Goal: Task Accomplishment & Management: Manage account settings

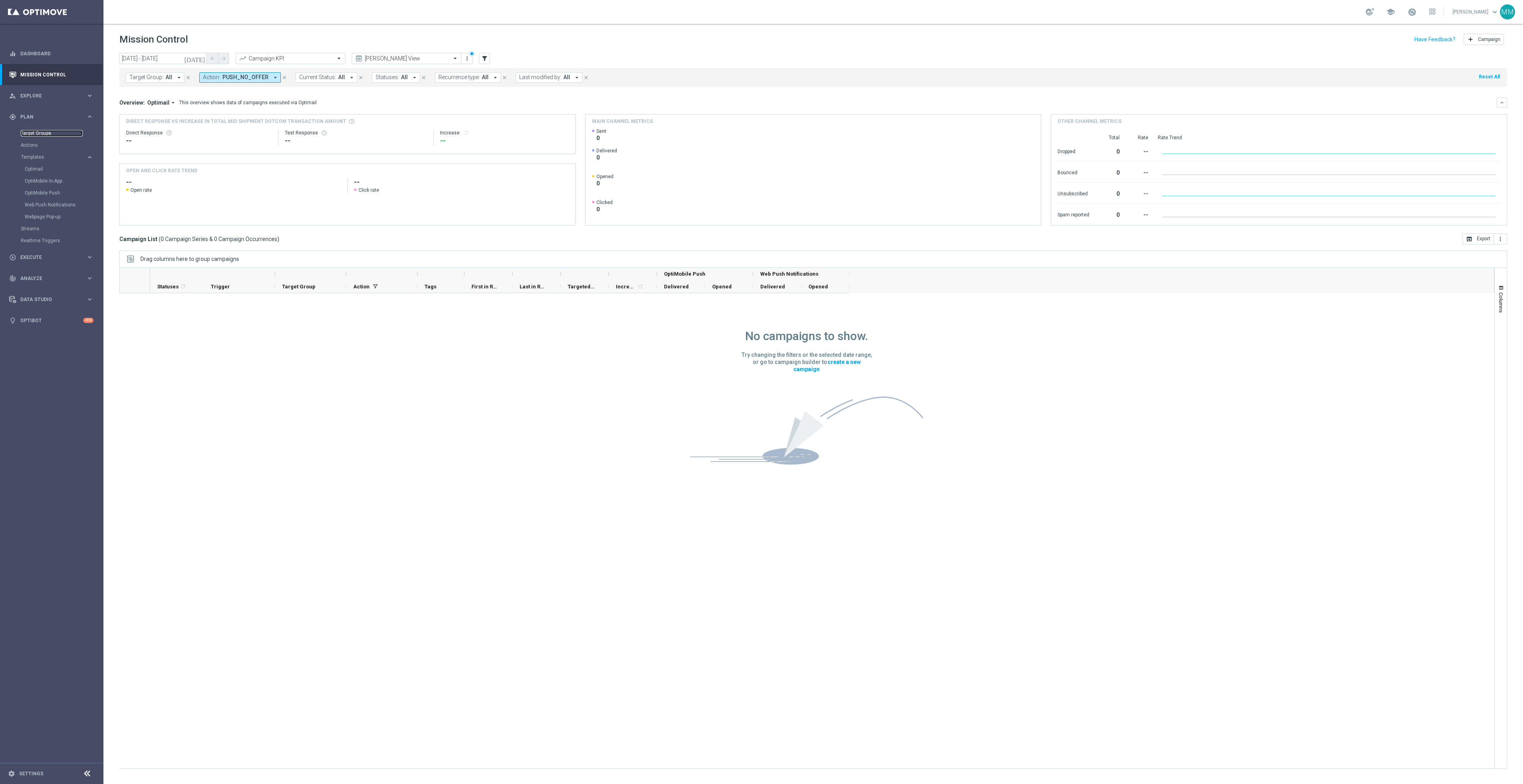
click at [42, 132] on link "Target Groups" at bounding box center [52, 133] width 62 height 6
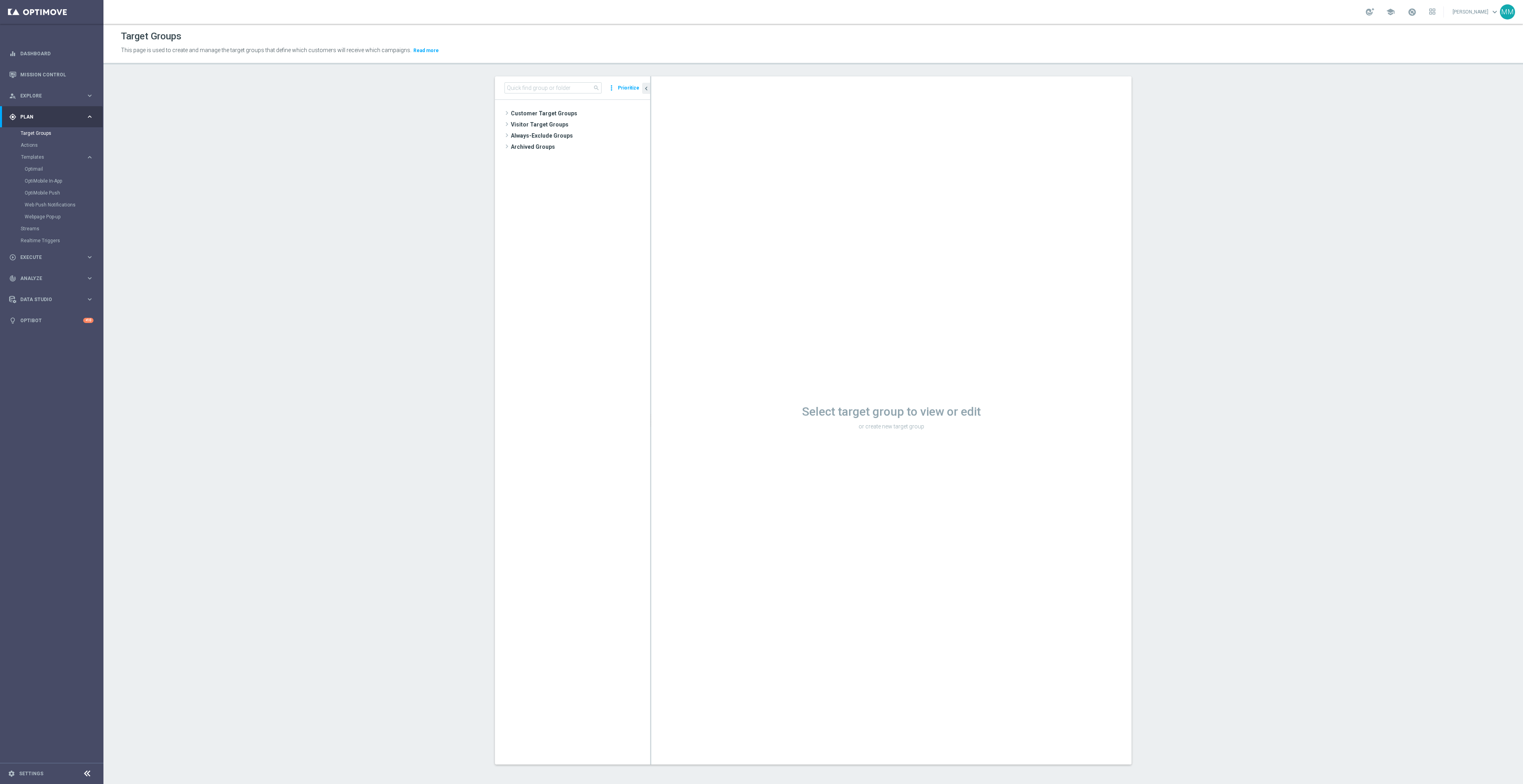
click at [564, 94] on div "search more_vert Prioritize" at bounding box center [573, 88] width 155 height 24
click at [567, 89] on input at bounding box center [553, 88] width 97 height 11
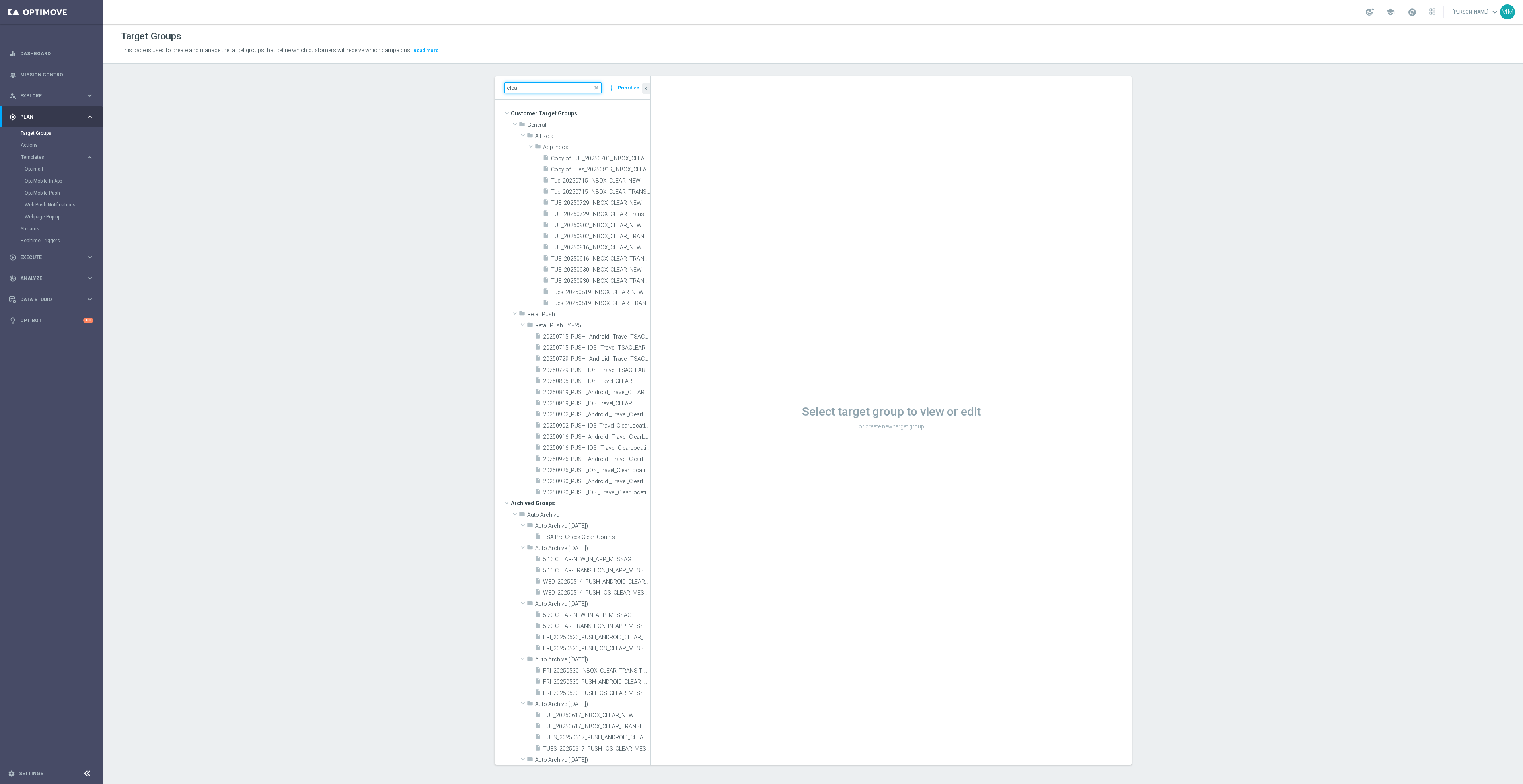
type input "clear"
click at [596, 182] on span "Tue_20250715_INBOX_CLEAR_NEW" at bounding box center [591, 180] width 81 height 6
click at [633, 182] on icon "content_copy" at bounding box center [636, 180] width 6 height 6
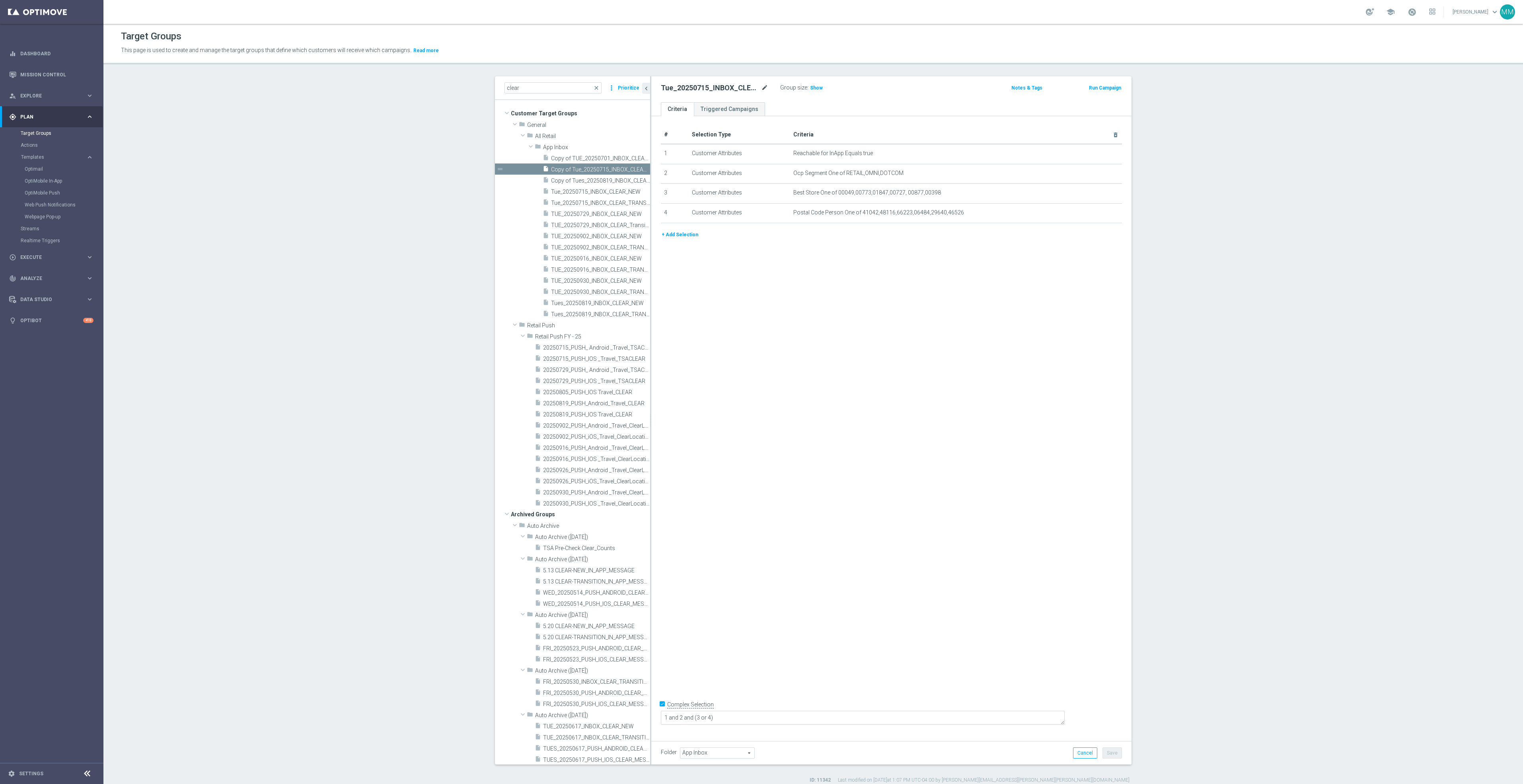
click at [757, 83] on div at bounding box center [759, 84] width 8 height 4
click at [762, 89] on icon "mode_edit" at bounding box center [765, 87] width 7 height 9
click at [694, 87] on input "Tue_20250715_INBOX_CLEAR_NEW" at bounding box center [715, 89] width 107 height 11
type input "Tue_20251014_INBOX_CLEAR_NEW"
click at [842, 462] on div "# Selection Type Criteria delete_forever 1 Customer Attributes Reachable for In…" at bounding box center [891, 425] width 480 height 619
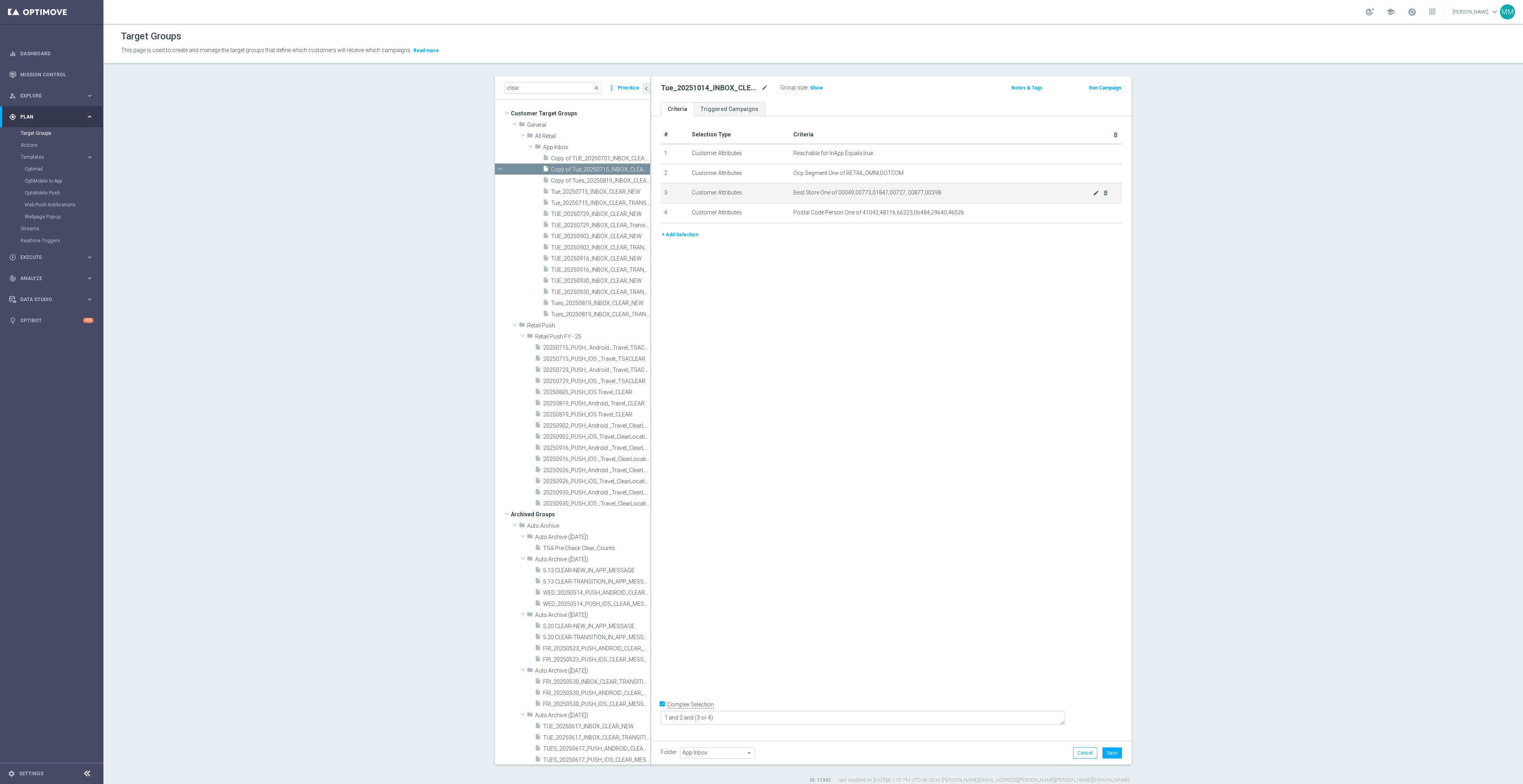
click at [1090, 190] on div at bounding box center [1091, 190] width 8 height 4
click at [1093, 196] on icon "mode_edit" at bounding box center [1096, 192] width 6 height 6
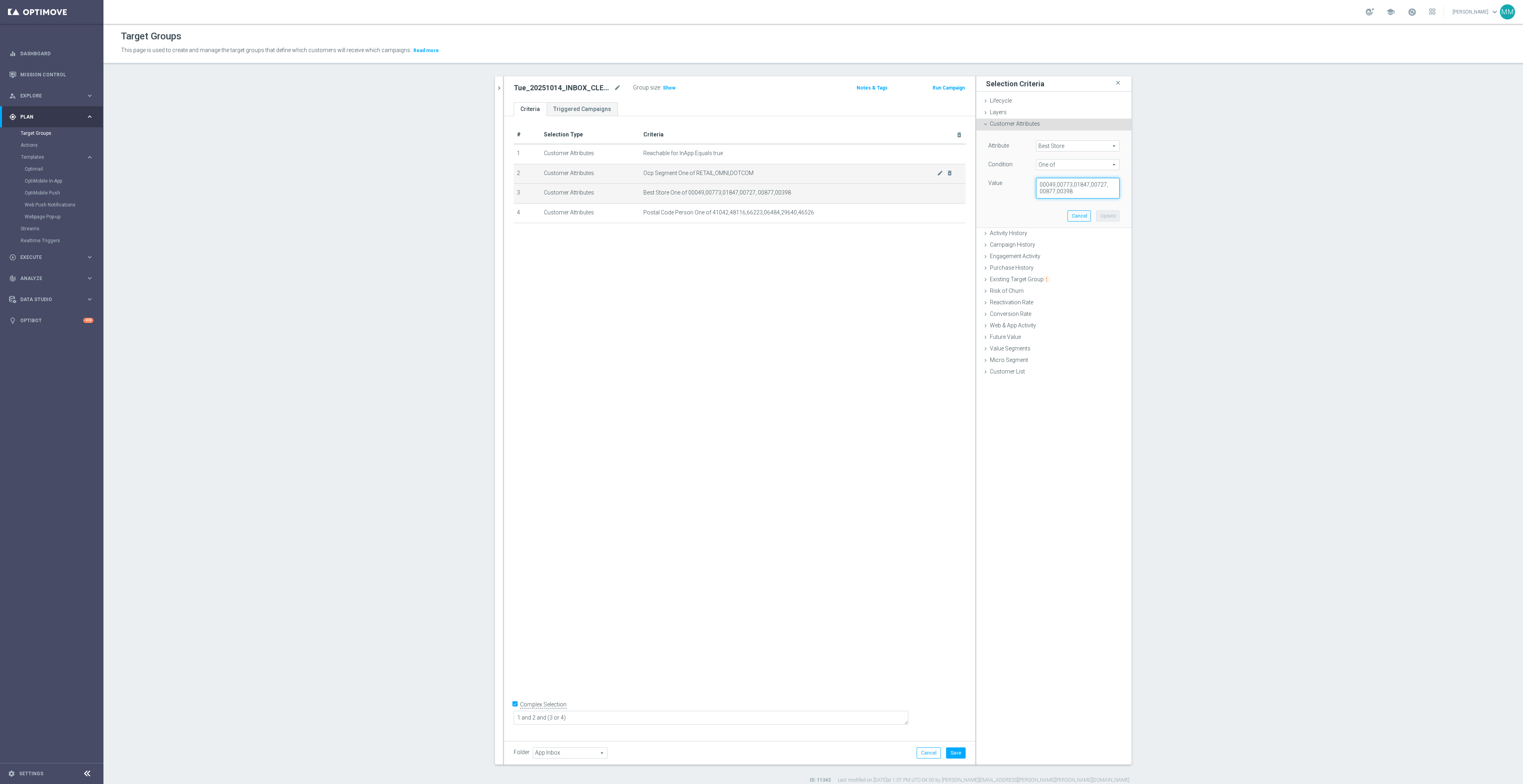
drag, startPoint x: 1083, startPoint y: 196, endPoint x: 953, endPoint y: 171, distance: 132.4
click at [953, 171] on as-split "clear close more_vert Prioritize Customer Target Groups library_add create_new_…" at bounding box center [814, 421] width 637 height 688
type textarea "00480,00699,01265"
click at [1111, 216] on button "Update" at bounding box center [1108, 216] width 24 height 11
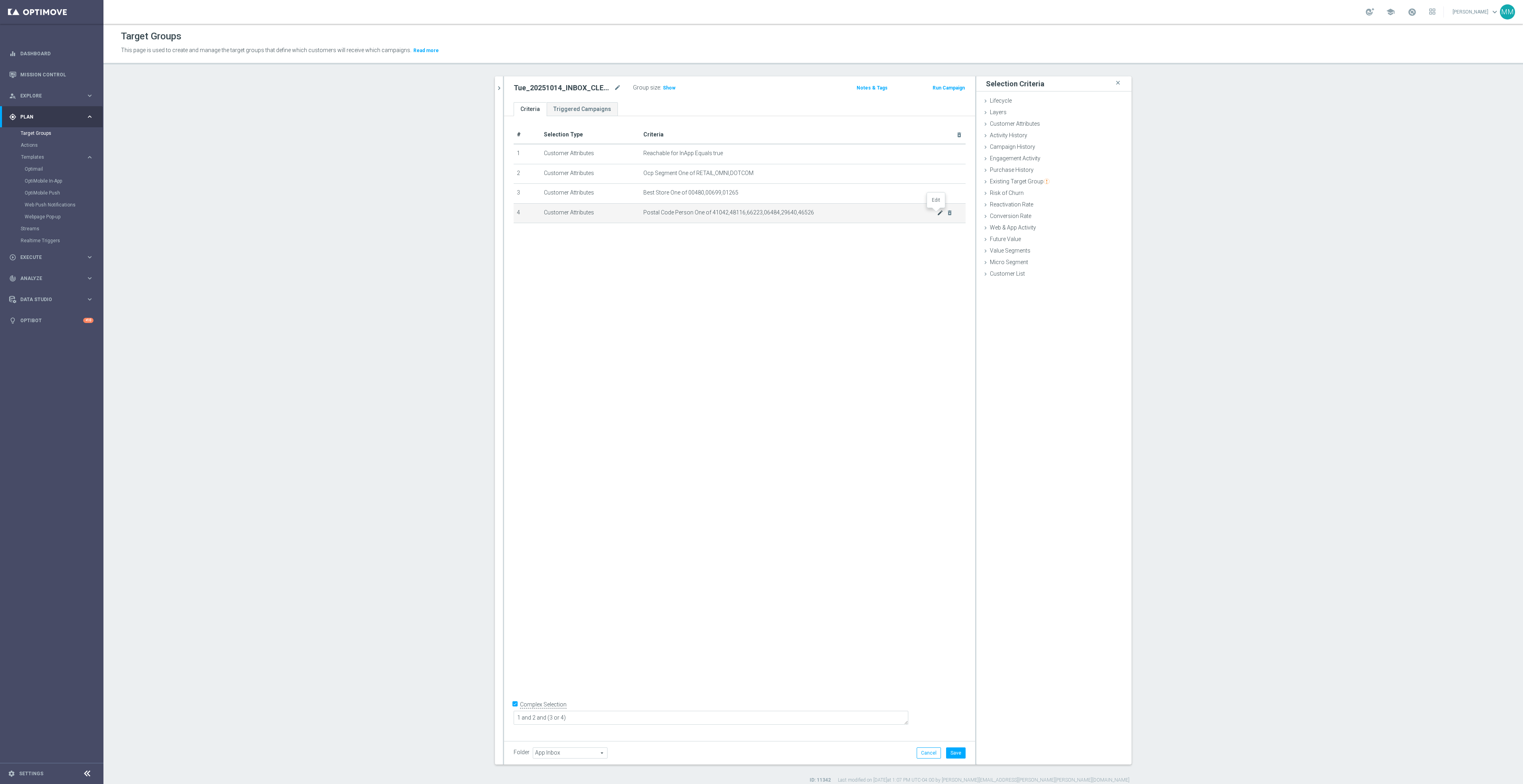
click at [937, 212] on icon "mode_edit" at bounding box center [940, 212] width 6 height 6
drag, startPoint x: 1041, startPoint y: 189, endPoint x: 976, endPoint y: 166, distance: 68.9
click at [976, 166] on div "Attribute Postal Code Person Postal Code Person arrow_drop_down search Conditio…" at bounding box center [1054, 179] width 155 height 98
type textarea "91344,14580,44111"
click at [1106, 215] on button "Update" at bounding box center [1108, 216] width 24 height 11
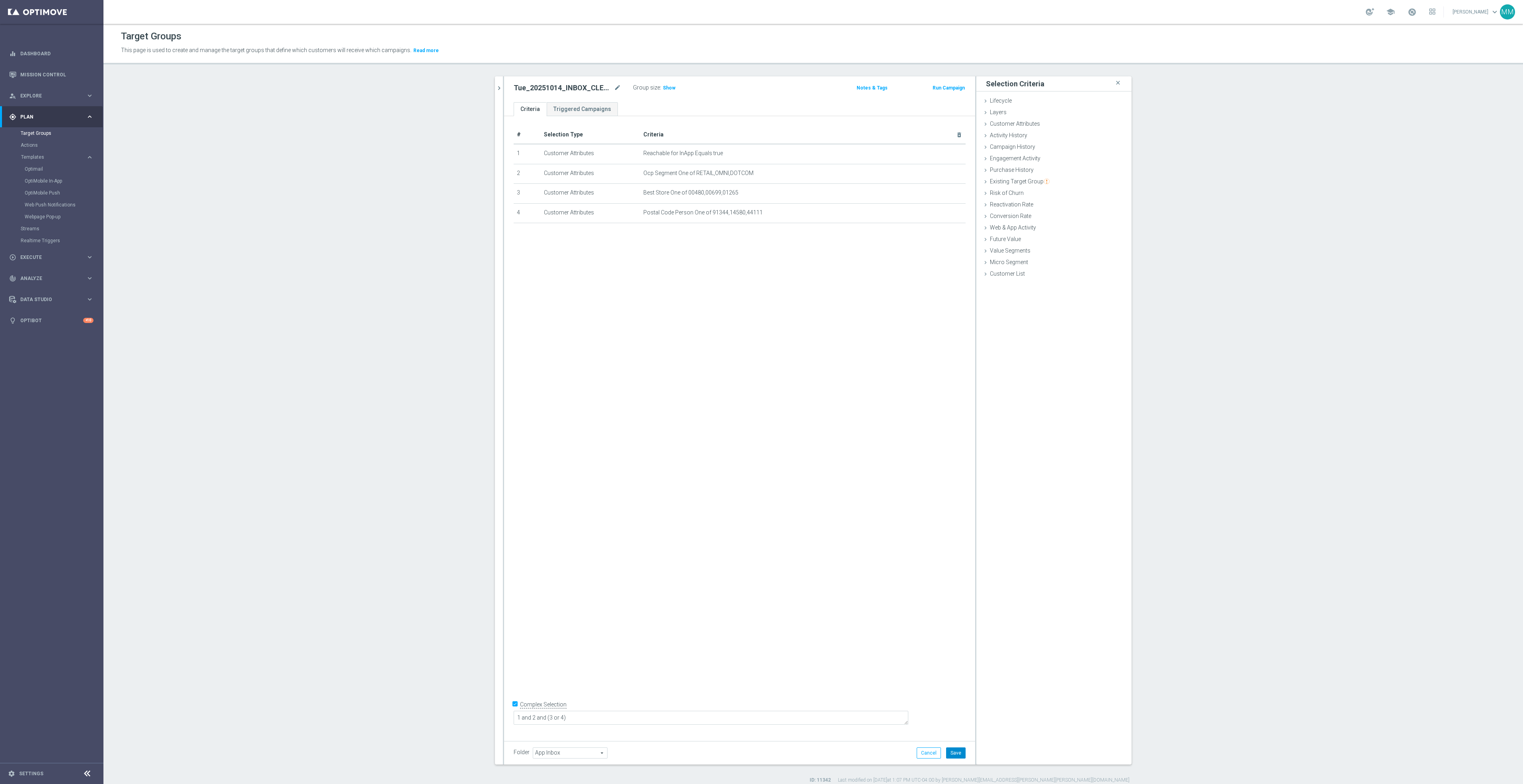
click at [949, 752] on button "Save" at bounding box center [955, 753] width 19 height 11
click at [666, 90] on span "Show" at bounding box center [669, 88] width 13 height 6
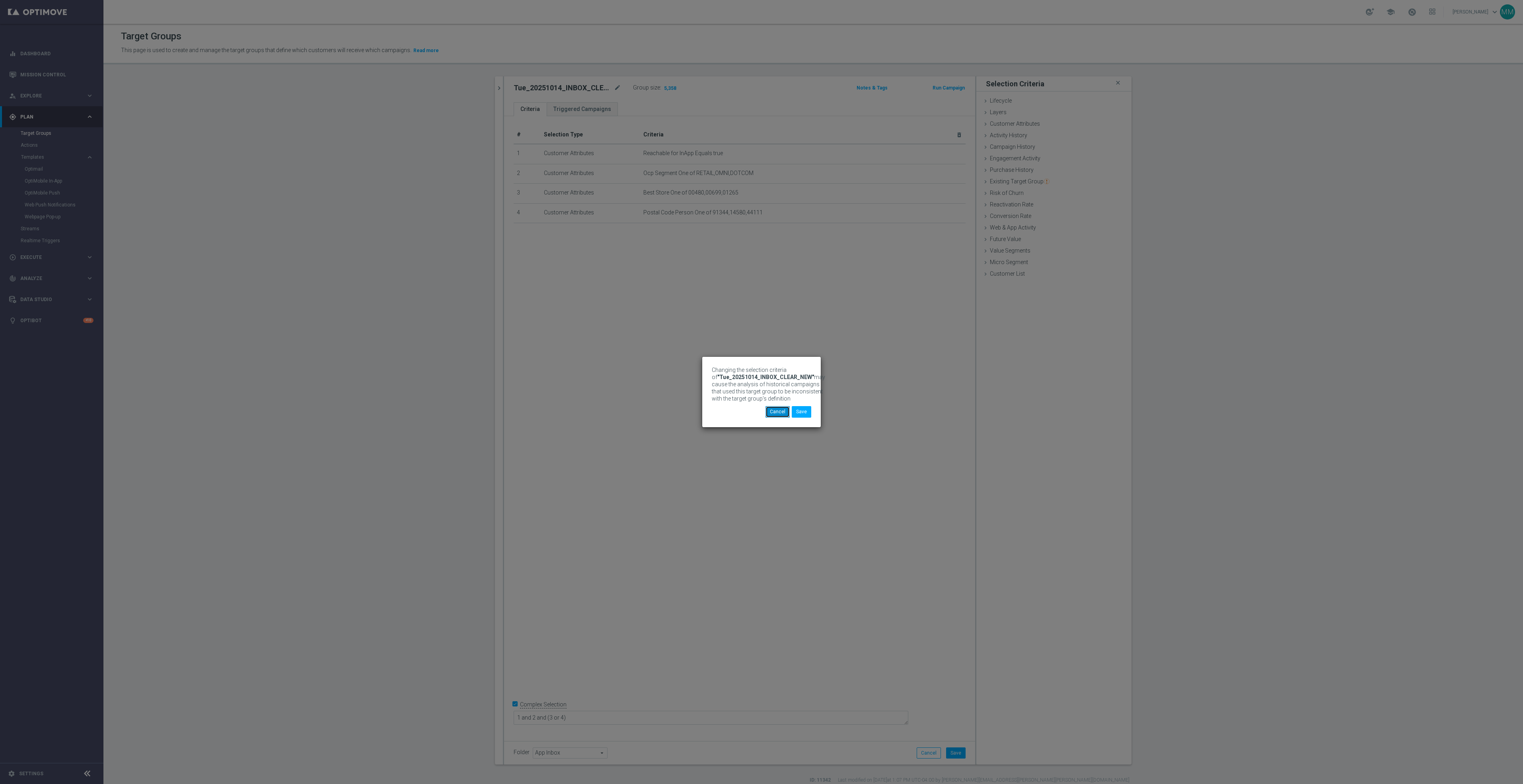
click at [780, 417] on button "Cancel" at bounding box center [778, 412] width 24 height 11
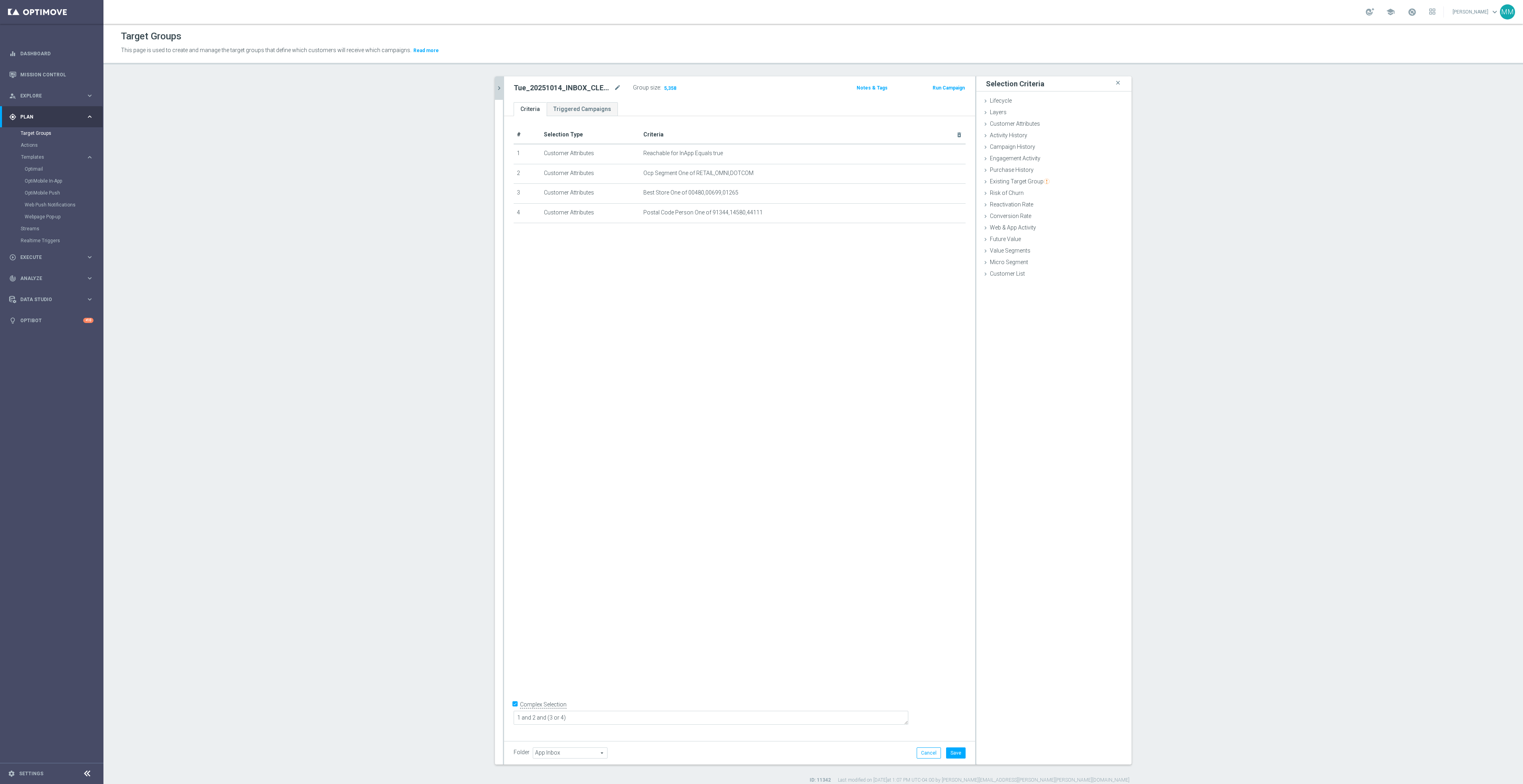
click at [495, 84] on icon "chevron_right" at bounding box center [499, 88] width 8 height 8
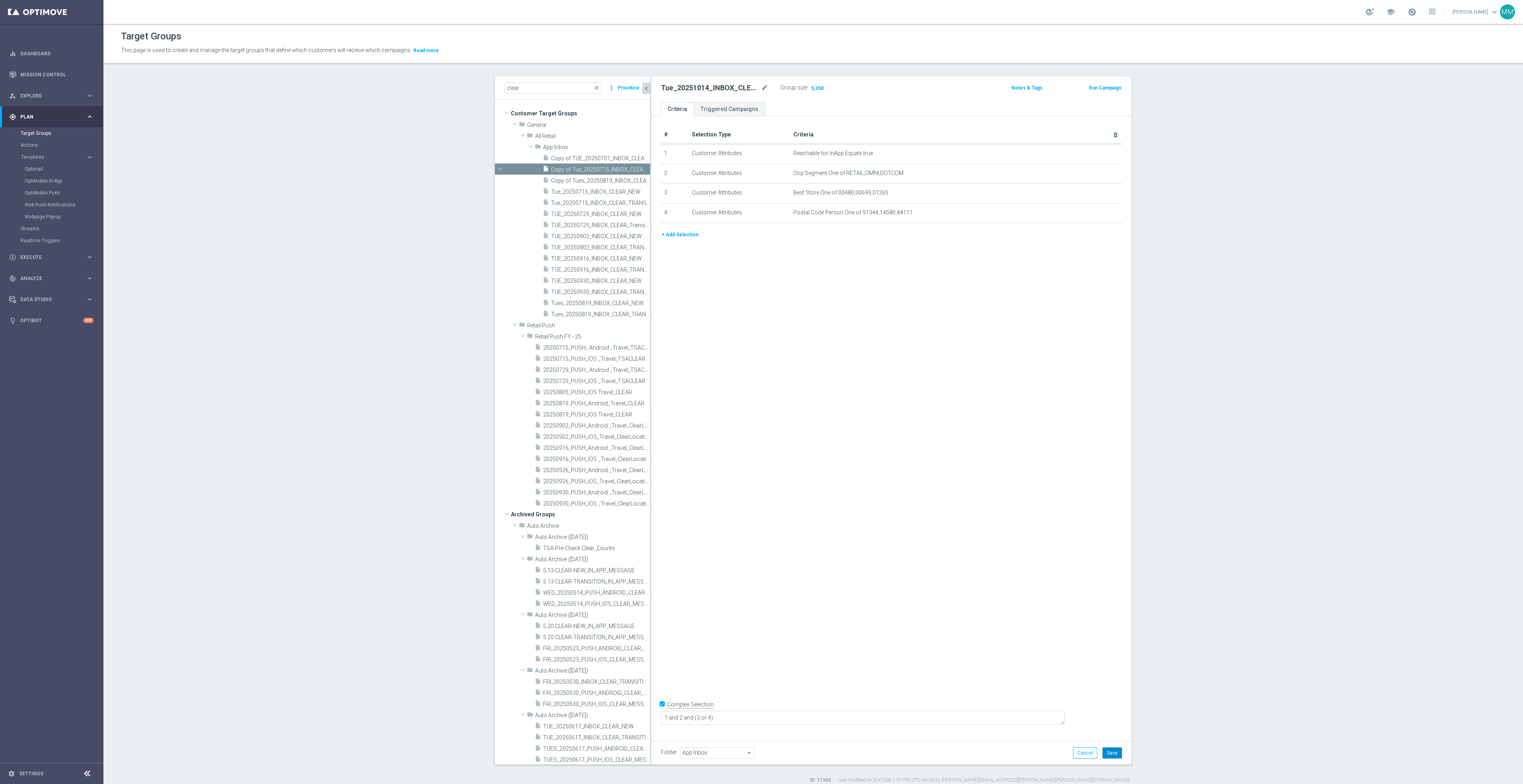
click at [1107, 754] on button "Save" at bounding box center [1112, 753] width 19 height 11
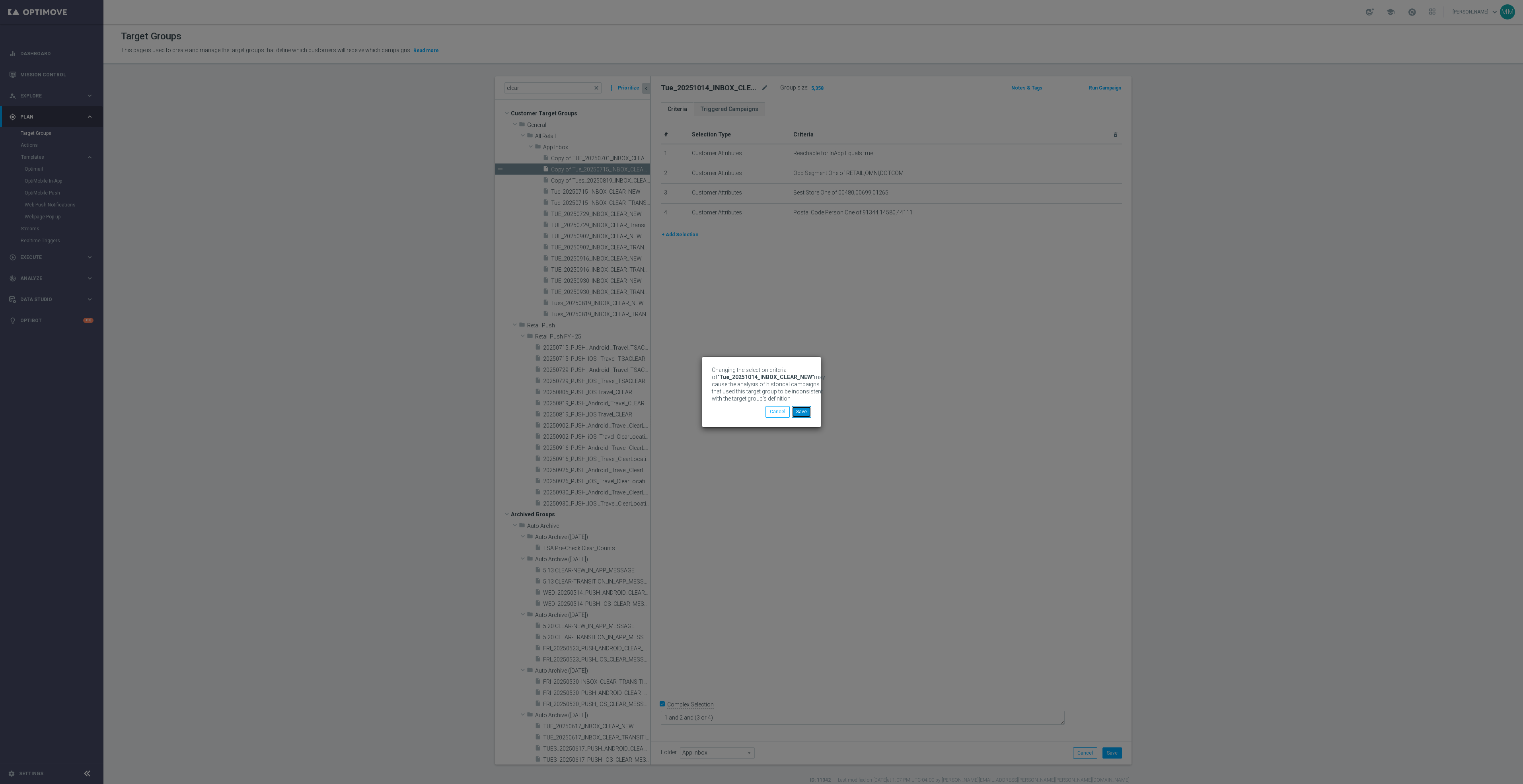
click at [802, 411] on button "Save" at bounding box center [801, 412] width 19 height 11
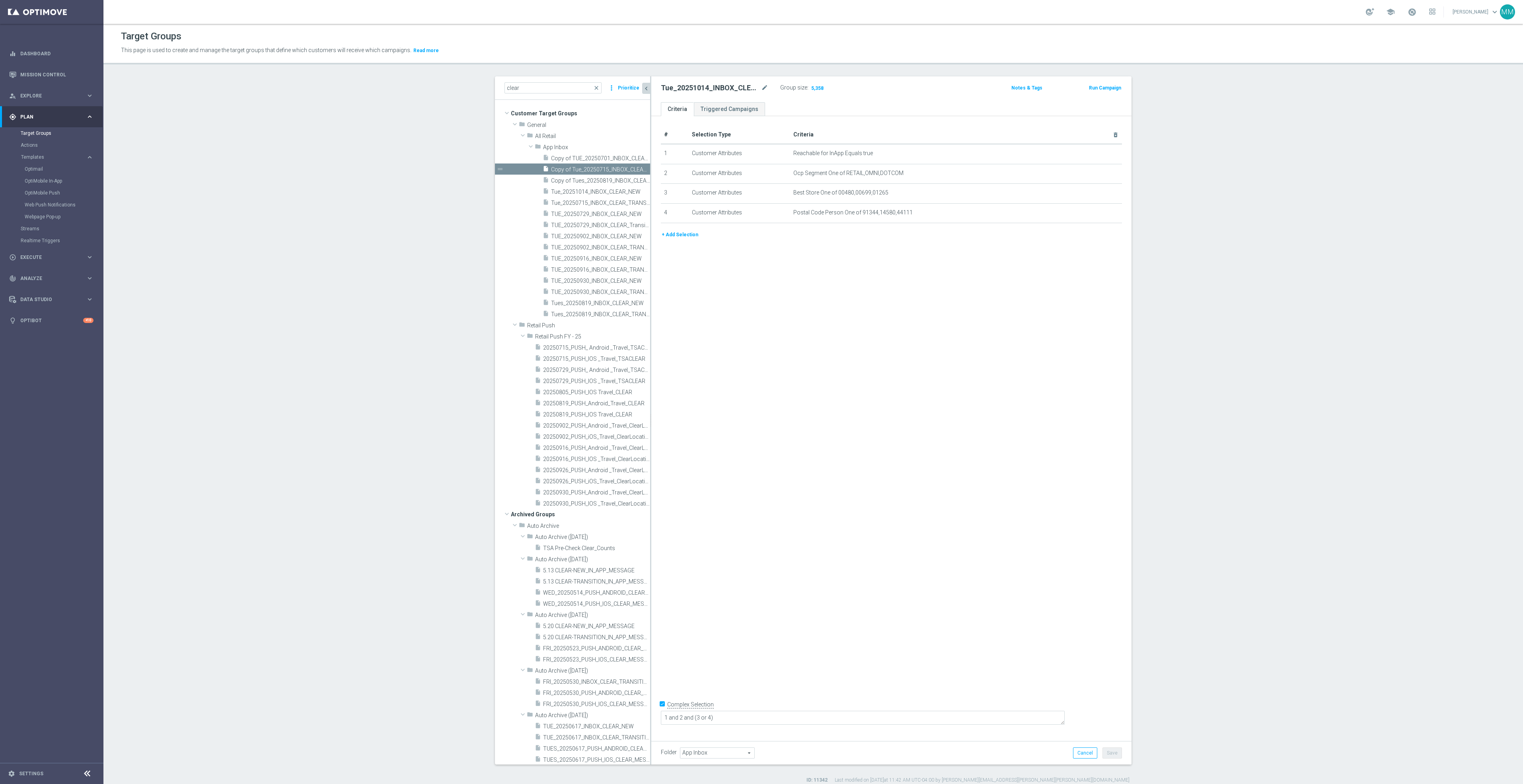
click at [756, 332] on div "# Selection Type Criteria delete_forever 1 Customer Attributes Reachable for In…" at bounding box center [891, 425] width 480 height 619
click at [612, 228] on span "TUE_20250729_INBOX_CLEAR_Transition" at bounding box center [591, 225] width 81 height 6
click at [588, 167] on span "Copy of Tue_20250715_INBOX_CLEAR_NEW" at bounding box center [591, 169] width 81 height 6
click at [600, 227] on span "TUE_20250729_INBOX_CLEAR_Transition" at bounding box center [591, 225] width 81 height 6
click at [609, 159] on span "Copy of TUE_20250701_INBOX_CLEAR_Transition" at bounding box center [591, 158] width 81 height 6
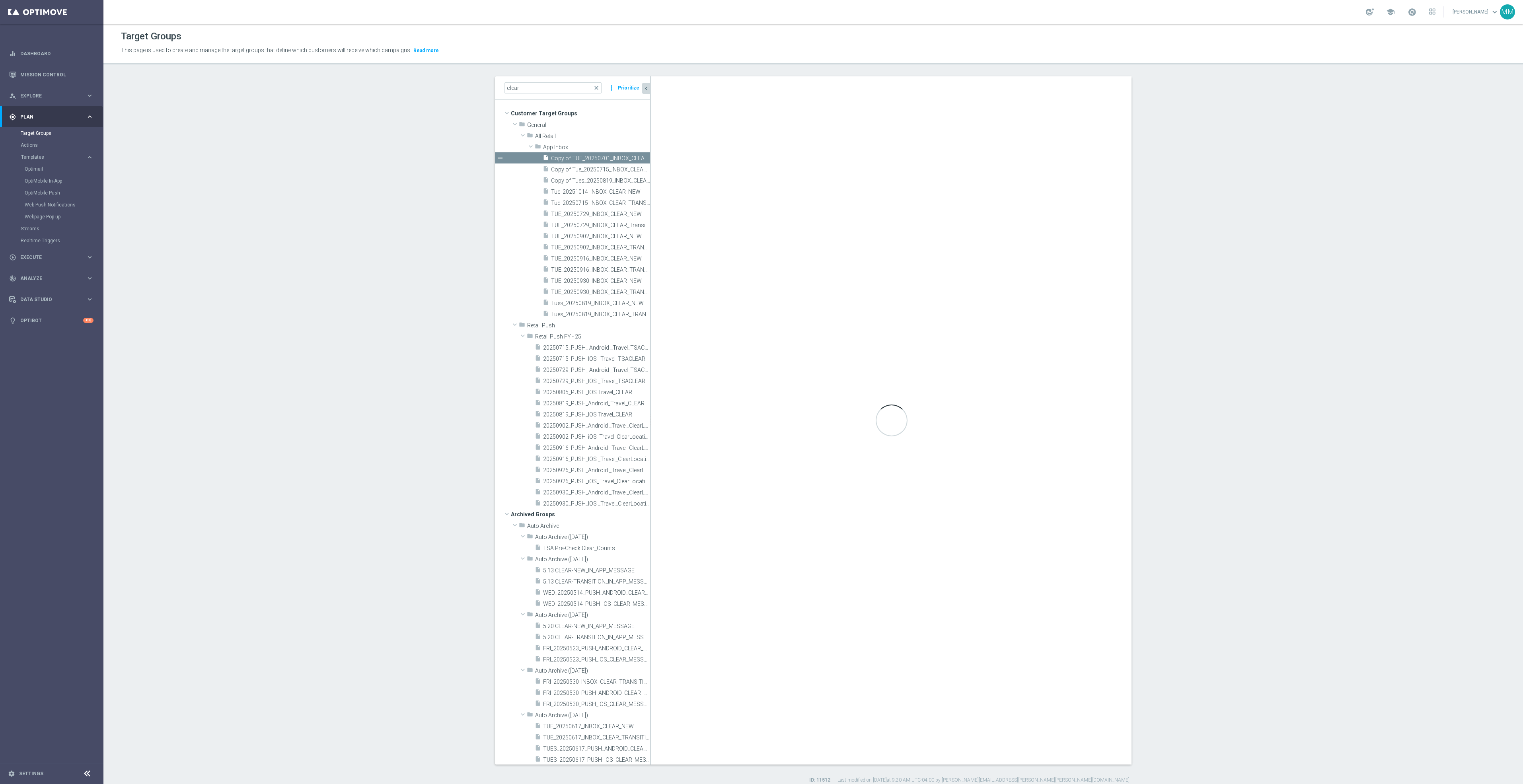
checkbox input "true"
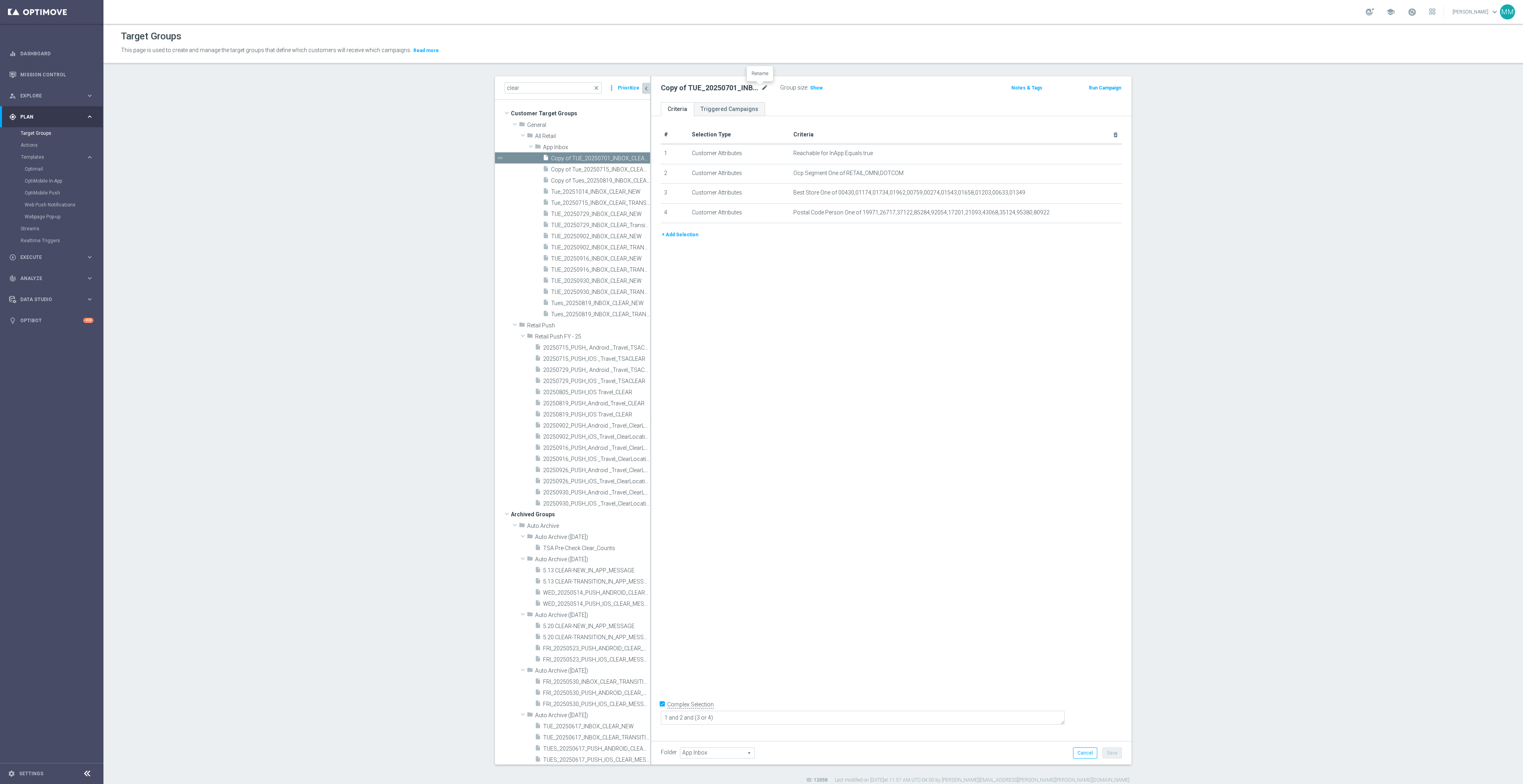
click at [762, 87] on icon "mode_edit" at bounding box center [765, 87] width 7 height 9
click at [688, 88] on input "Copy of TUE_20250701_INBOX_CLEAR_Transition" at bounding box center [715, 89] width 107 height 11
drag, startPoint x: 661, startPoint y: 89, endPoint x: 623, endPoint y: 88, distance: 38.0
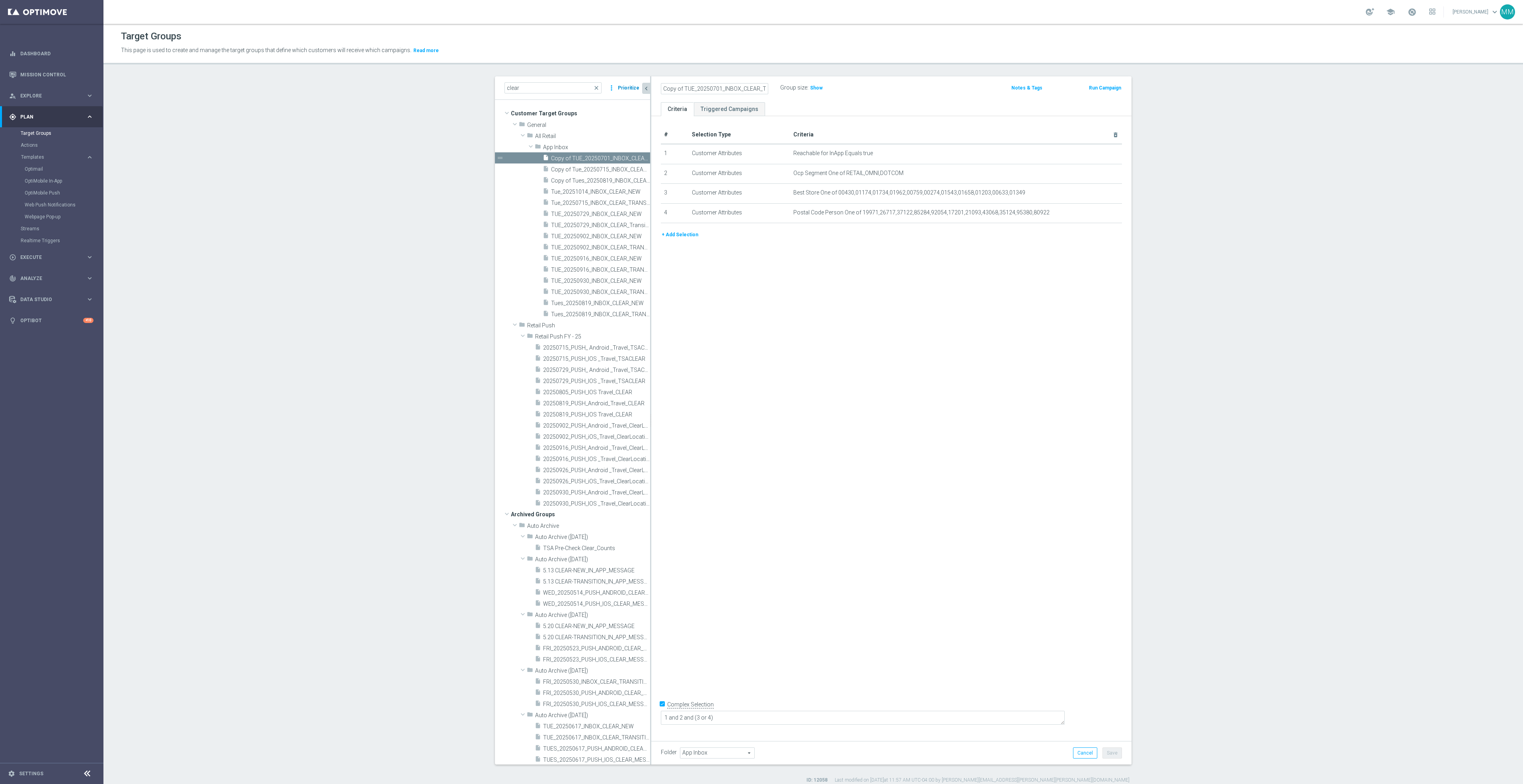
click at [623, 88] on as-split "clear close more_vert Prioritize Customer Target Groups library_add create_new_…" at bounding box center [814, 421] width 637 height 688
drag, startPoint x: 695, startPoint y: 87, endPoint x: 684, endPoint y: 87, distance: 11.0
click at [684, 87] on input "TUE_20250701_INBOX_CLEAR_Transition" at bounding box center [715, 89] width 107 height 11
type input "TUE_20251014_INBOX_CLEAR_Transition"
click at [1094, 193] on icon "mode_edit" at bounding box center [1096, 192] width 6 height 6
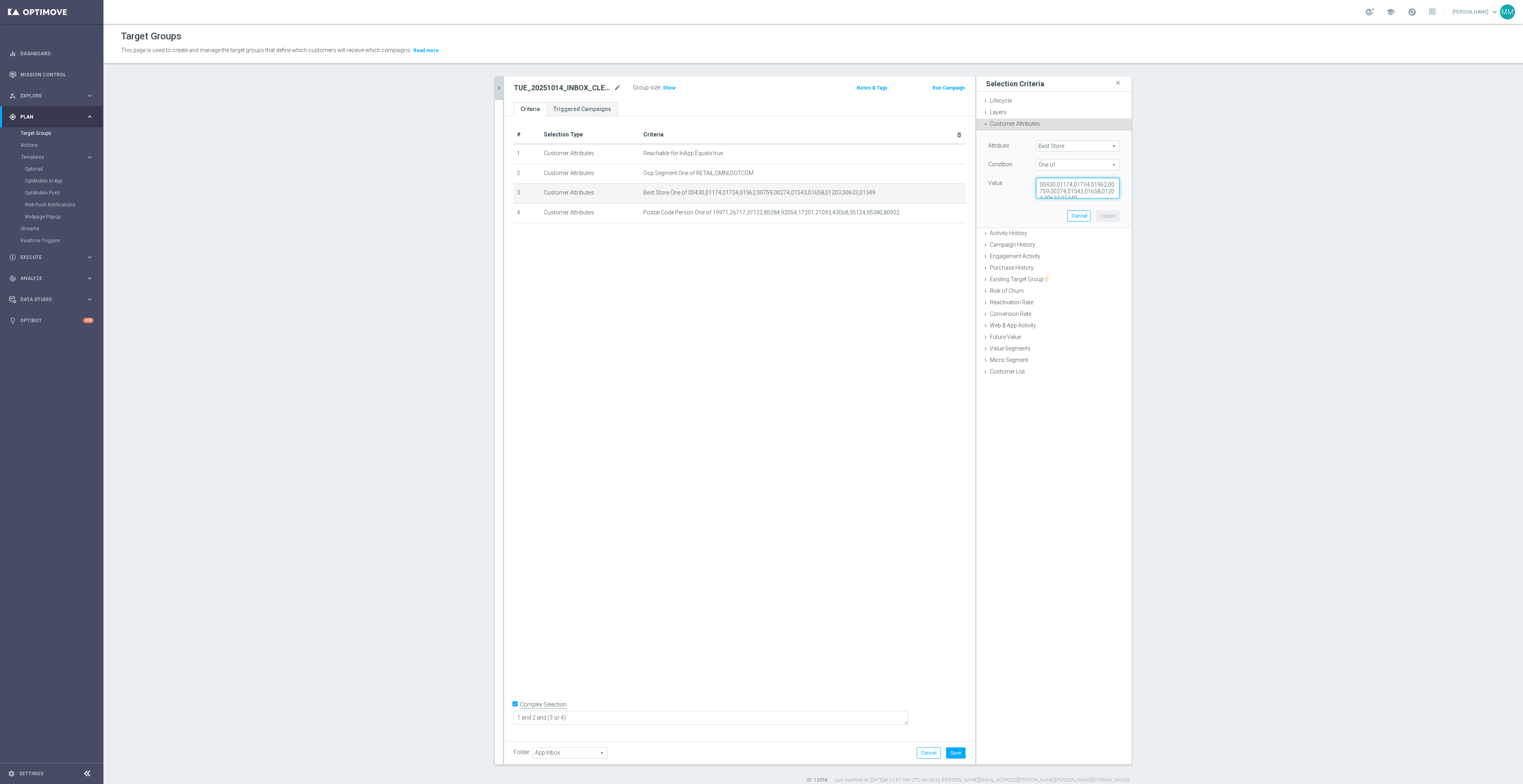
scroll to position [6, 0]
drag, startPoint x: 1036, startPoint y: 182, endPoint x: 1150, endPoint y: 257, distance: 136.5
click at [1150, 257] on section "clear close more_vert Prioritize Customer Target Groups library_add create_new_…" at bounding box center [814, 430] width 1420 height 707
type textarea "00308,0,780,0113,01290,01748,01035,00070,00075,00158,00562,01444"
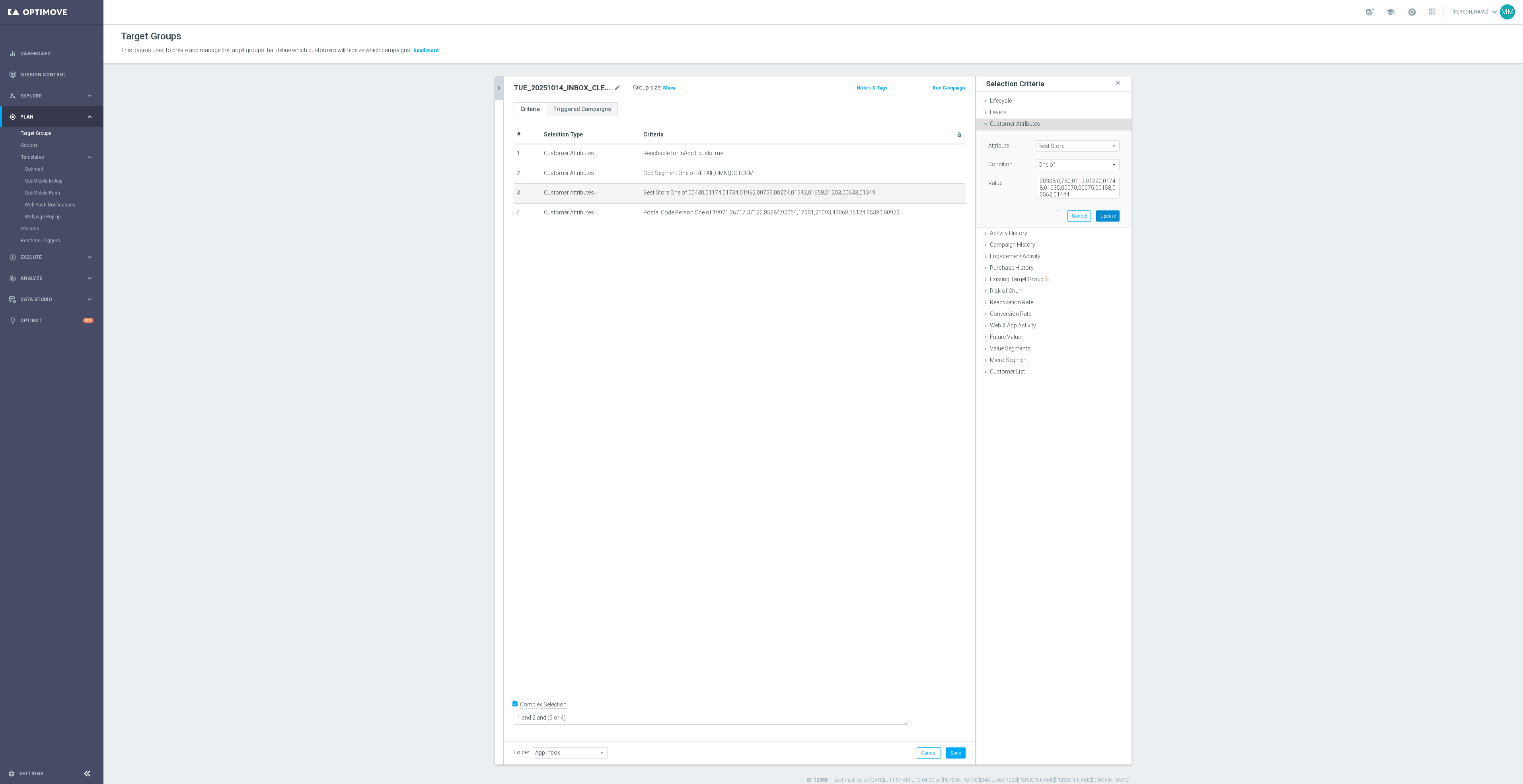
click at [1099, 217] on button "Update" at bounding box center [1108, 216] width 24 height 11
click at [937, 212] on icon "mode_edit" at bounding box center [940, 212] width 6 height 6
drag, startPoint x: 1033, startPoint y: 185, endPoint x: 1177, endPoint y: 282, distance: 173.6
click at [1177, 282] on section "clear close more_vert Prioritize Customer Target Groups library_add create_new_…" at bounding box center [814, 430] width 1420 height 707
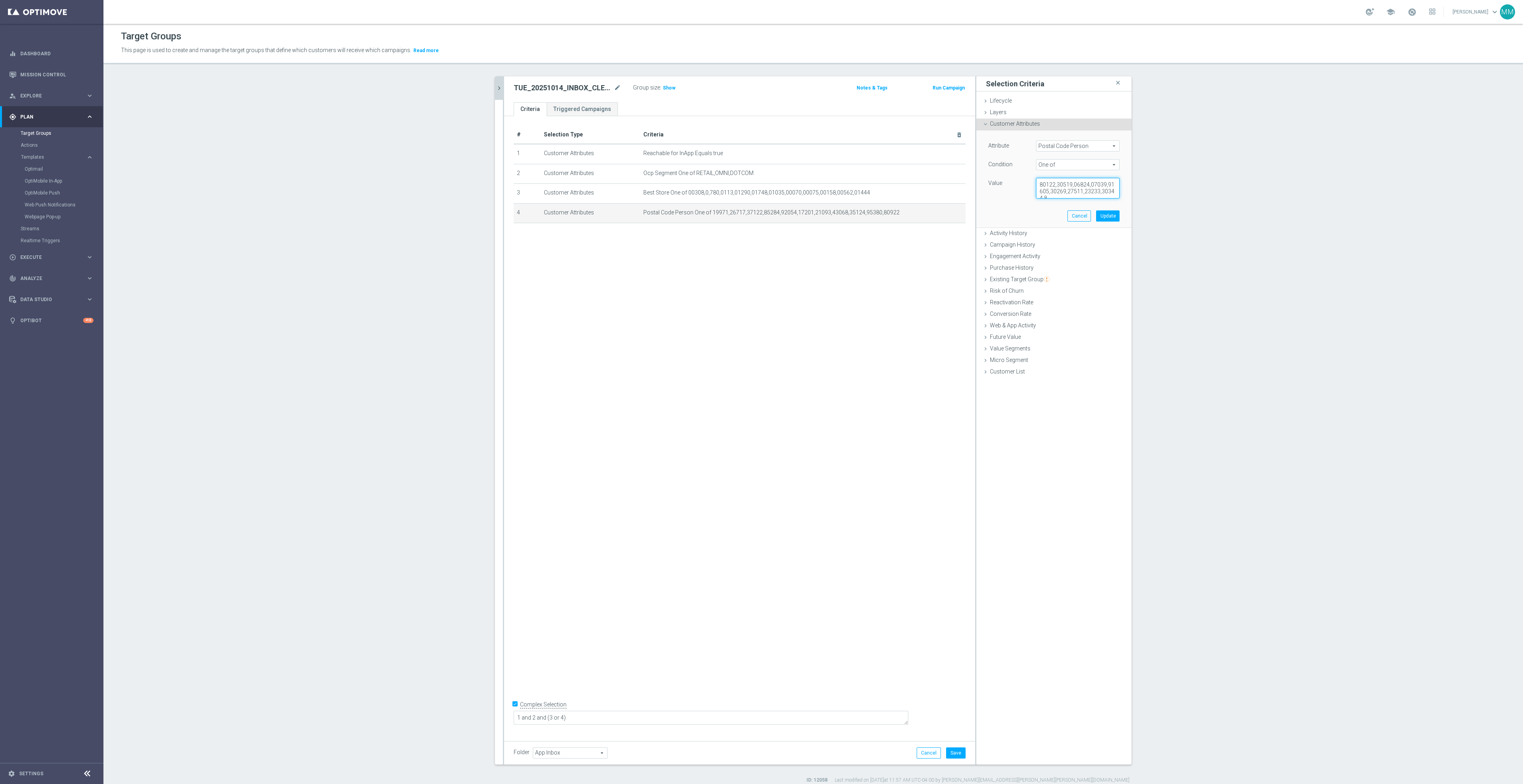
scroll to position [4, 0]
type textarea "80122,30519,06824,07039,91605,30269,27511,23233,30344,87114,92108"
click at [1111, 218] on button "Update" at bounding box center [1108, 216] width 24 height 11
click at [947, 753] on button "Save" at bounding box center [955, 753] width 19 height 11
click at [495, 84] on icon "chevron_right" at bounding box center [499, 88] width 8 height 8
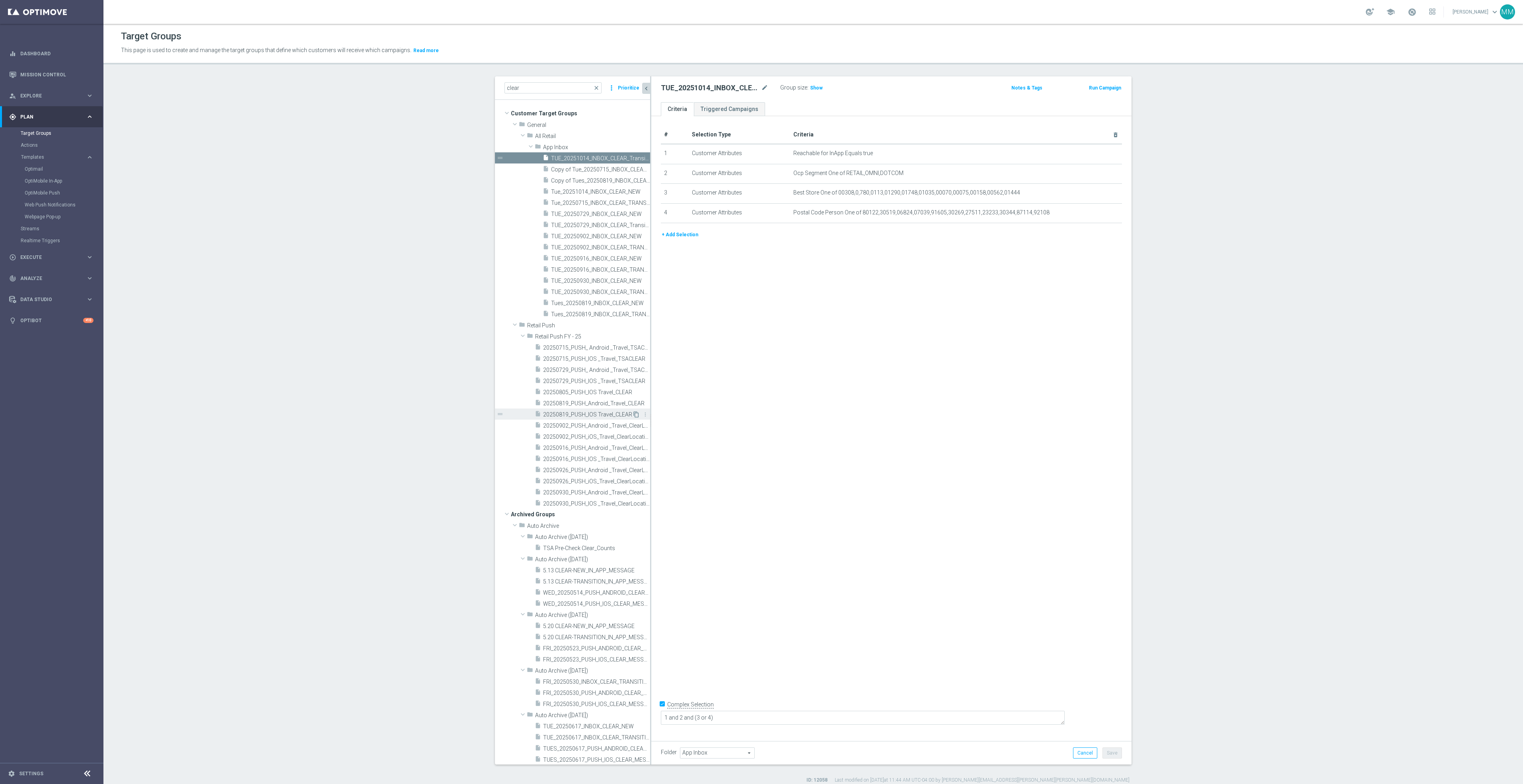
click at [633, 415] on icon "content_copy" at bounding box center [636, 414] width 6 height 6
type input "Retail Push FY - 25"
type textarea "1 and 2 and 5 and (3 or 4)"
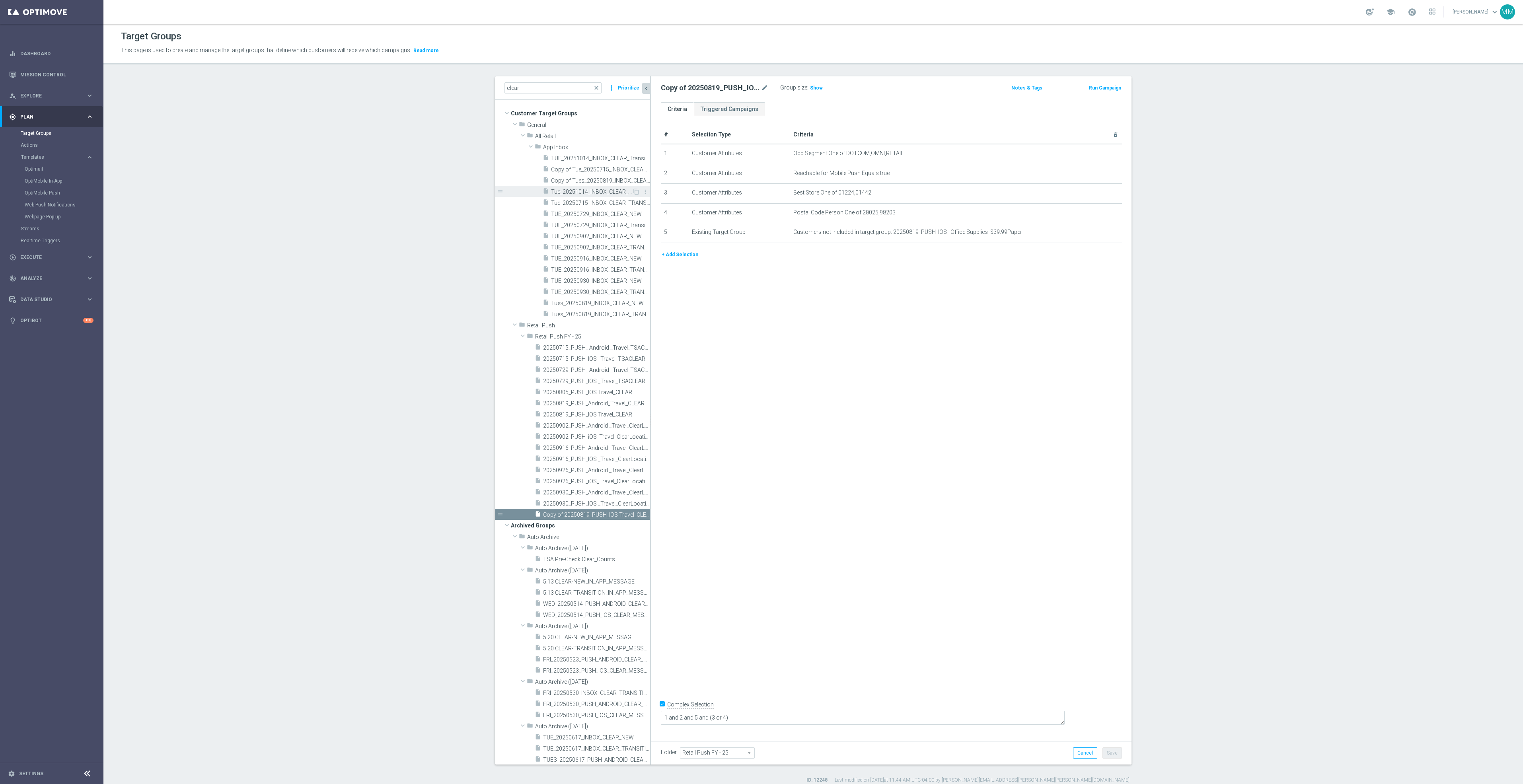
click at [594, 195] on span "Tue_20251014_INBOX_CLEAR_NEW" at bounding box center [591, 192] width 81 height 6
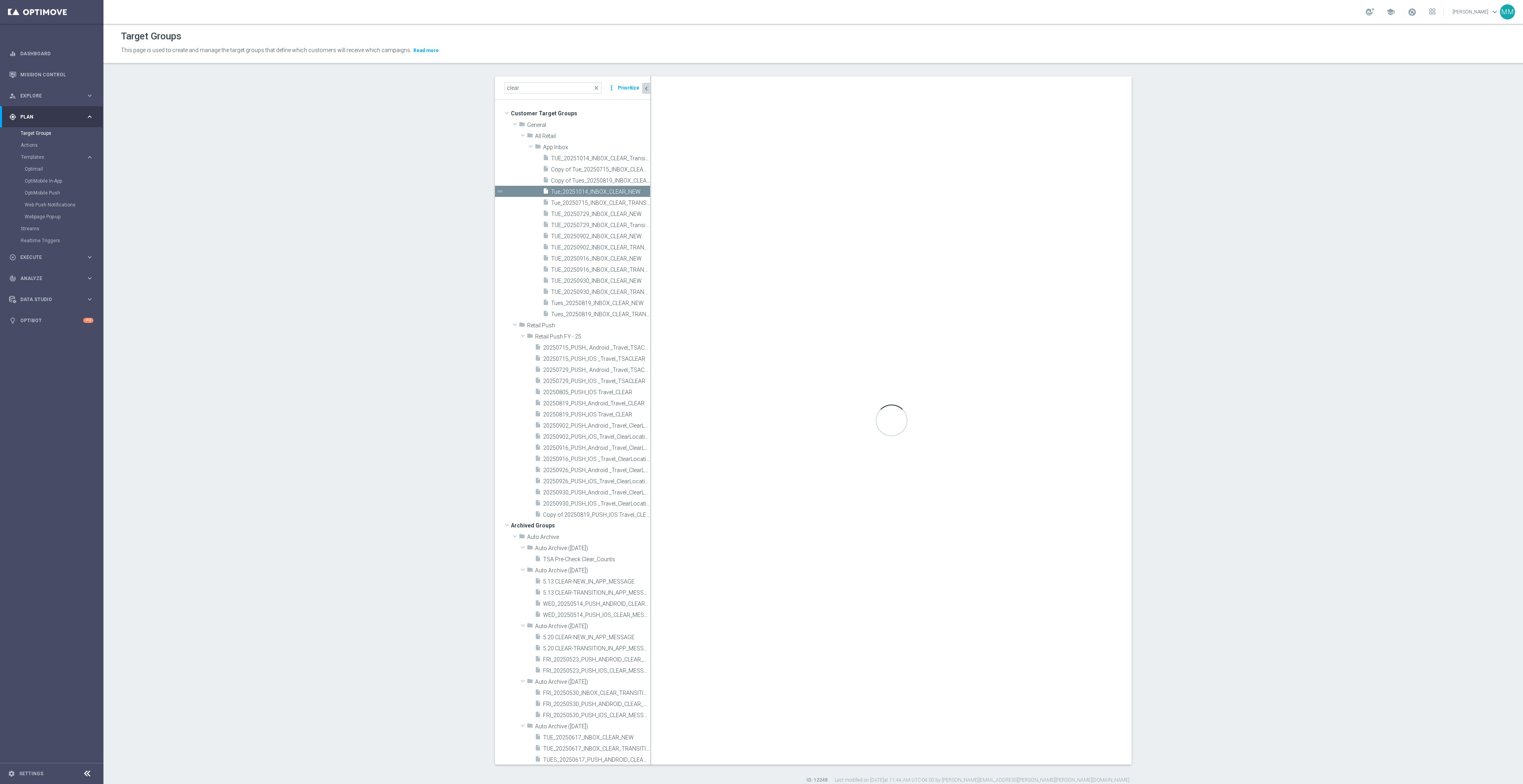
type input "App Inbox"
type textarea "1 and 2 and (3 or 4)"
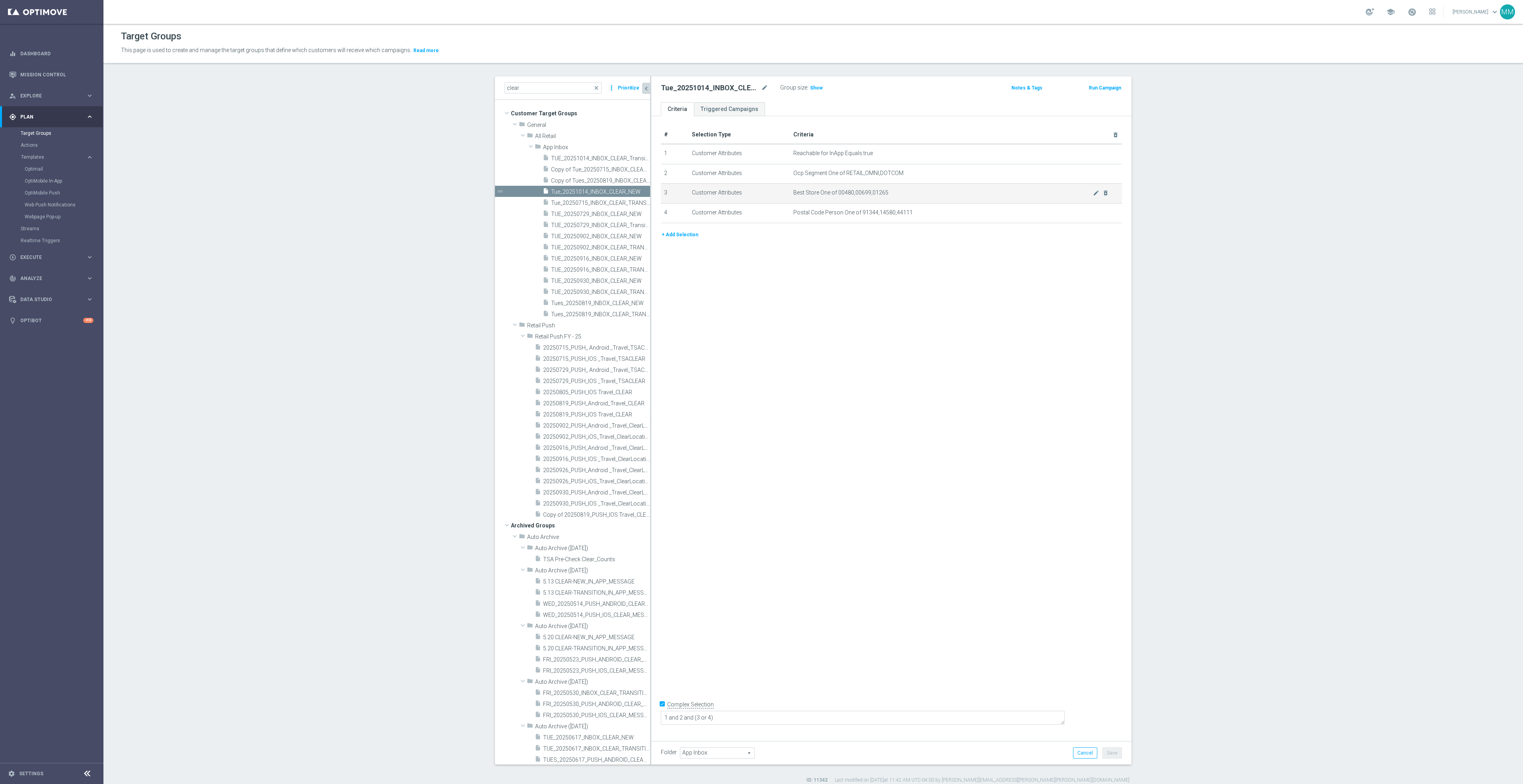
click at [910, 192] on span "Best Store One of 00480,00699,01265" at bounding box center [943, 192] width 300 height 6
drag, startPoint x: 887, startPoint y: 195, endPoint x: 831, endPoint y: 191, distance: 56.1
click at [831, 191] on span "Best Store One of 00480,00699,01265" at bounding box center [943, 192] width 300 height 6
copy span "00480,00699,01265"
click at [576, 518] on span "Copy of 20250819_PUSH_IOS Travel_CLEAR" at bounding box center [588, 514] width 89 height 6
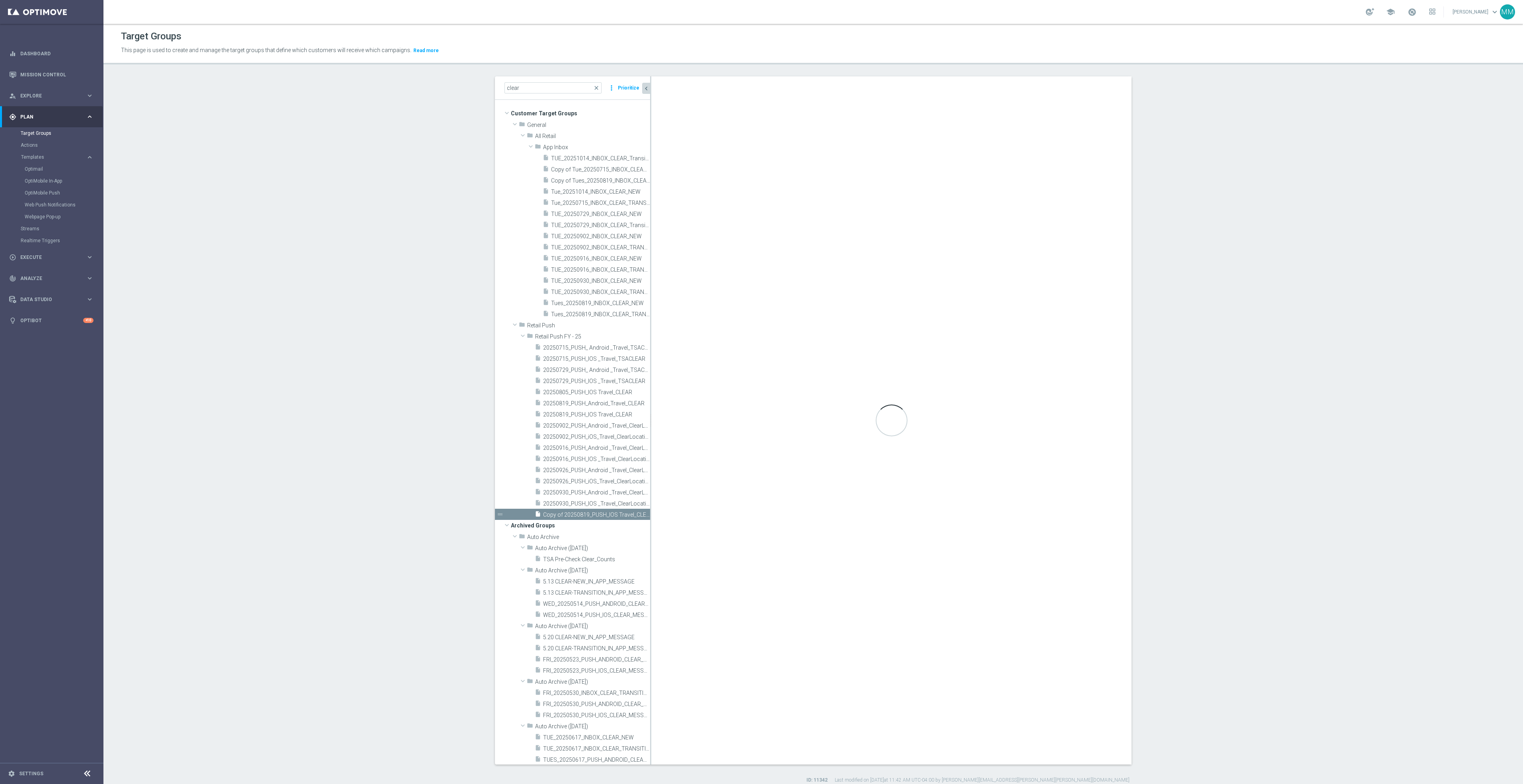
type input "Retail Push FY - 25"
type textarea "1 and 2 and 5 and (3 or 4)"
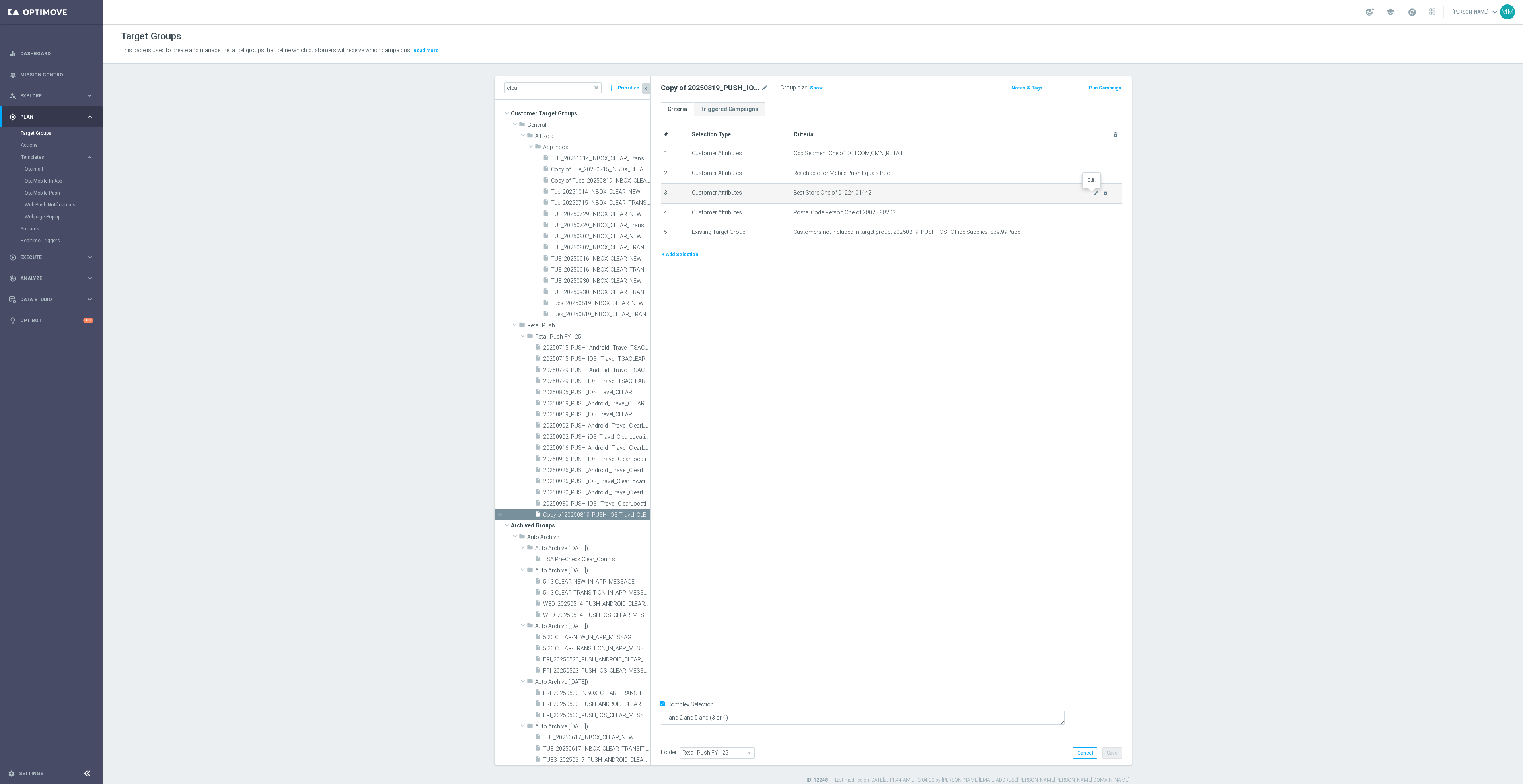
click at [1093, 192] on icon "mode_edit" at bounding box center [1096, 192] width 6 height 6
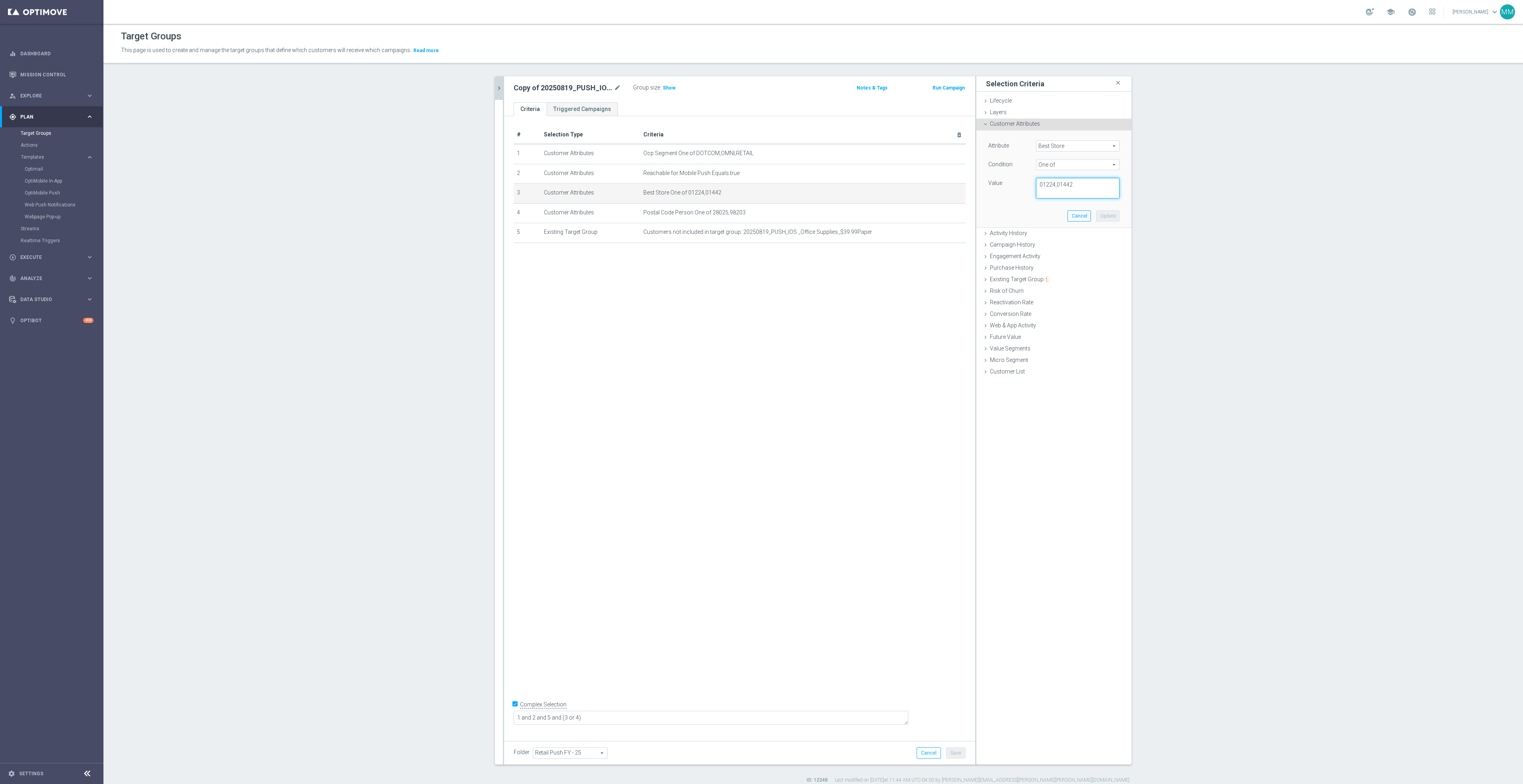
drag, startPoint x: 1083, startPoint y: 191, endPoint x: 969, endPoint y: 173, distance: 115.4
click at [969, 173] on as-split "clear close more_vert Prioritize Customer Target Groups library_add create_new_…" at bounding box center [814, 421] width 637 height 688
paste textarea "00480,00699,01265"
type textarea "00480,00699,01265"
click at [1103, 215] on button "Update" at bounding box center [1108, 216] width 24 height 11
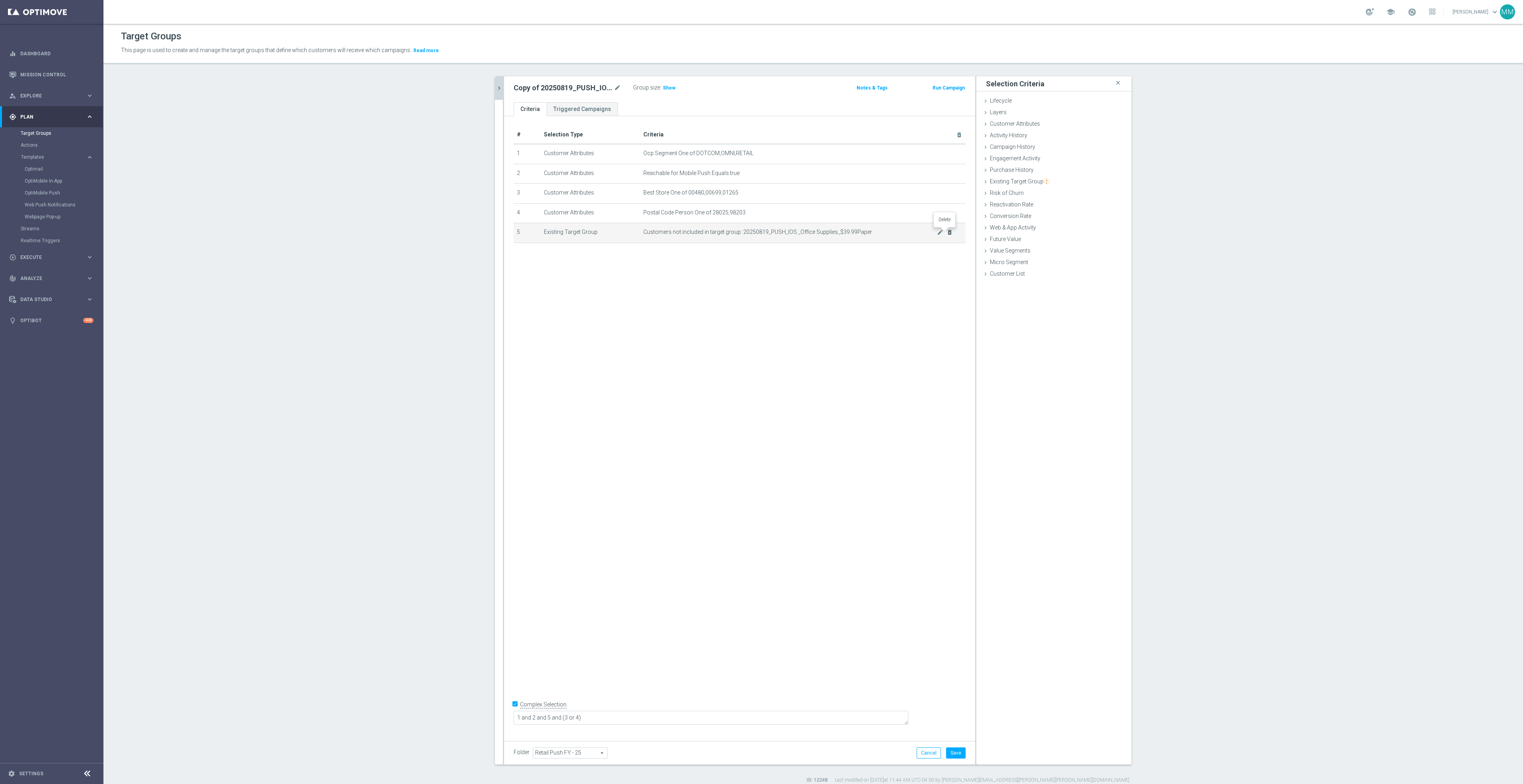
click at [947, 232] on icon "delete_forever" at bounding box center [950, 232] width 6 height 6
click at [498, 86] on icon "chevron_right" at bounding box center [499, 88] width 8 height 8
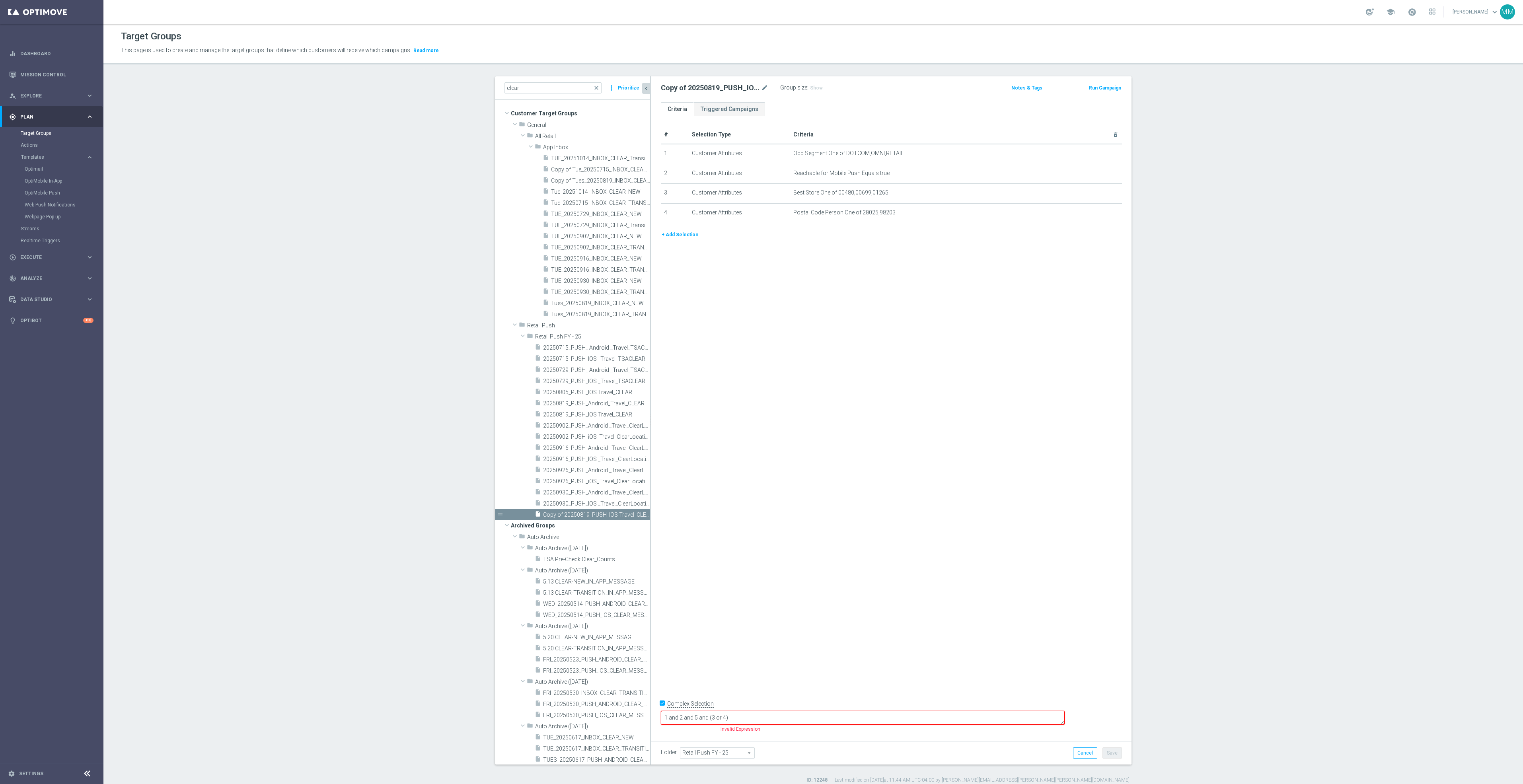
click at [938, 516] on div "# Selection Type Criteria delete_forever 1 Customer Attributes Ocp Segment One …" at bounding box center [891, 425] width 480 height 619
click at [762, 88] on icon "mode_edit" at bounding box center [765, 87] width 7 height 9
click at [692, 87] on input "Copy of 20250819_PUSH_IOS Travel_CLEAR" at bounding box center [715, 89] width 107 height 11
drag, startPoint x: 699, startPoint y: 87, endPoint x: 687, endPoint y: 87, distance: 12.0
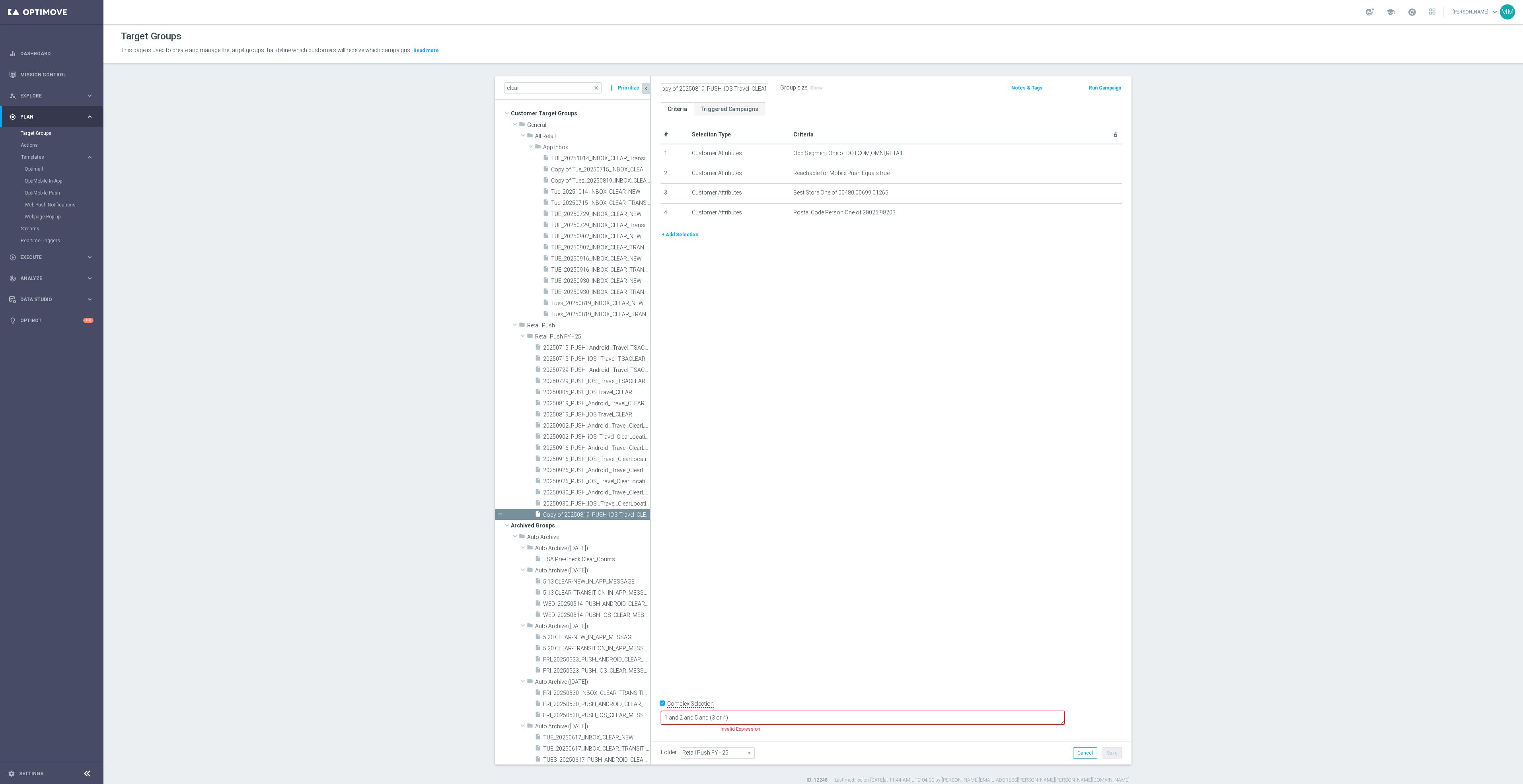
click at [687, 87] on input "Copy of 20250819_PUSH_IOS Travel_CLEAR" at bounding box center [715, 89] width 107 height 11
drag, startPoint x: 681, startPoint y: 87, endPoint x: 545, endPoint y: 78, distance: 136.3
click at [545, 78] on as-split "clear close more_vert Prioritize Customer Target Groups library_add create_new_…" at bounding box center [814, 421] width 637 height 688
type input "20251014_PUSH_IOS Travel_CLEAR"
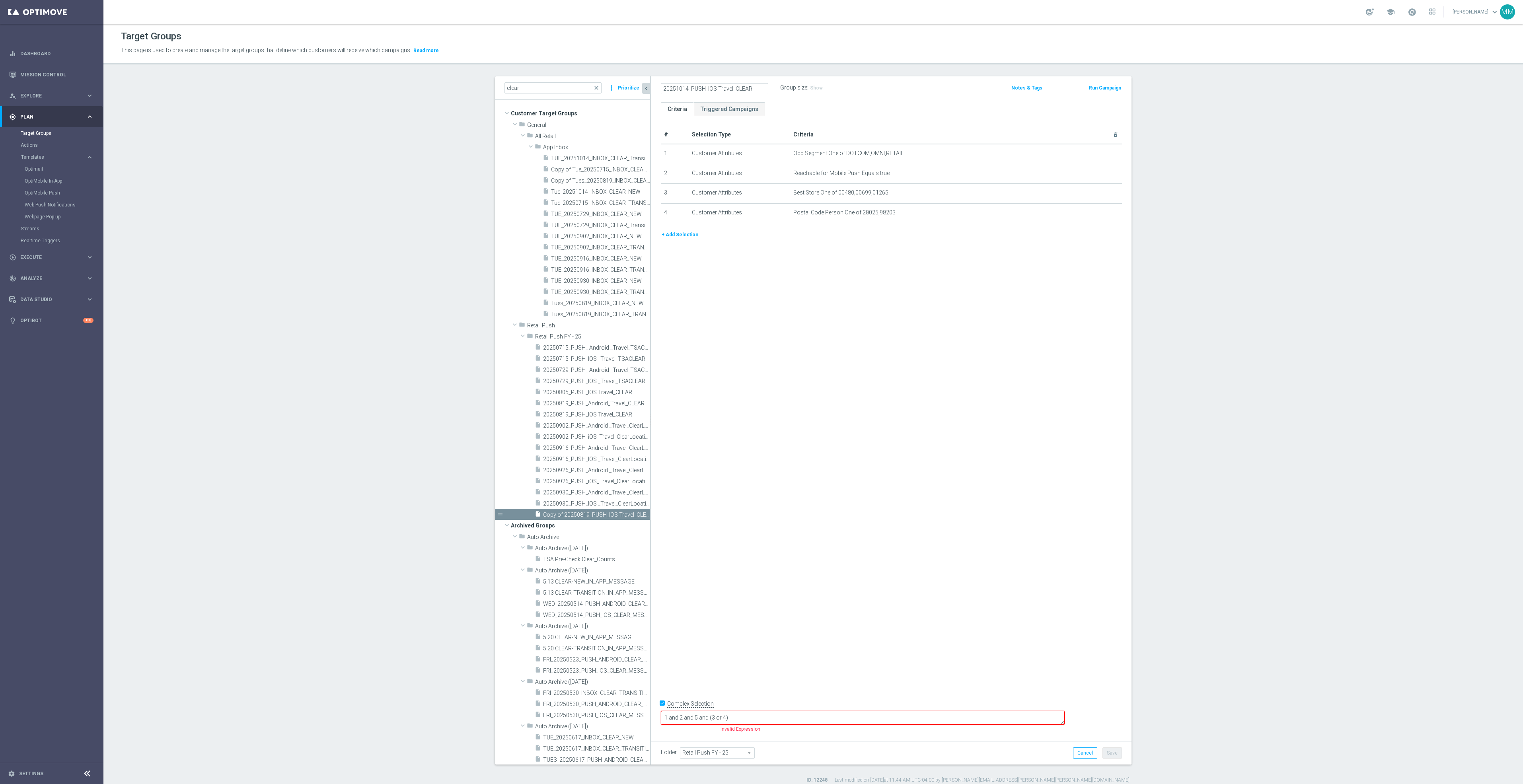
click at [1099, 599] on div "# Selection Type Criteria delete_forever 1 Customer Attributes Ocp Segment One …" at bounding box center [891, 425] width 480 height 619
drag, startPoint x: 759, startPoint y: 718, endPoint x: 746, endPoint y: 717, distance: 13.0
click at [746, 717] on textarea "1 and 2 and 5 and (3 or 4)" at bounding box center [863, 717] width 404 height 14
type textarea "1 and 2 and (3 or 4)"
click at [1119, 755] on div "Folder Retail Push FY - 25 Retail Push FY - 25 arrow_drop_down search Cancel Sa…" at bounding box center [891, 753] width 480 height 24
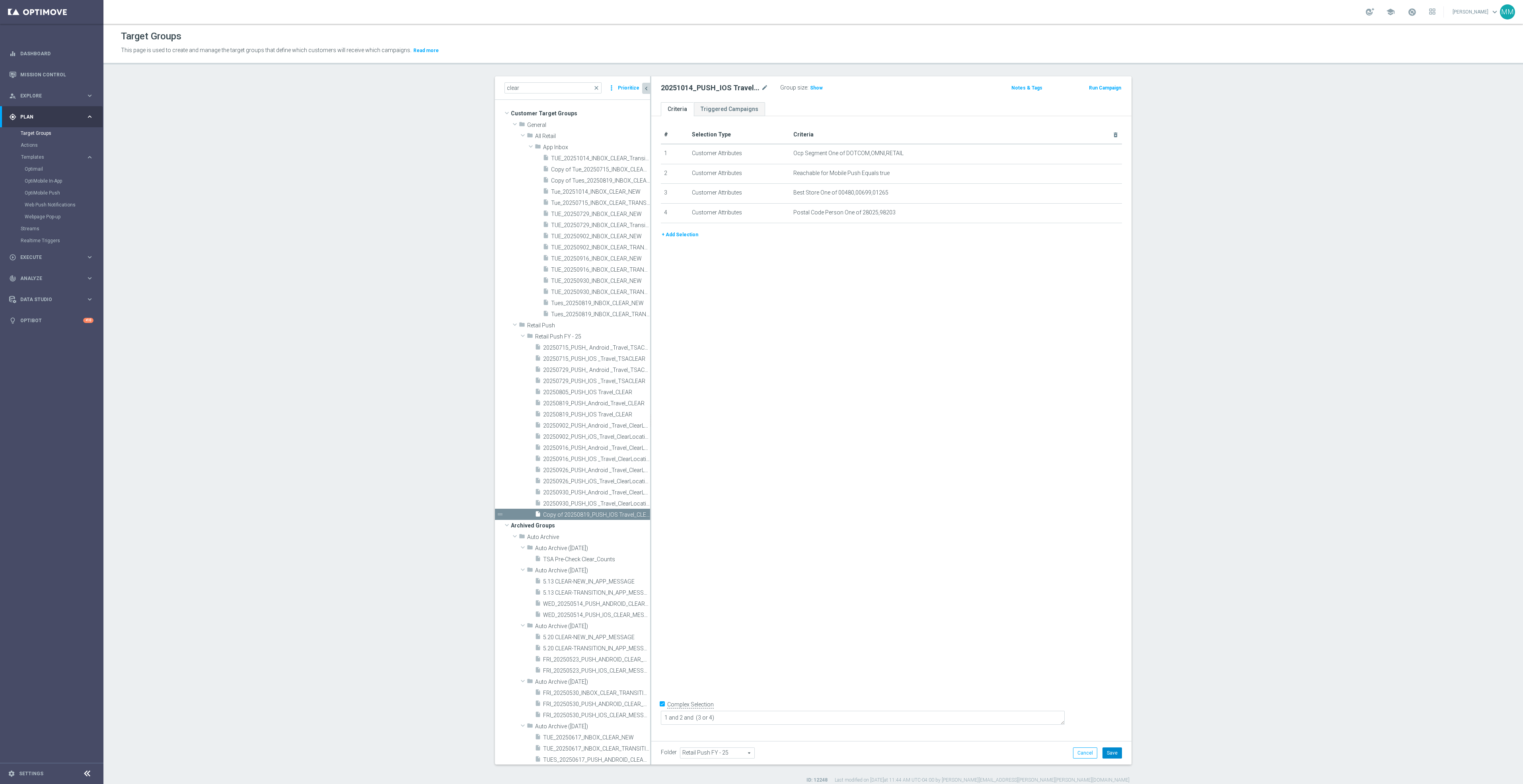
click at [1111, 754] on button "Save" at bounding box center [1112, 753] width 19 height 11
click at [593, 190] on span "Tue_20251014_INBOX_CLEAR_NEW" at bounding box center [591, 192] width 81 height 6
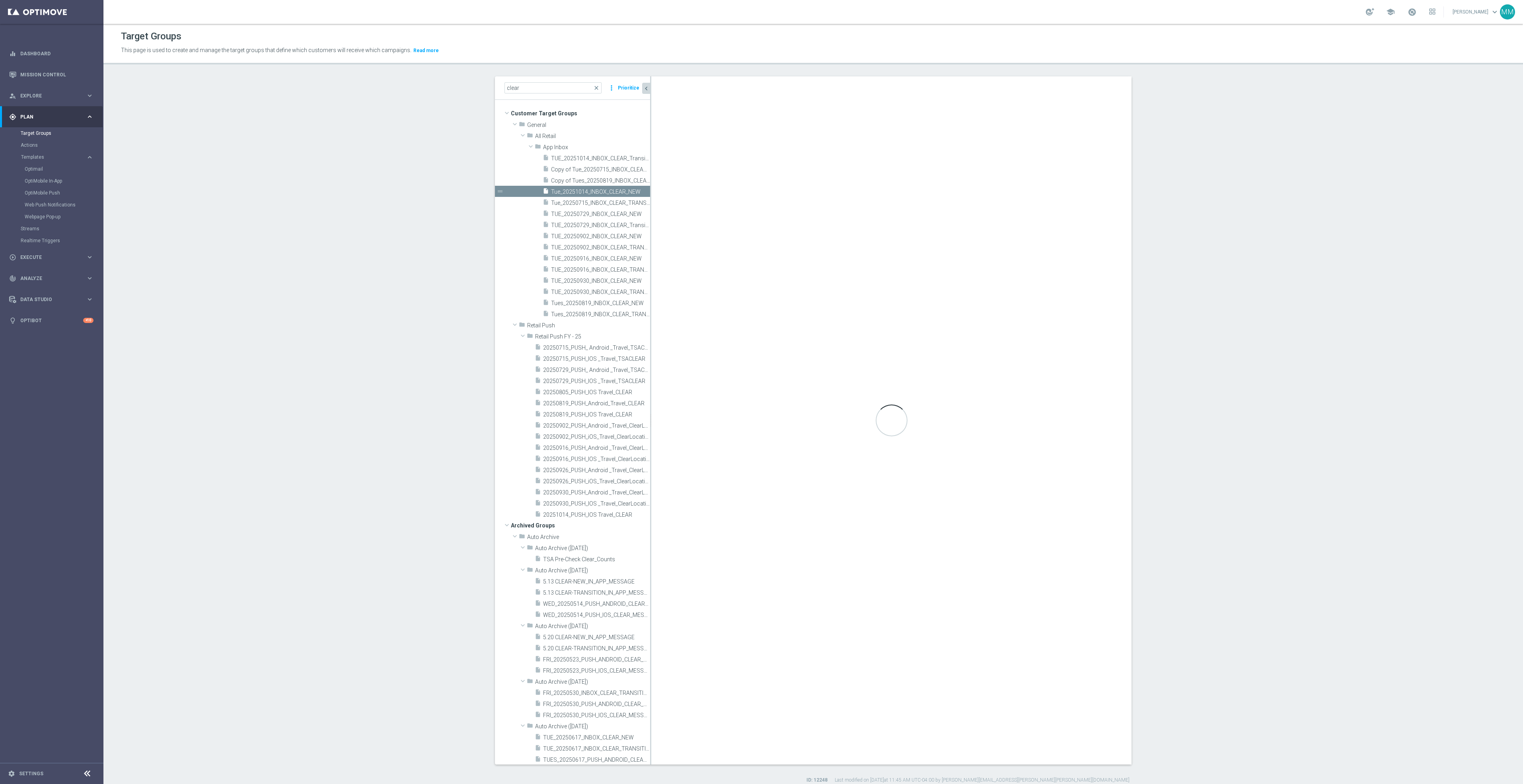
type input "App Inbox"
type textarea "1 and 2 and (3 or 4)"
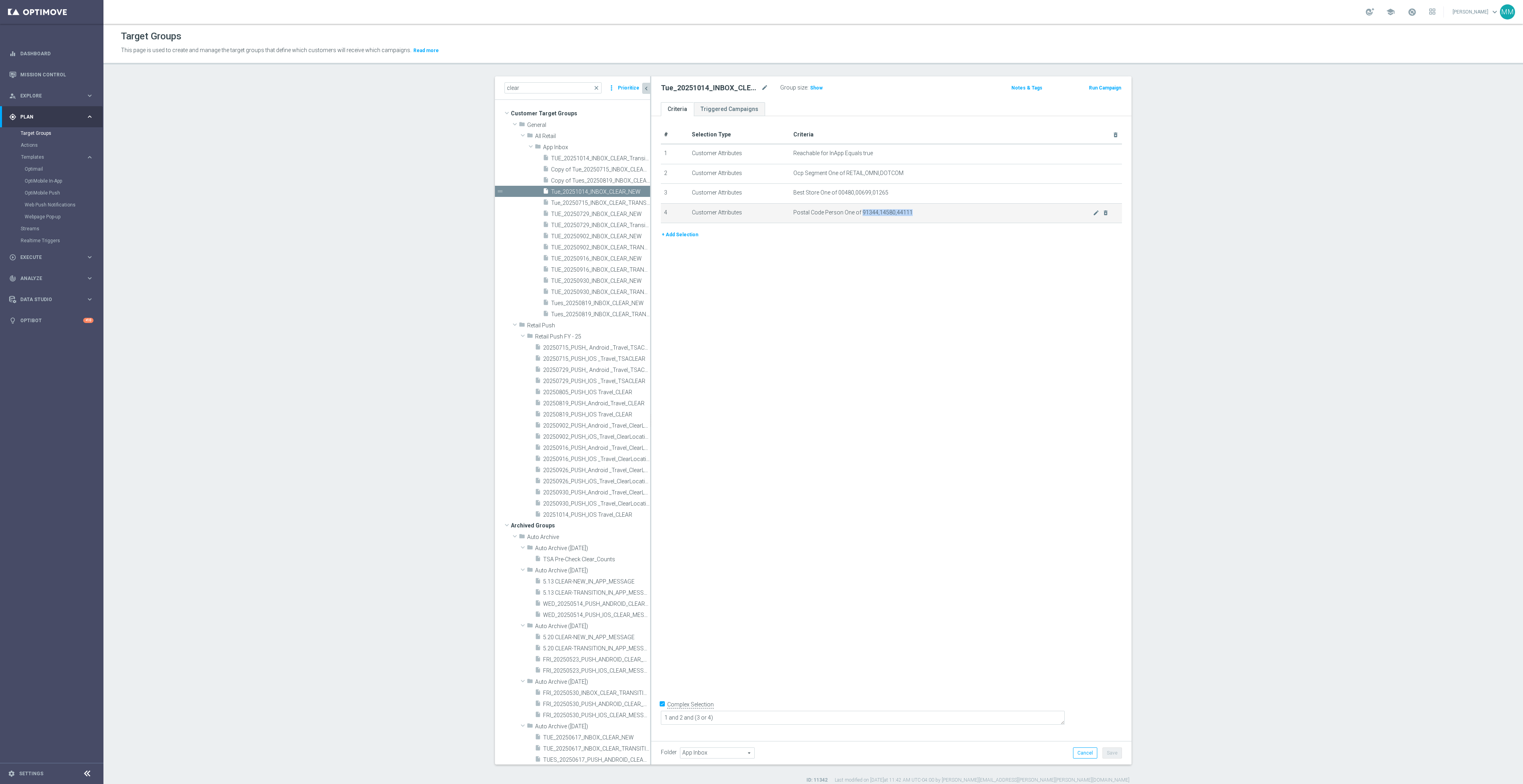
drag, startPoint x: 906, startPoint y: 214, endPoint x: 855, endPoint y: 212, distance: 51.0
click at [855, 212] on span "Postal Code Person One of 91344,14580,44111" at bounding box center [943, 212] width 300 height 6
copy span "91344,14580,44111"
click at [584, 514] on span "20251014_PUSH_IOS Travel_CLEAR" at bounding box center [588, 514] width 89 height 6
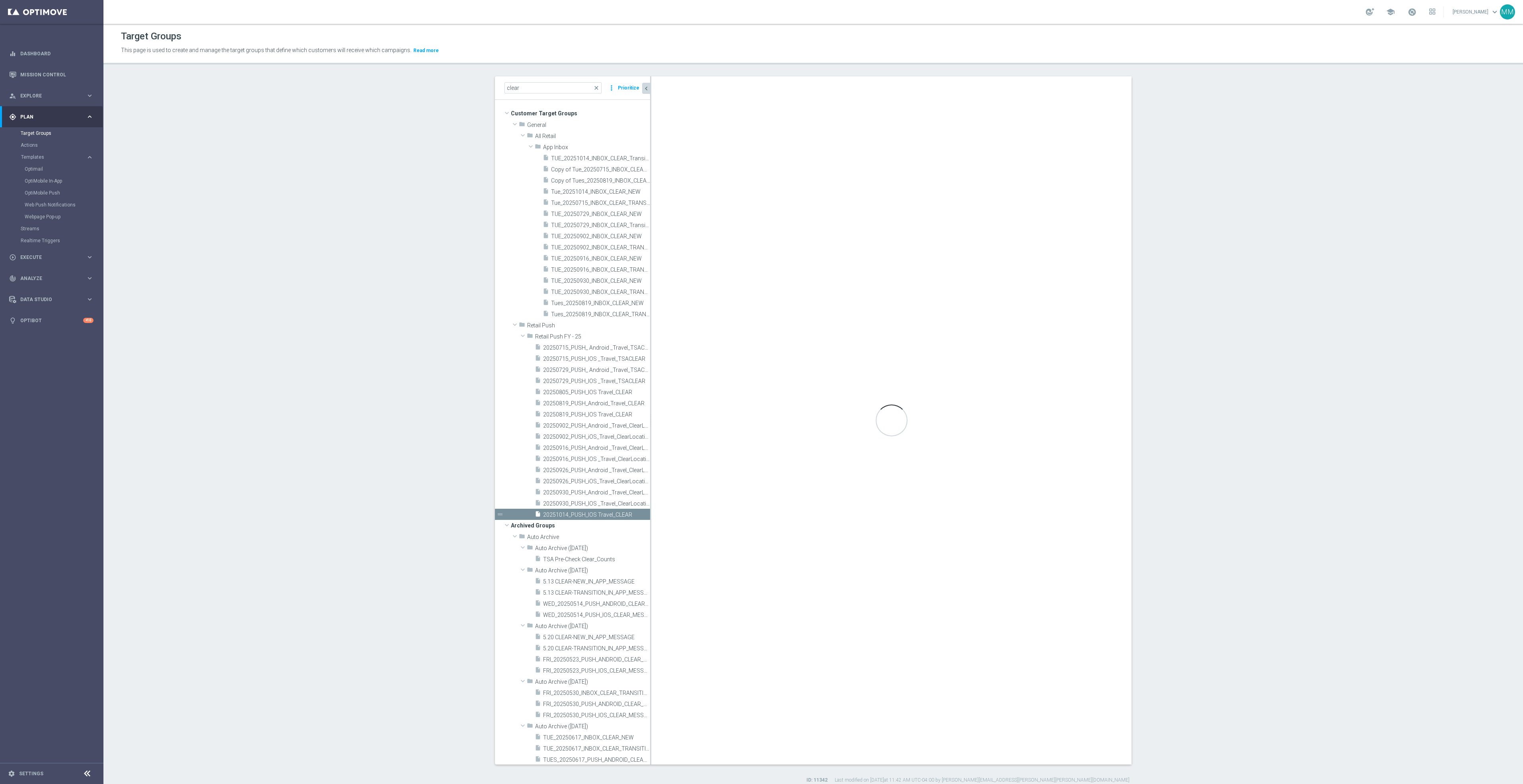
type input "Retail Push FY - 25"
type textarea "1 and 2 and (3 or 4)"
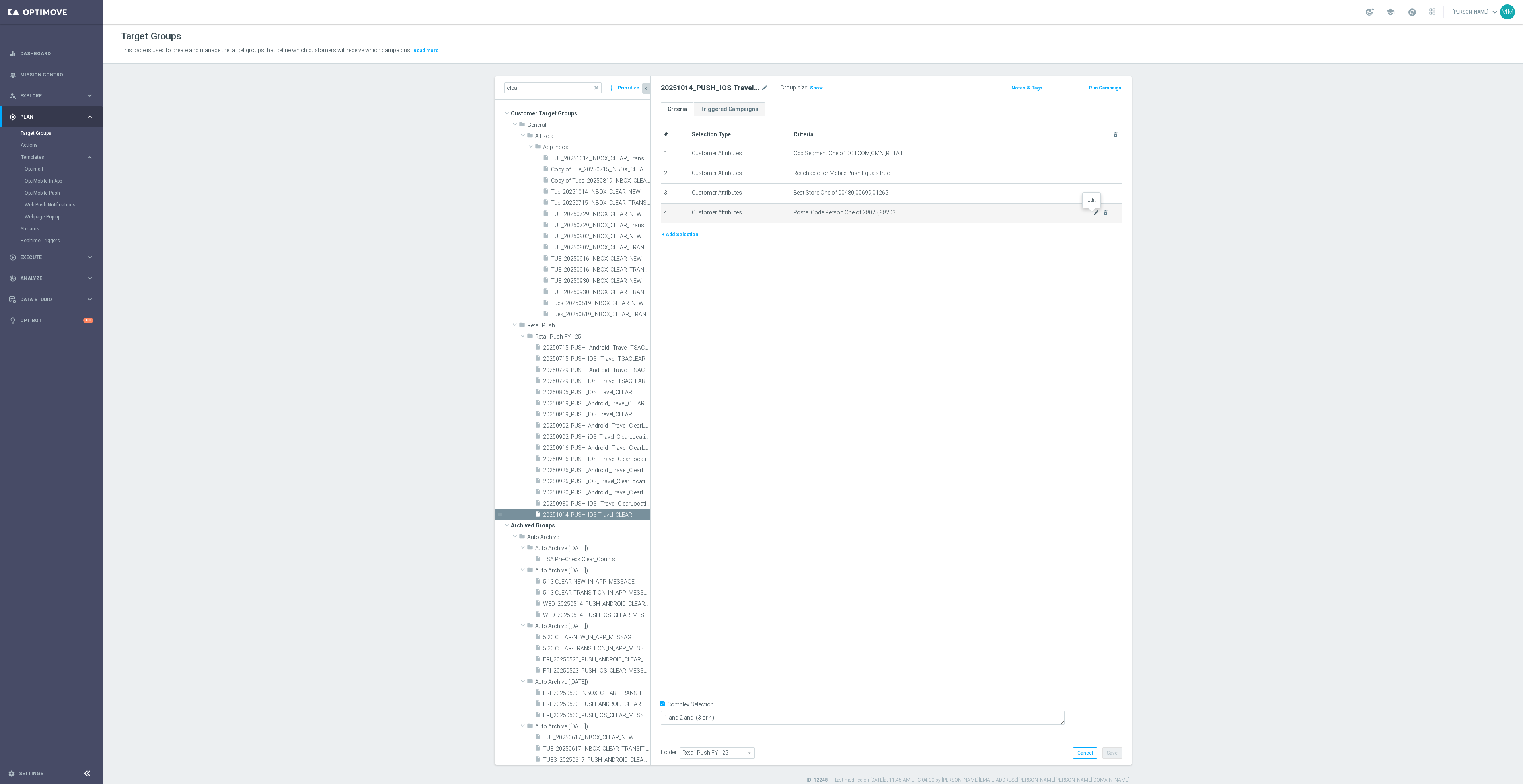
click at [1093, 215] on icon "mode_edit" at bounding box center [1096, 212] width 6 height 6
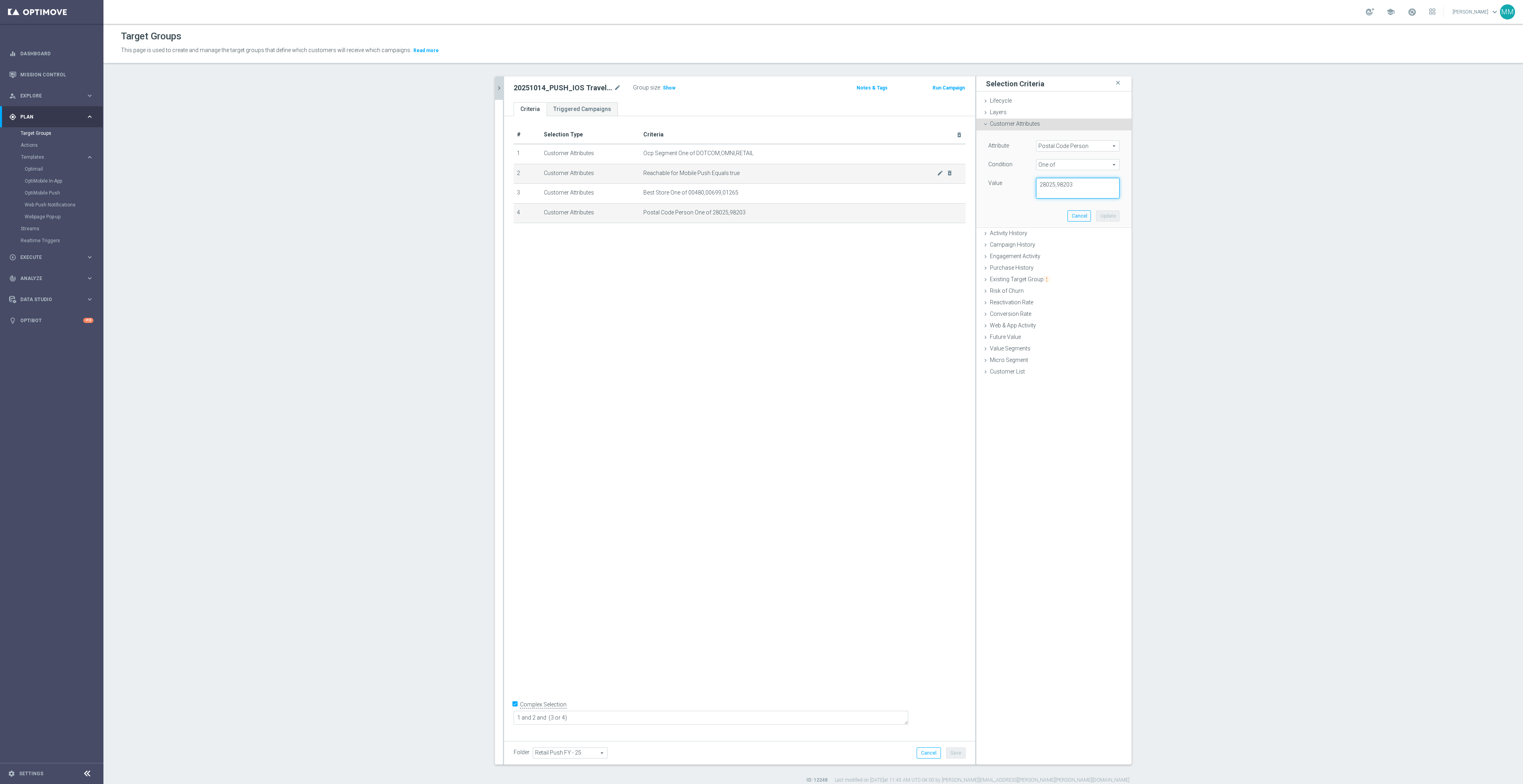
drag, startPoint x: 1089, startPoint y: 191, endPoint x: 891, endPoint y: 170, distance: 199.1
click at [891, 170] on as-split "clear close more_vert Prioritize Customer Target Groups library_add create_new_…" at bounding box center [814, 421] width 637 height 688
paste textarea "91344,14580,44111"
type textarea "91344,14580,44111"
click at [1106, 217] on button "Update" at bounding box center [1108, 216] width 24 height 11
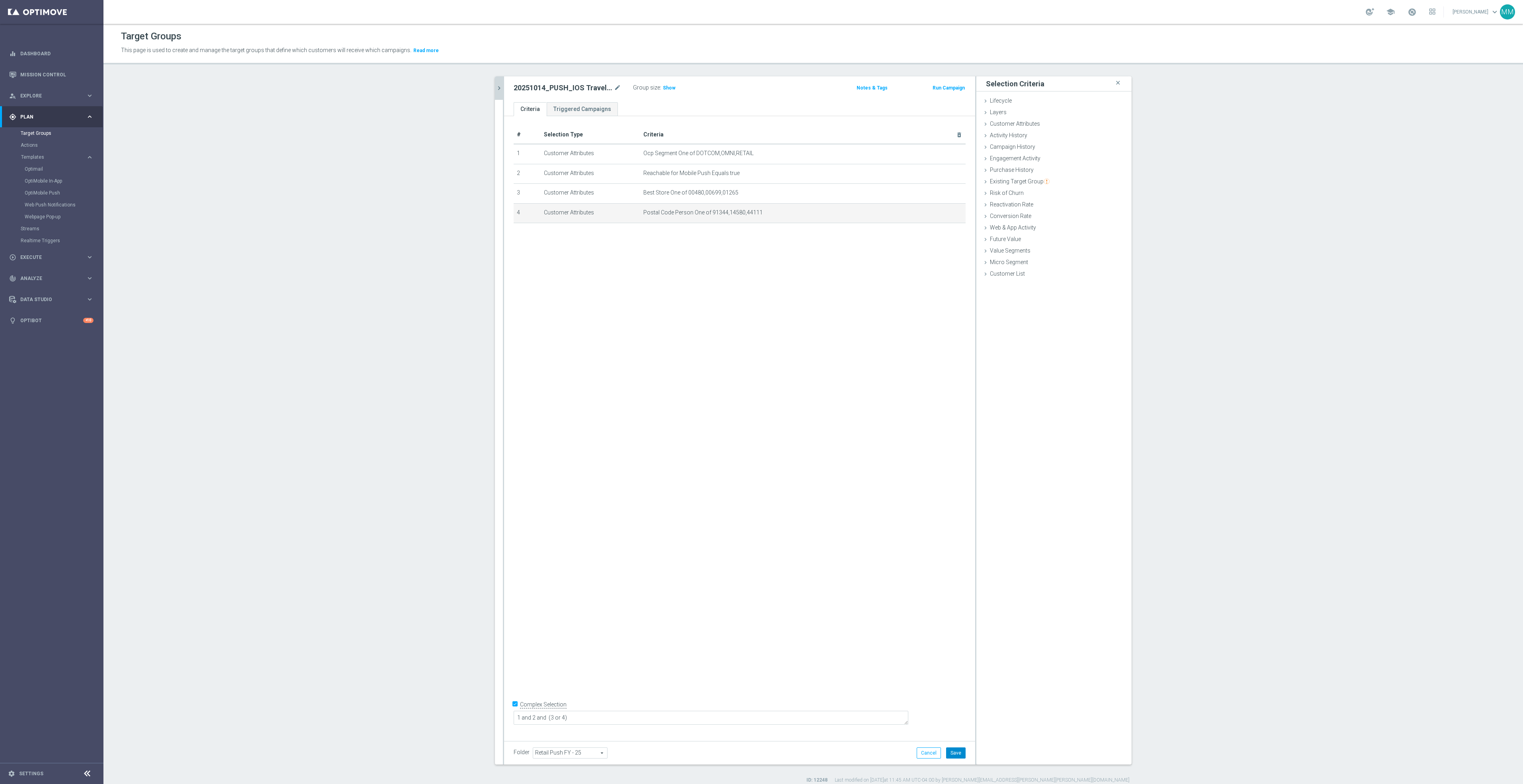
click at [951, 750] on button "Save" at bounding box center [955, 753] width 19 height 11
click at [497, 84] on icon "chevron_right" at bounding box center [499, 88] width 8 height 8
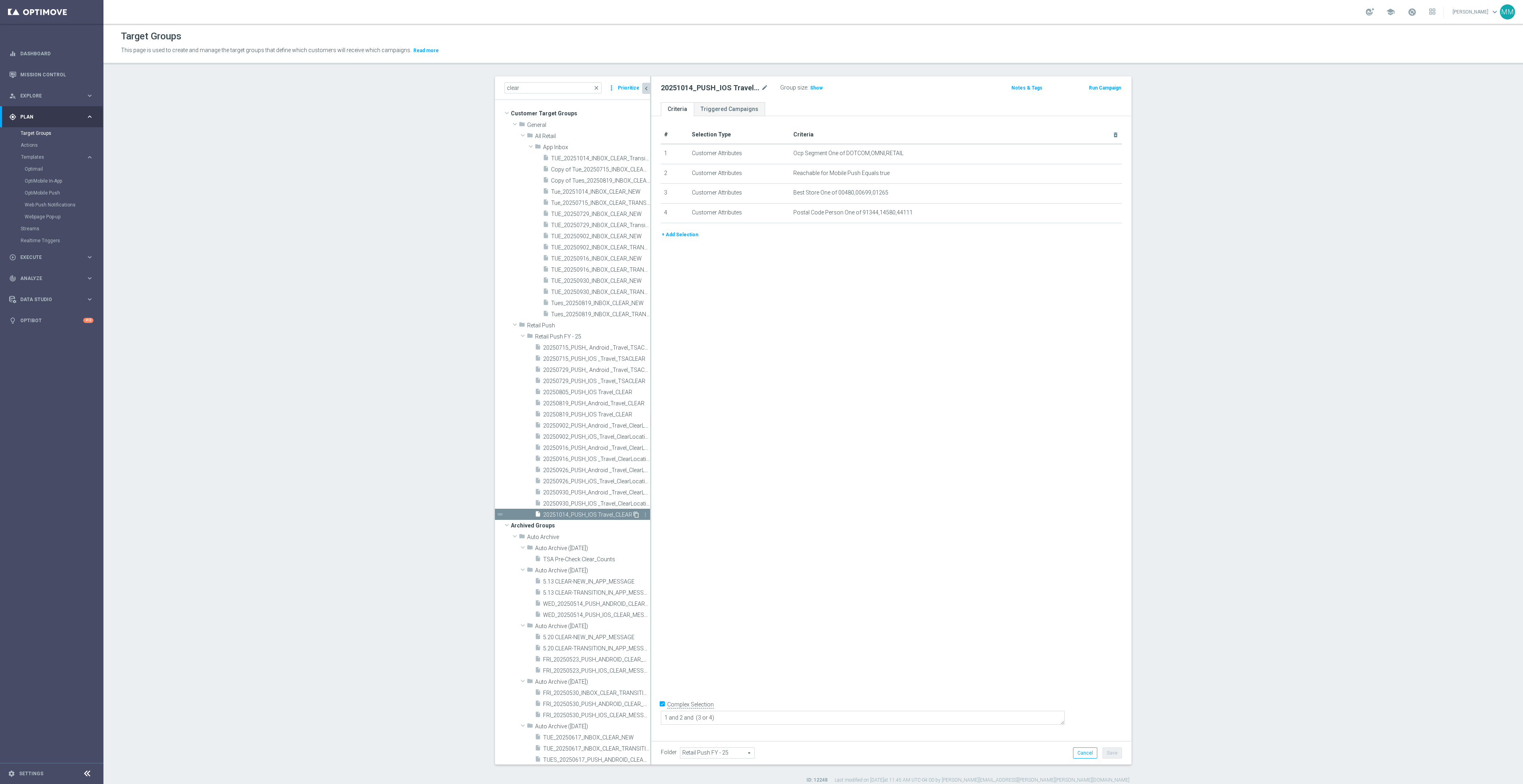
click at [633, 514] on icon "content_copy" at bounding box center [636, 514] width 6 height 6
click at [764, 91] on div "Copy of 20251014_PUSH_IOS Travel_CLEAR mode_edit" at bounding box center [721, 88] width 120 height 11
click at [762, 90] on icon "mode_edit" at bounding box center [765, 87] width 7 height 9
click at [678, 87] on input "Copy of 20251014_PUSH_IOS Travel_CLEAR" at bounding box center [715, 89] width 107 height 11
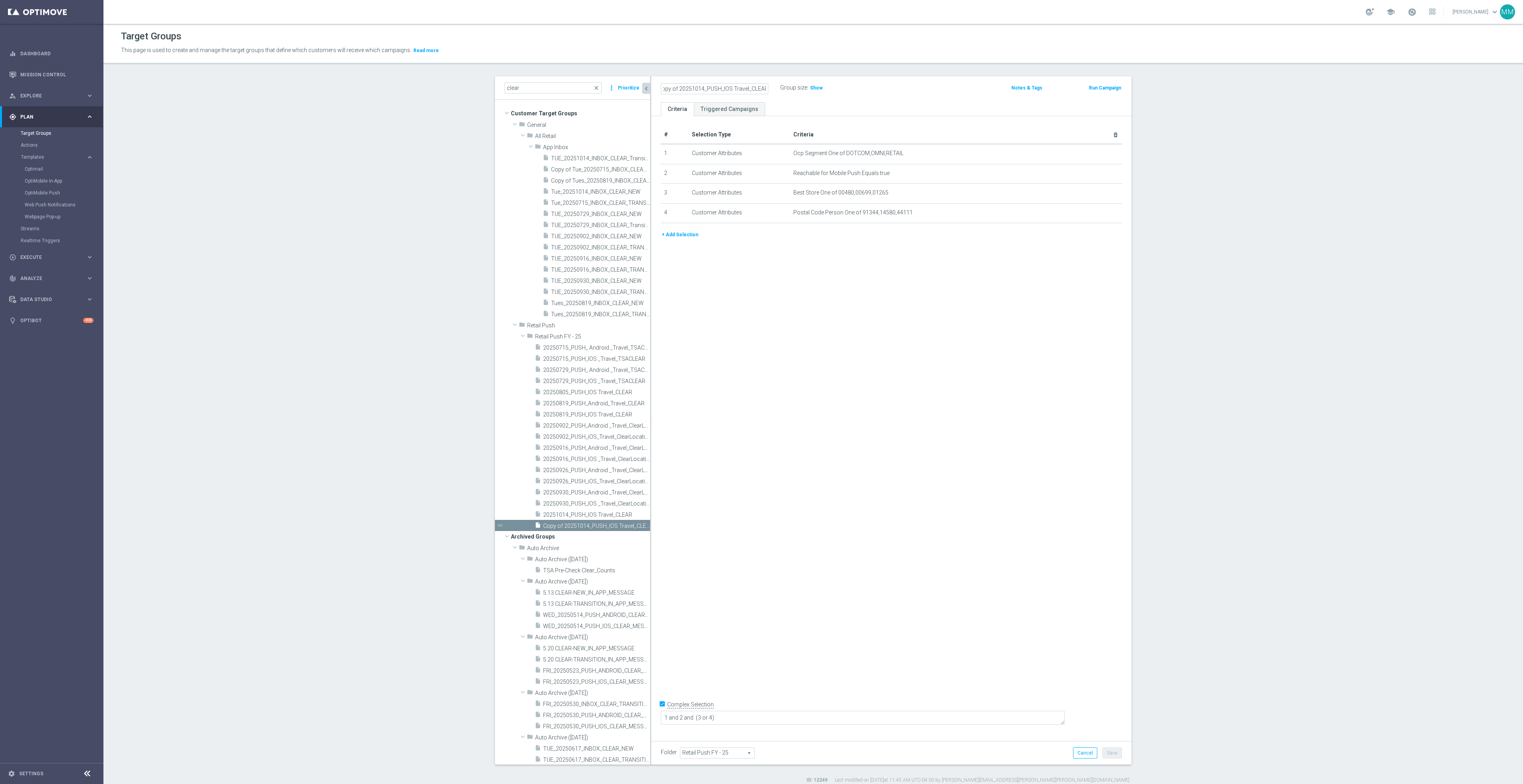
scroll to position [0, 0]
drag, startPoint x: 676, startPoint y: 87, endPoint x: 411, endPoint y: 87, distance: 265.0
click at [411, 87] on section "clear close more_vert Prioritize Customer Target Groups library_add create_new_…" at bounding box center [814, 430] width 1420 height 707
drag, startPoint x: 711, startPoint y: 87, endPoint x: 702, endPoint y: 87, distance: 9.0
click at [702, 87] on input "20251014_PUSH_IOS Travel_CLEAR" at bounding box center [715, 89] width 107 height 11
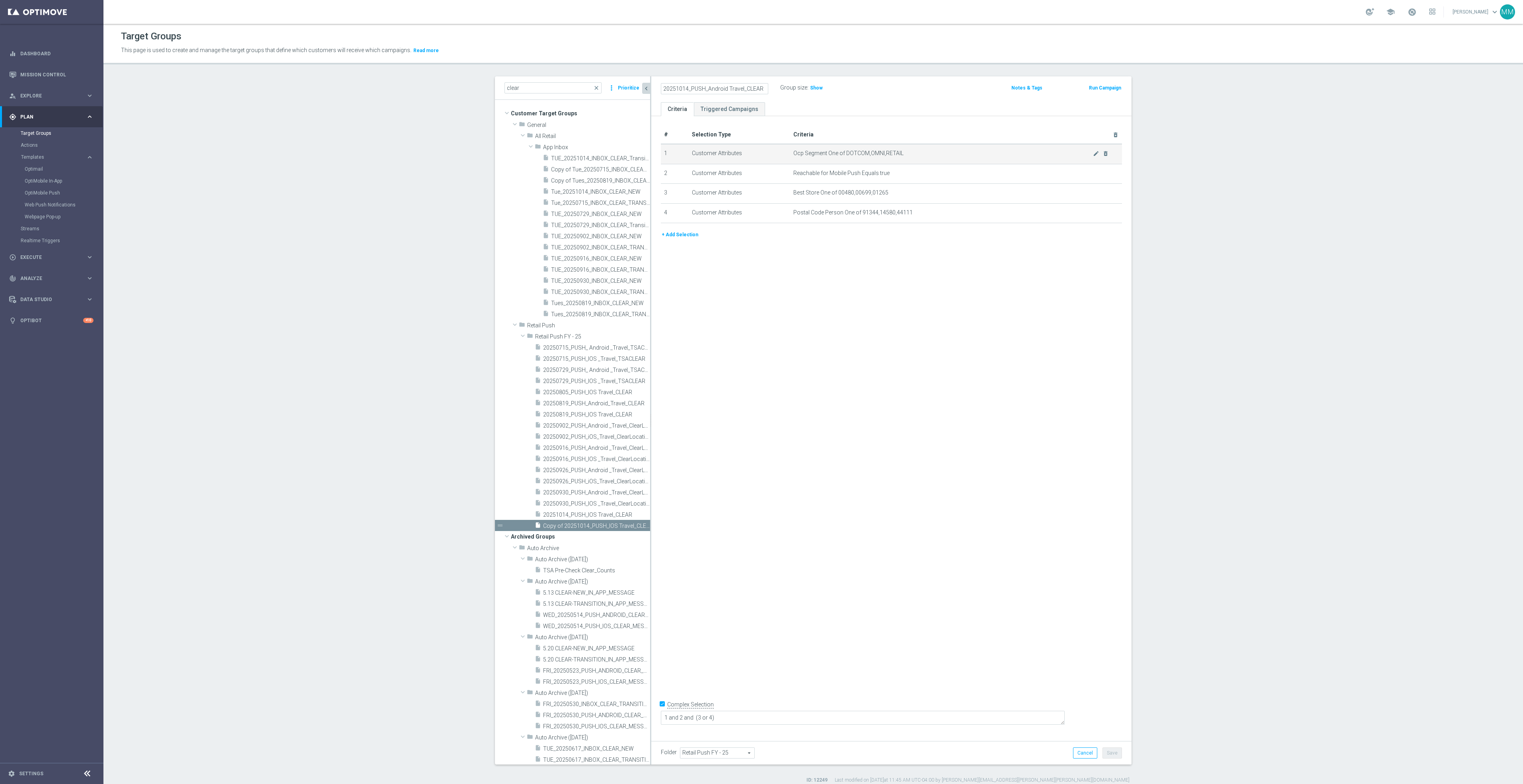
type input "20251014_PUSH_Android Travel_CLEAR"
click at [1006, 153] on span "Ocp Segment One of DOTCOM,OMNI,RETAIL" at bounding box center [943, 153] width 300 height 6
click at [1093, 172] on icon "mode_edit" at bounding box center [1096, 172] width 6 height 6
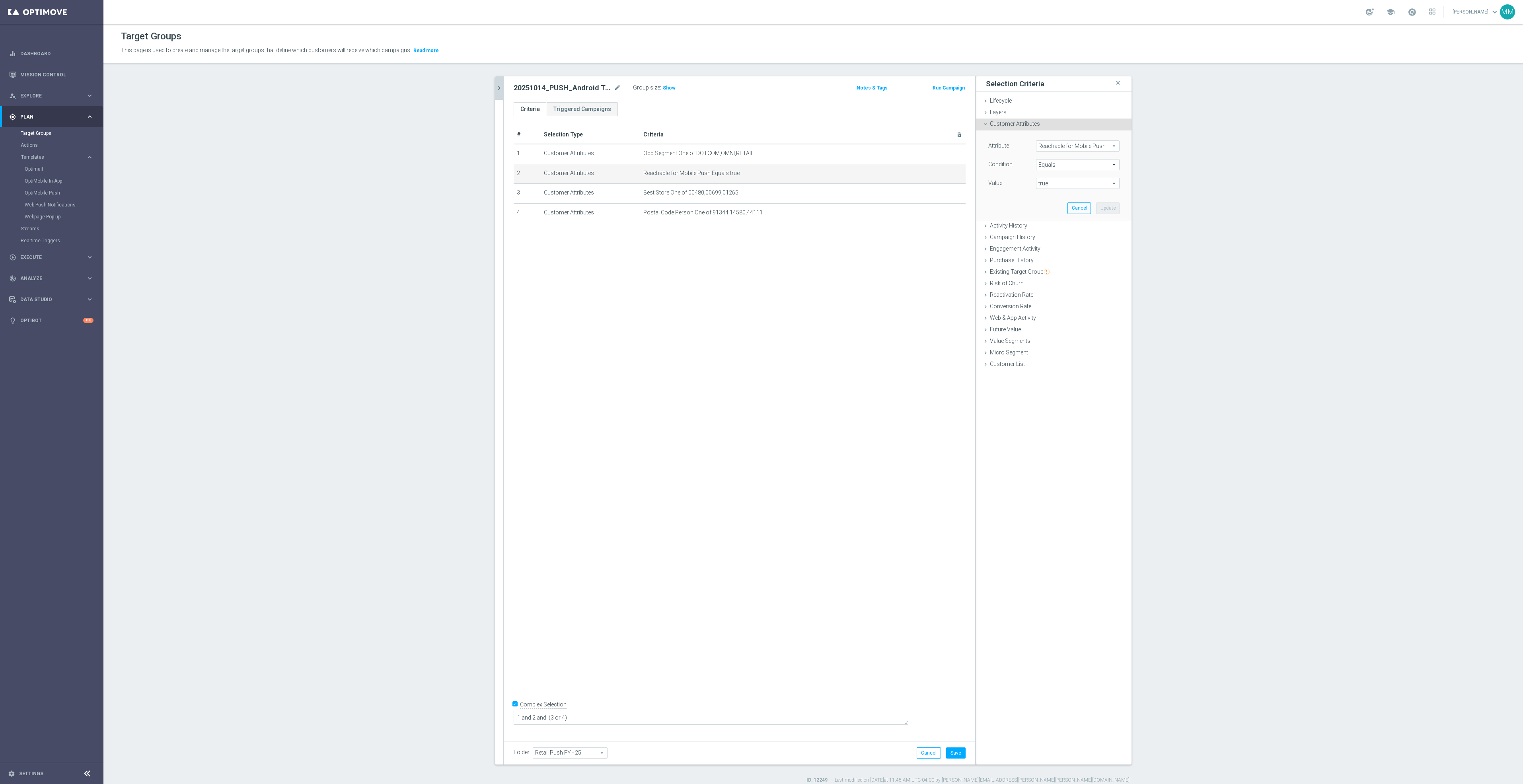
click at [1078, 146] on span "Reachable for Mobile Push" at bounding box center [1078, 146] width 83 height 10
click at [1082, 146] on input "search" at bounding box center [1078, 146] width 84 height 11
type input "reachable"
click at [1094, 184] on label "Reachable for Web Push" at bounding box center [1074, 178] width 77 height 10
type input "Reachable for Web Push"
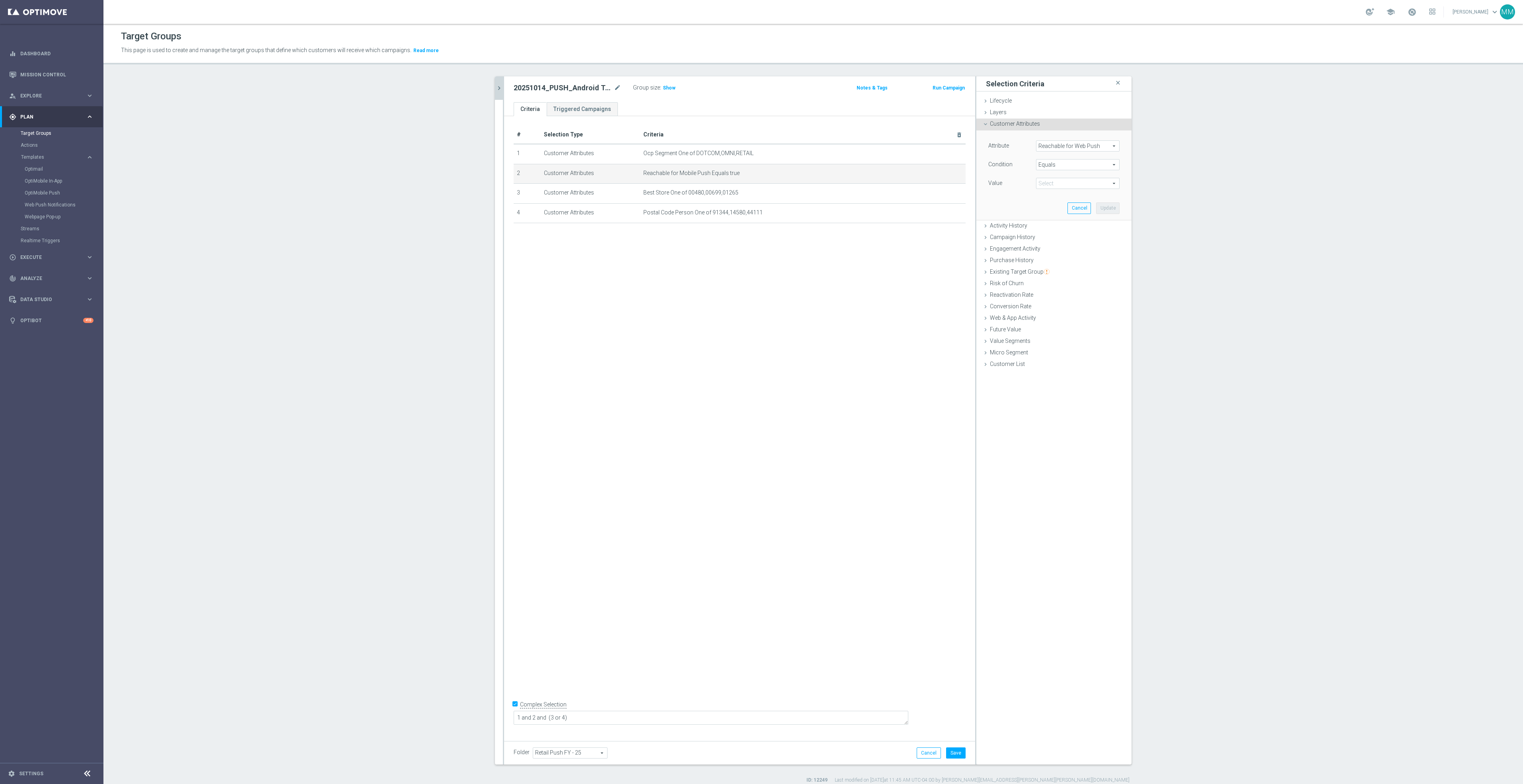
click at [1075, 185] on span "true" at bounding box center [1078, 183] width 83 height 10
click at [1072, 207] on span "true" at bounding box center [1078, 205] width 76 height 6
type input "true"
drag, startPoint x: 1112, startPoint y: 207, endPoint x: 1108, endPoint y: 212, distance: 6.4
click at [1111, 207] on button "Update" at bounding box center [1108, 208] width 24 height 11
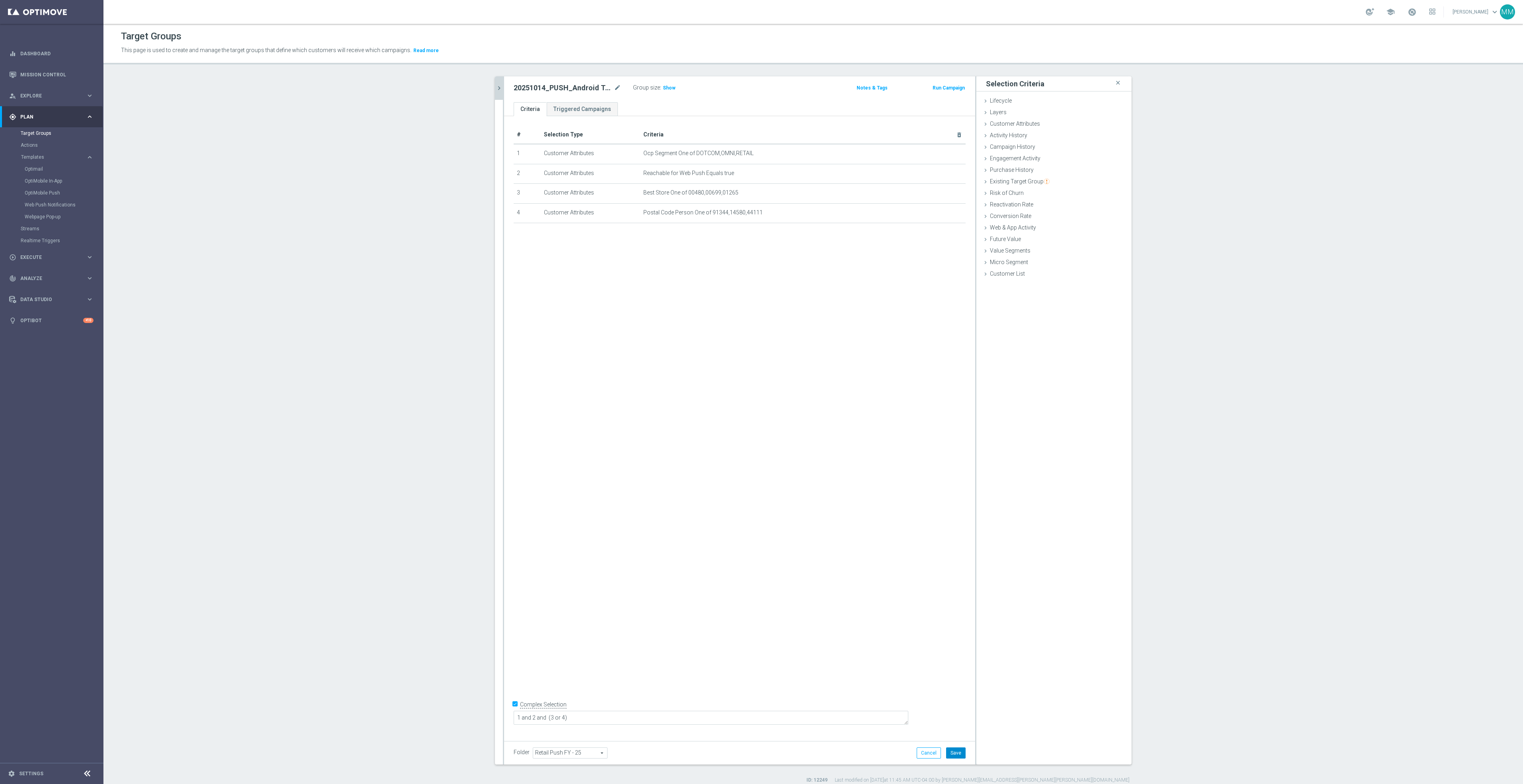
click at [959, 753] on button "Save" at bounding box center [955, 753] width 19 height 11
click at [495, 88] on icon "chevron_right" at bounding box center [499, 88] width 8 height 8
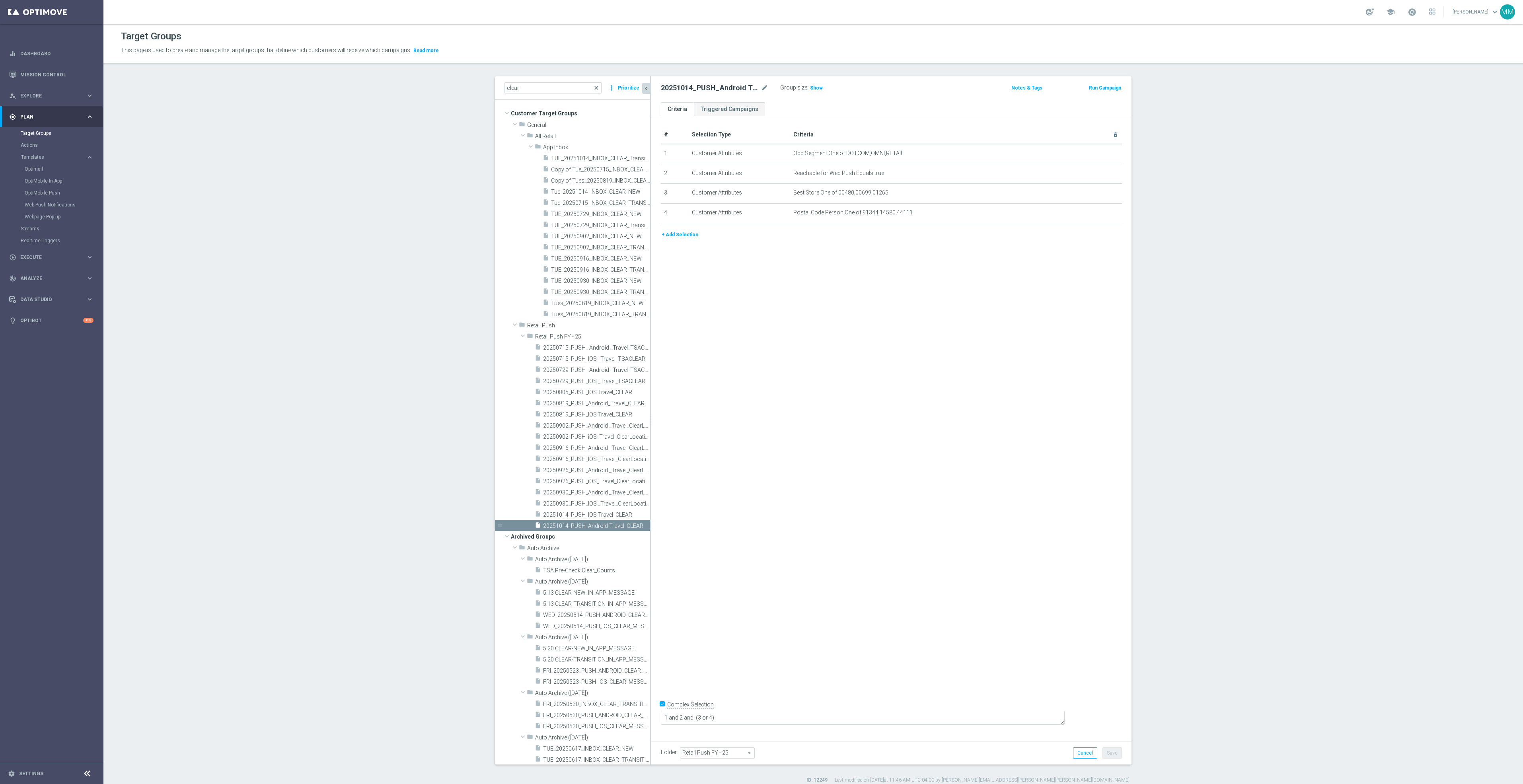
click at [593, 91] on span "close" at bounding box center [596, 87] width 6 height 6
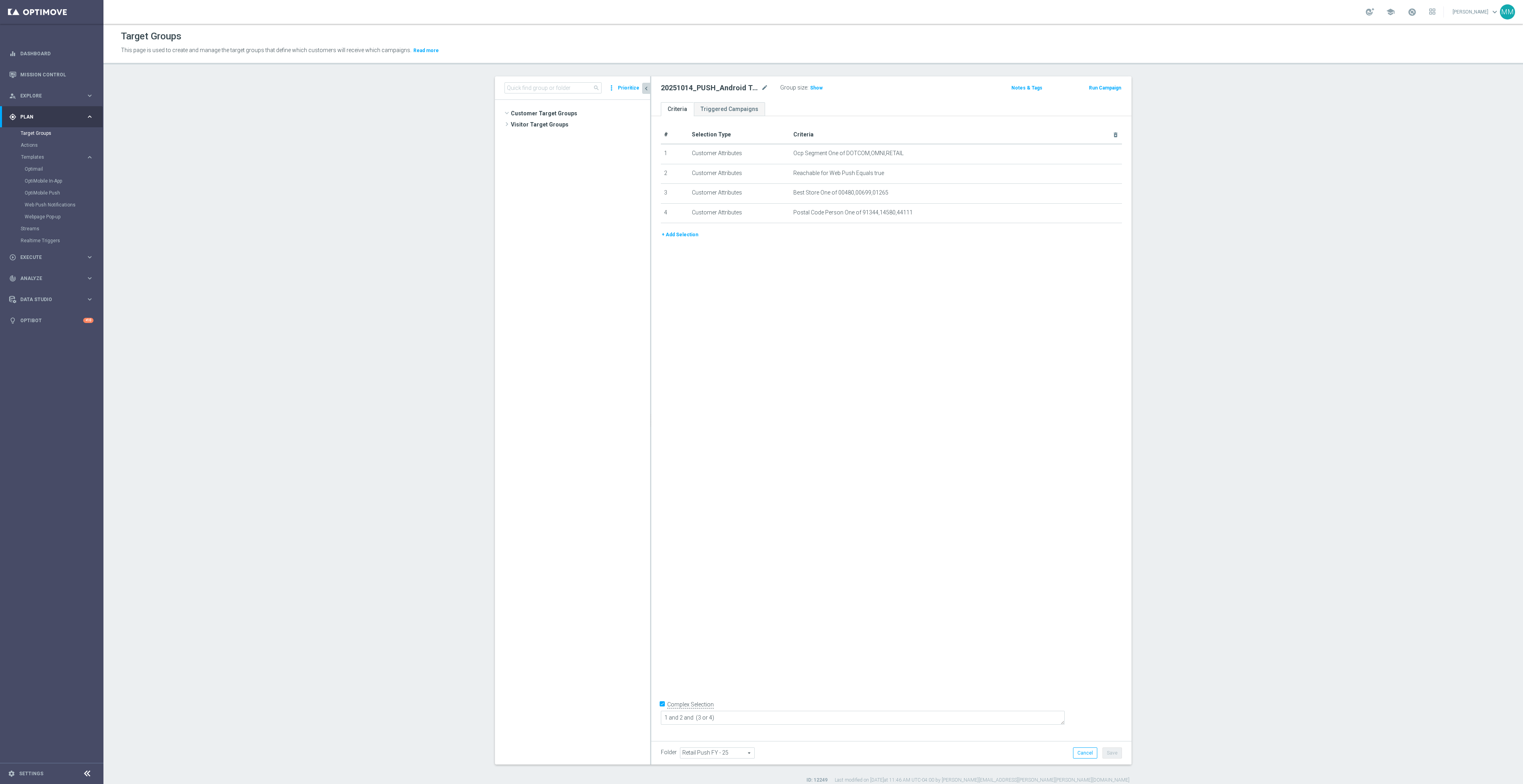
scroll to position [3349, 0]
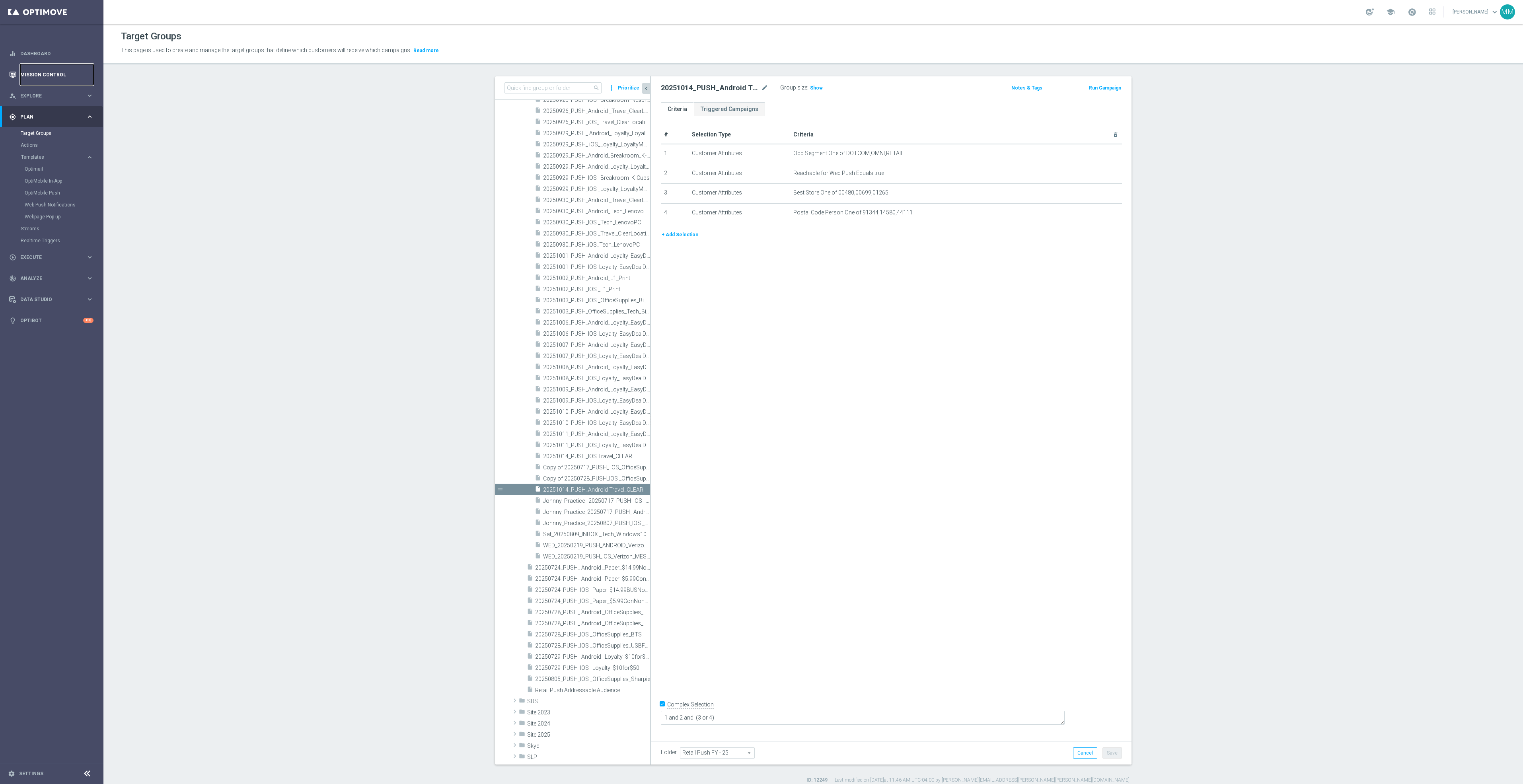
click at [68, 75] on link "Mission Control" at bounding box center [57, 74] width 73 height 21
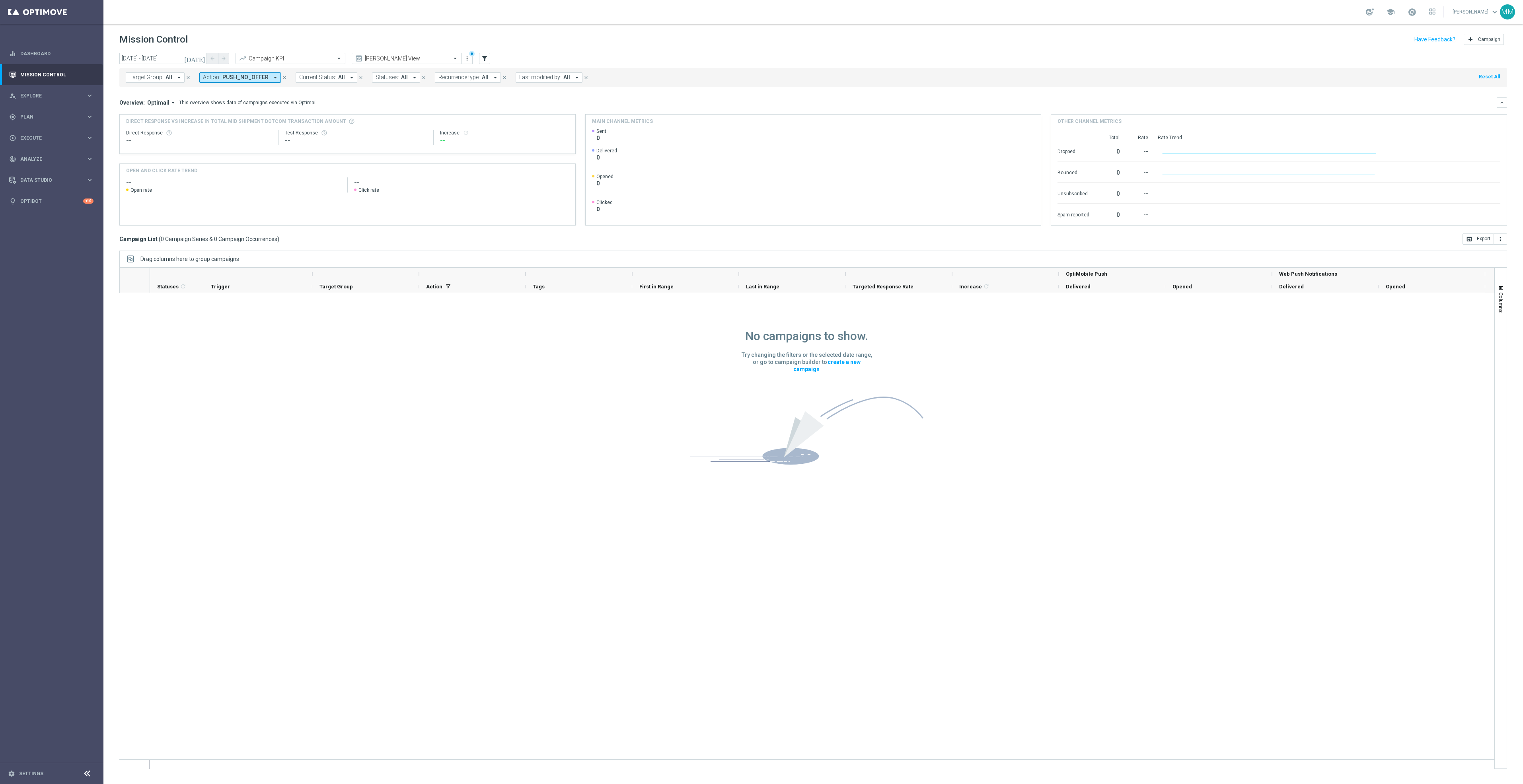
click at [259, 78] on span "PUSH_NO_OFFER" at bounding box center [245, 77] width 46 height 6
click at [299, 127] on div "In-App_Inbox" at bounding box center [273, 128] width 123 height 5
type input "app"
click at [379, 94] on mini-dashboard "Overview: Optimail arrow_drop_down This overview shows data of campaigns execut…" at bounding box center [813, 160] width 1388 height 147
click at [146, 52] on header "Mission Control add Campaign" at bounding box center [814, 38] width 1420 height 29
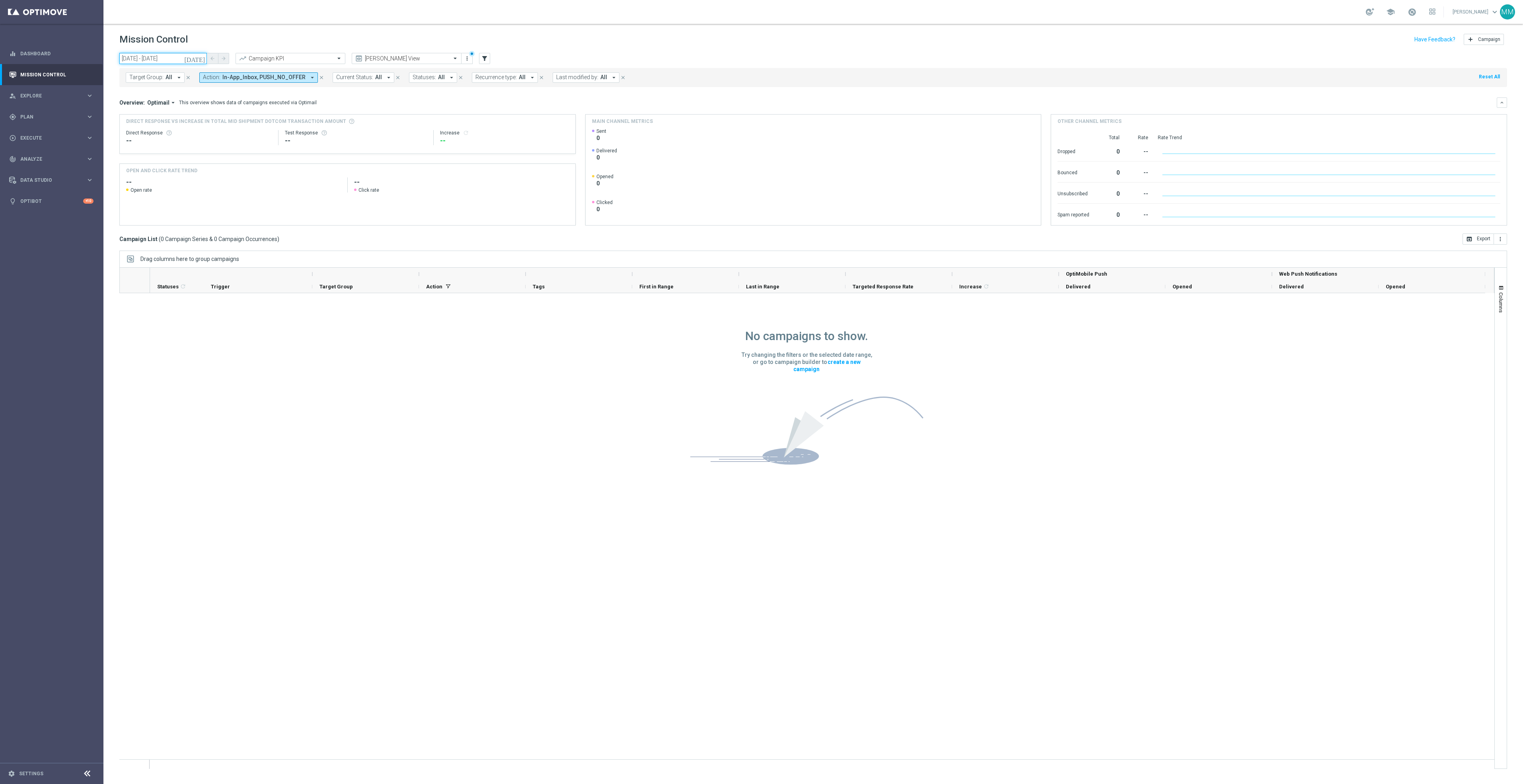
click at [151, 54] on input "09 Oct 2025 - 09 Oct 2025" at bounding box center [163, 59] width 87 height 11
click at [134, 79] on span "‹" at bounding box center [132, 78] width 10 height 10
click at [339, 115] on span "14" at bounding box center [339, 116] width 13 height 13
click at [339, 115] on span "12" at bounding box center [339, 116] width 13 height 13
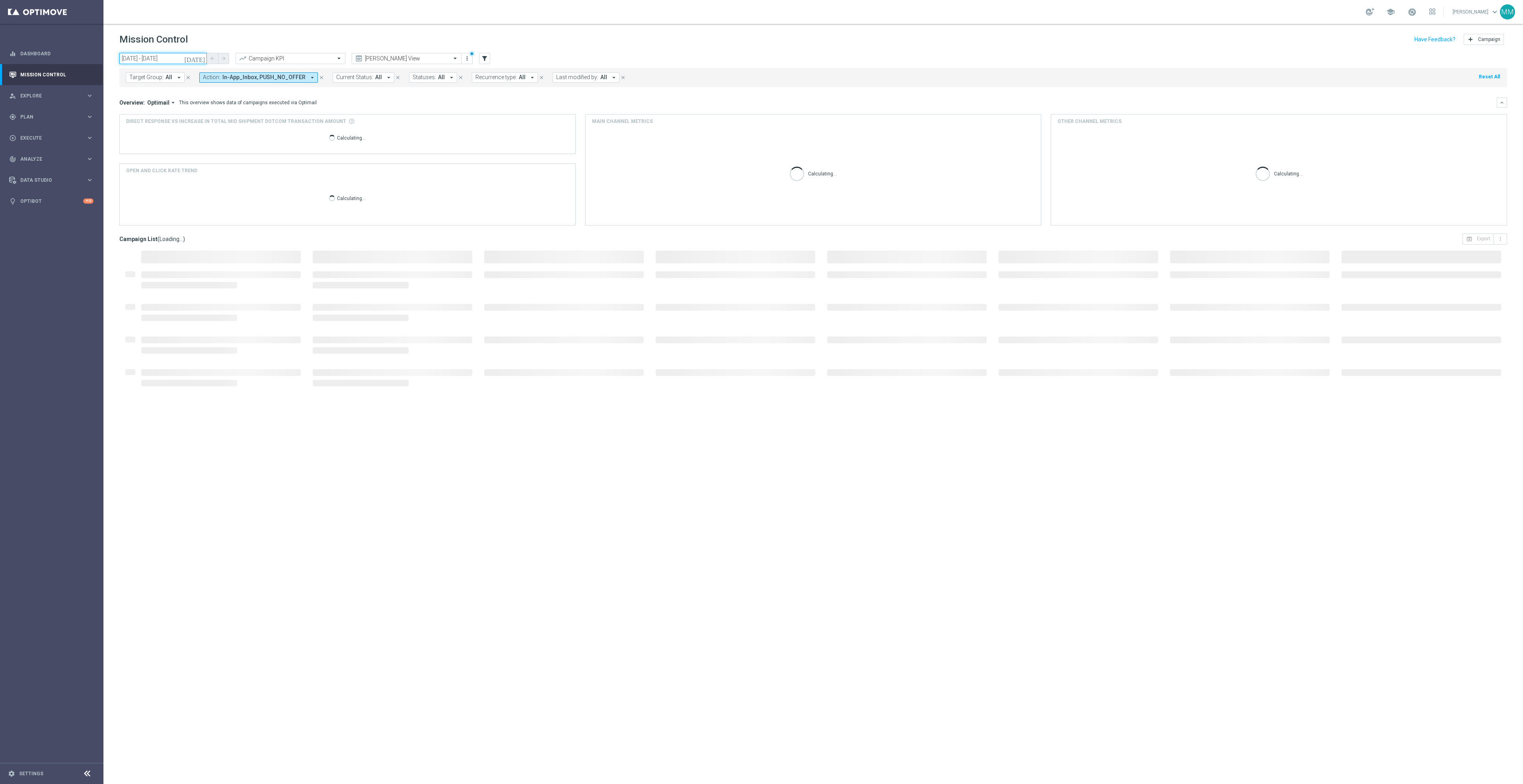
click at [189, 58] on input "14 Sep 2025 - 12 Oct 2025" at bounding box center [163, 59] width 87 height 11
click at [223, 115] on span "14" at bounding box center [224, 116] width 13 height 13
click at [166, 59] on input "14 Sep 2025 - 14 Sep 2025" at bounding box center [163, 59] width 87 height 11
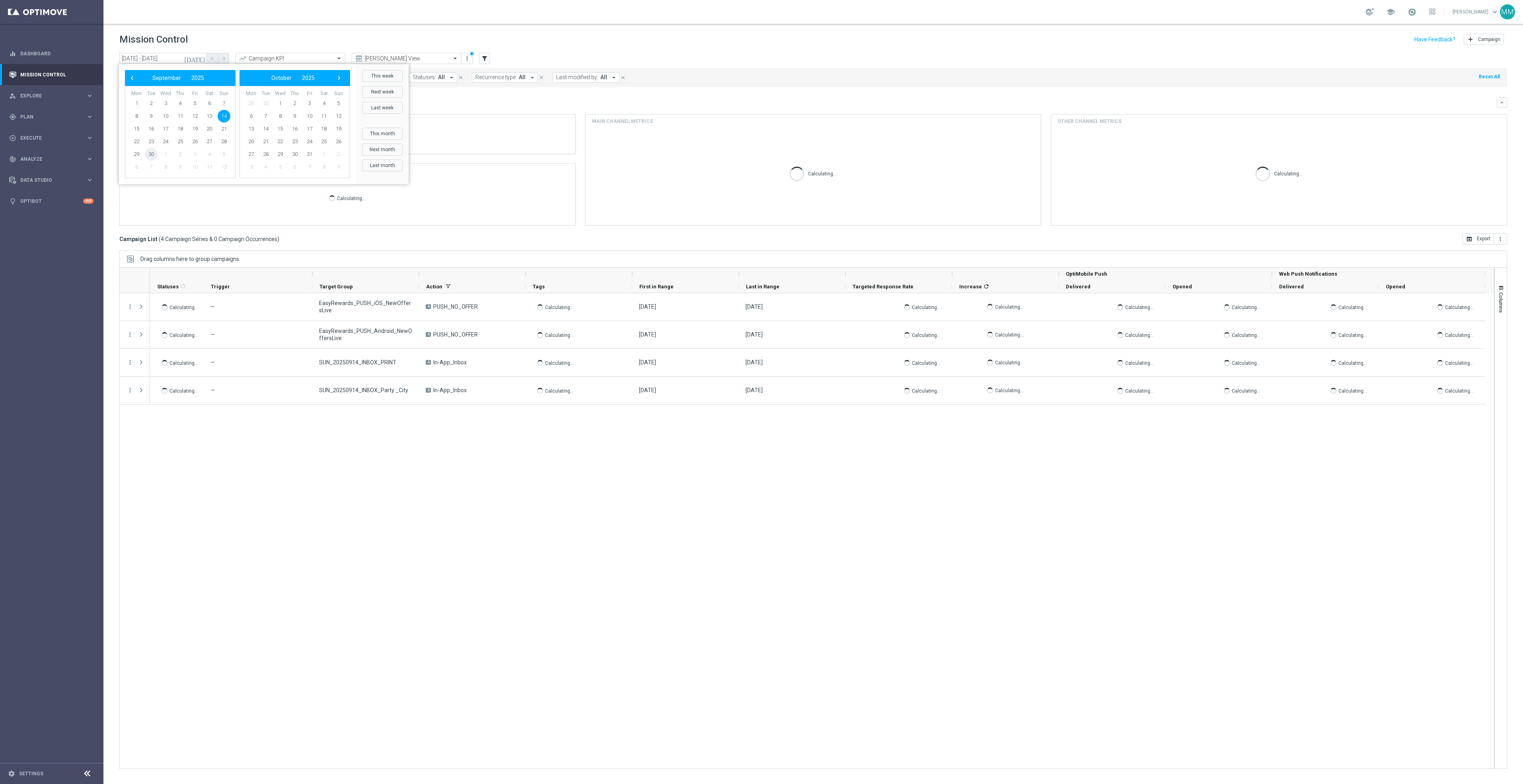
click at [150, 153] on span "30" at bounding box center [151, 155] width 13 height 13
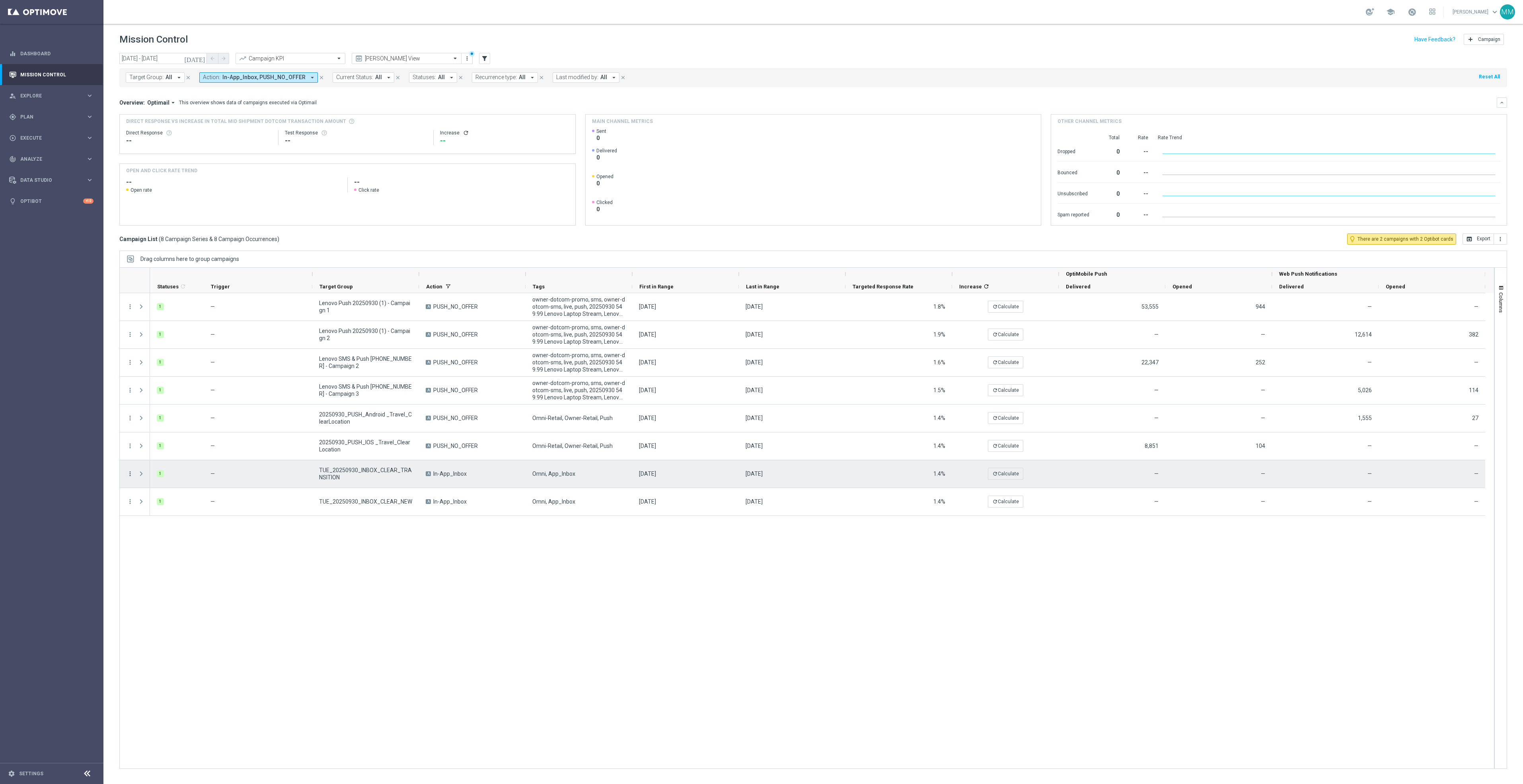
click at [130, 475] on icon "more_vert" at bounding box center [130, 474] width 7 height 7
click at [157, 539] on span "Duplicate and Edit" at bounding box center [166, 539] width 41 height 6
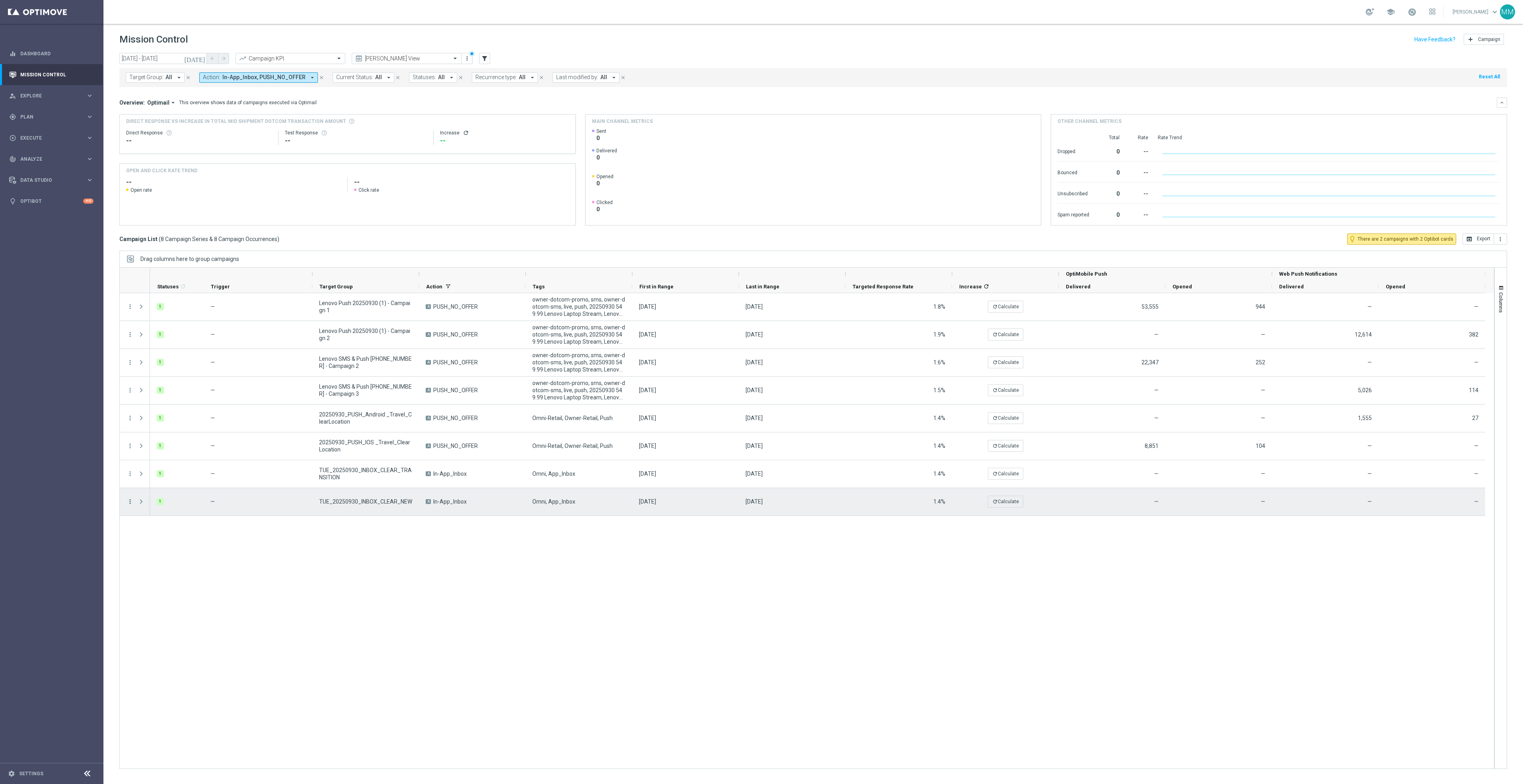
click at [129, 502] on icon "more_vert" at bounding box center [130, 501] width 7 height 7
click at [165, 566] on span "Duplicate and Edit" at bounding box center [166, 567] width 41 height 6
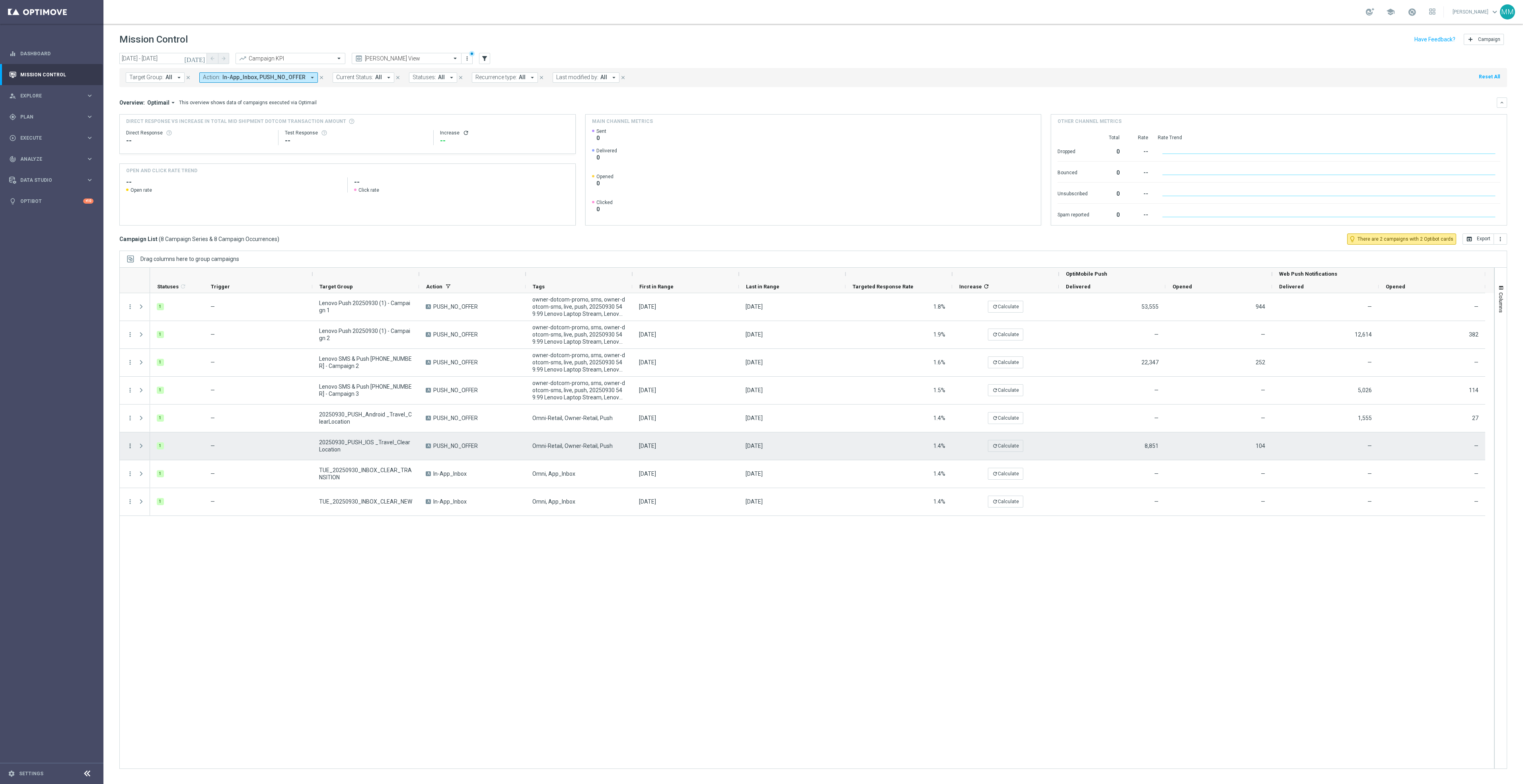
click at [130, 449] on icon "more_vert" at bounding box center [130, 446] width 7 height 7
click at [166, 512] on span "Duplicate and Edit" at bounding box center [166, 511] width 41 height 6
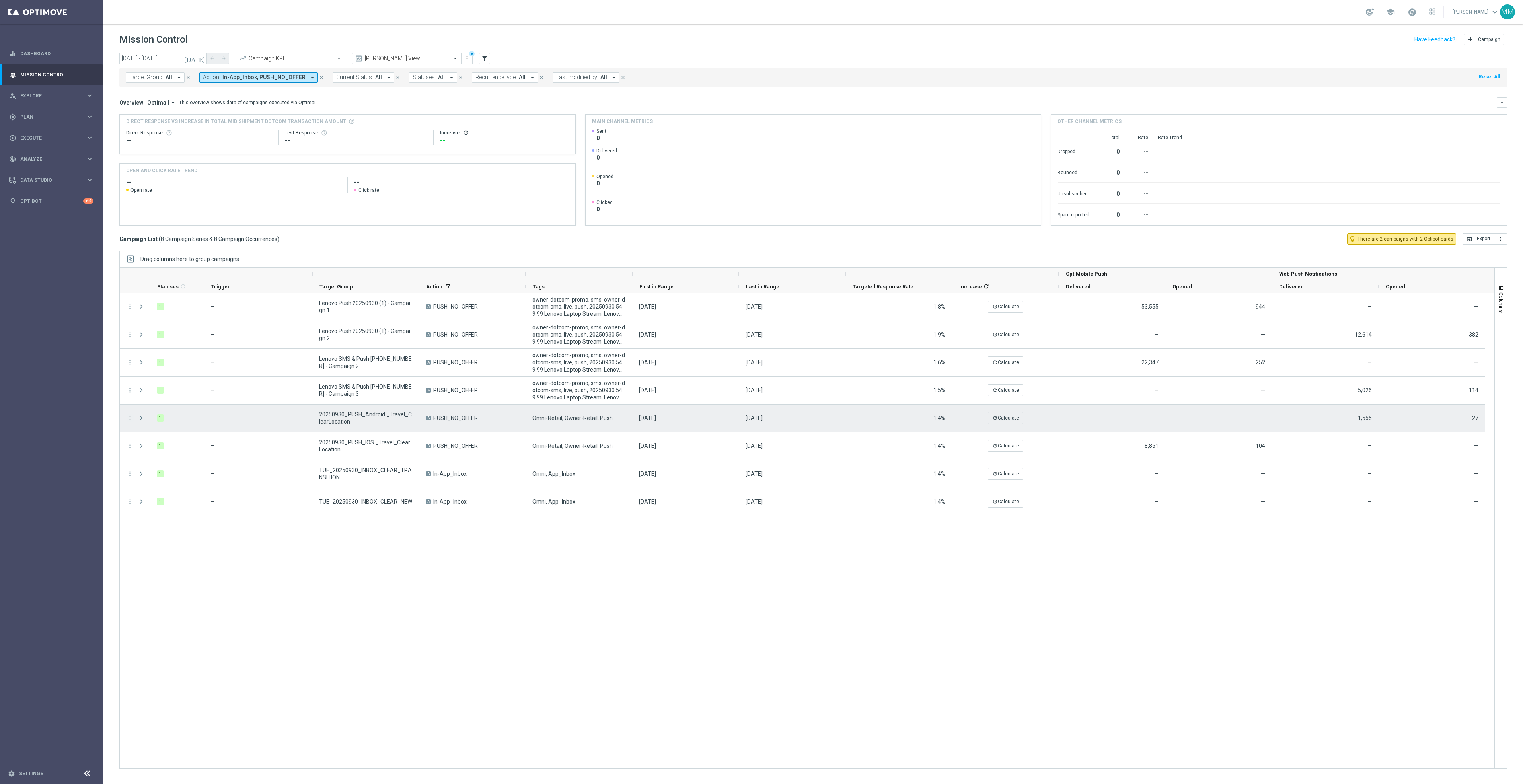
click at [130, 420] on icon "more_vert" at bounding box center [130, 418] width 7 height 7
click at [173, 480] on span "Duplicate and Edit" at bounding box center [166, 483] width 41 height 6
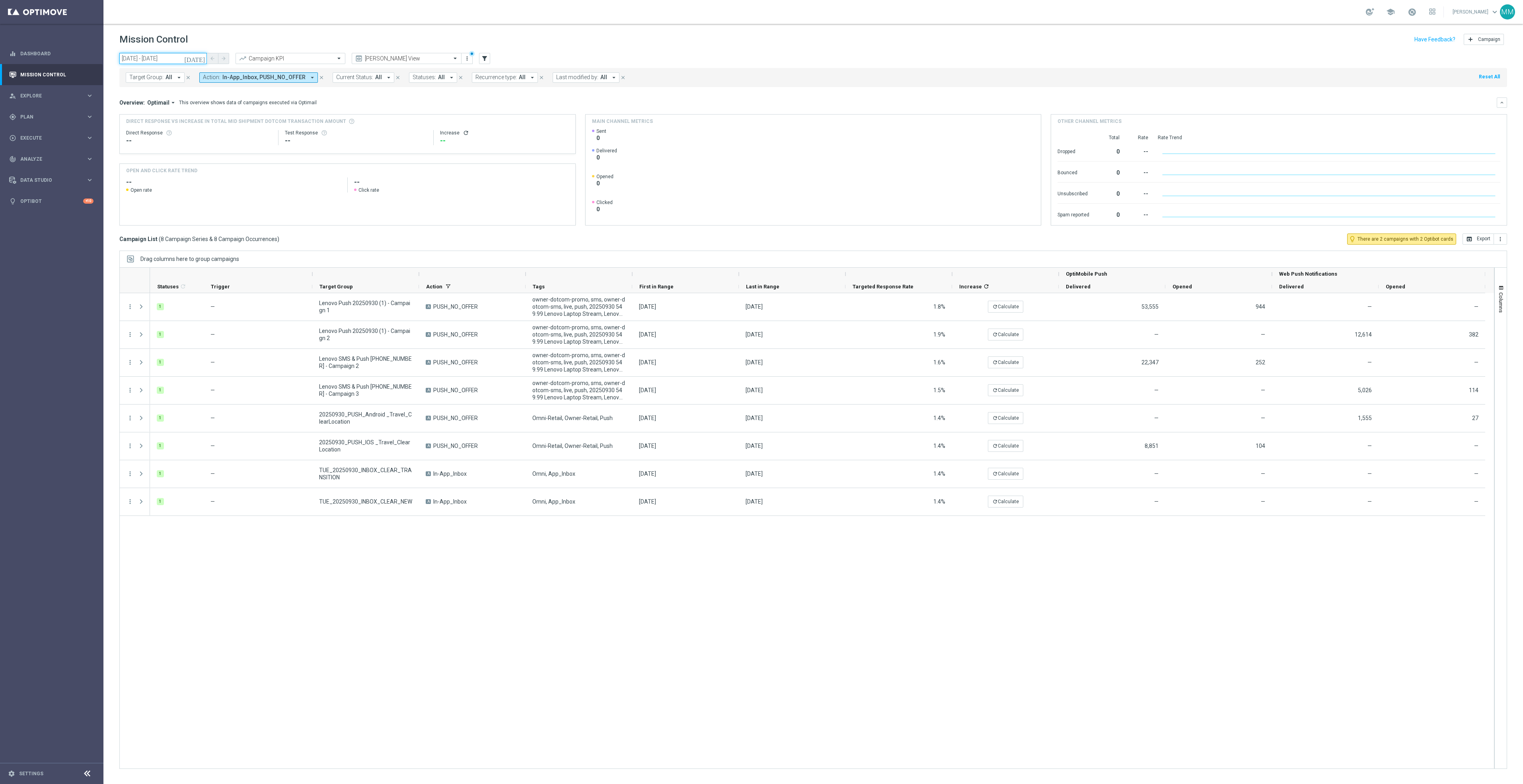
click at [191, 59] on input "30 Sep 2025 - 30 Sep 2025" at bounding box center [163, 59] width 87 height 11
click at [269, 128] on span "14" at bounding box center [266, 129] width 13 height 13
click at [269, 128] on span "11" at bounding box center [266, 129] width 13 height 13
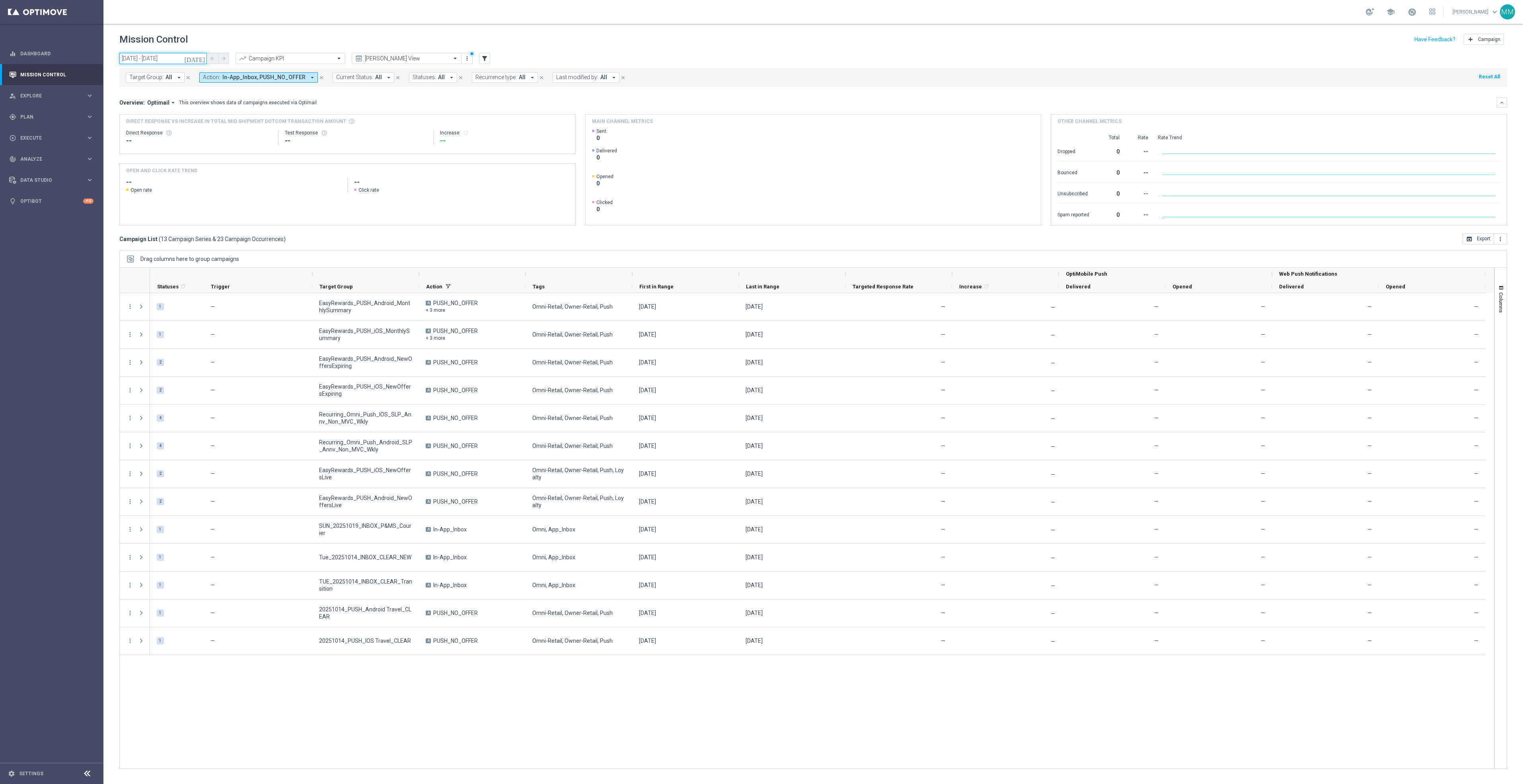
click at [183, 59] on input "14 Oct 2025 - 11 Nov 2025" at bounding box center [163, 59] width 87 height 11
click at [150, 131] on span "14" at bounding box center [151, 129] width 13 height 13
type input "14 Oct 2025 - 14 Oct 2025"
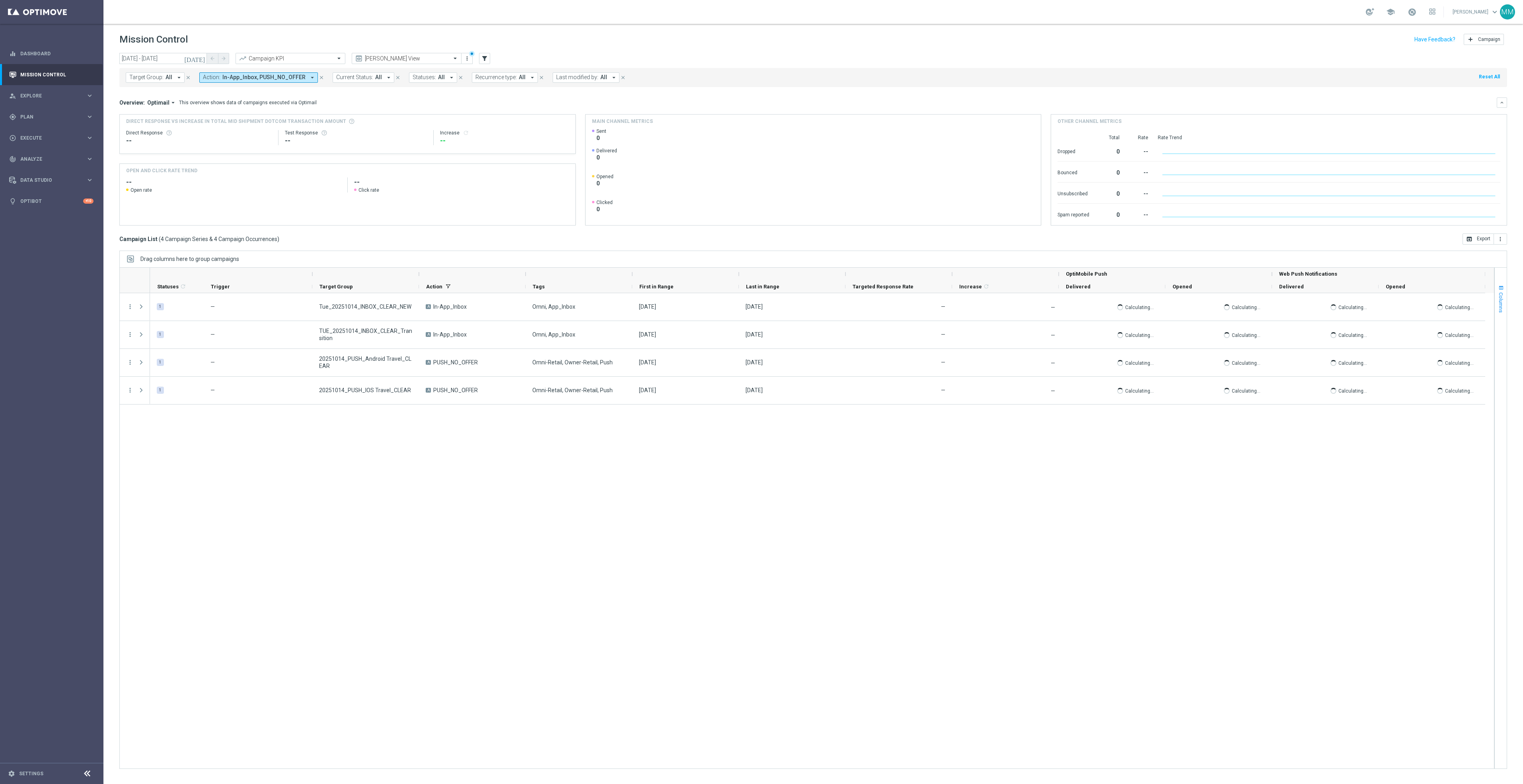
click at [1498, 285] on span "button" at bounding box center [1501, 288] width 6 height 6
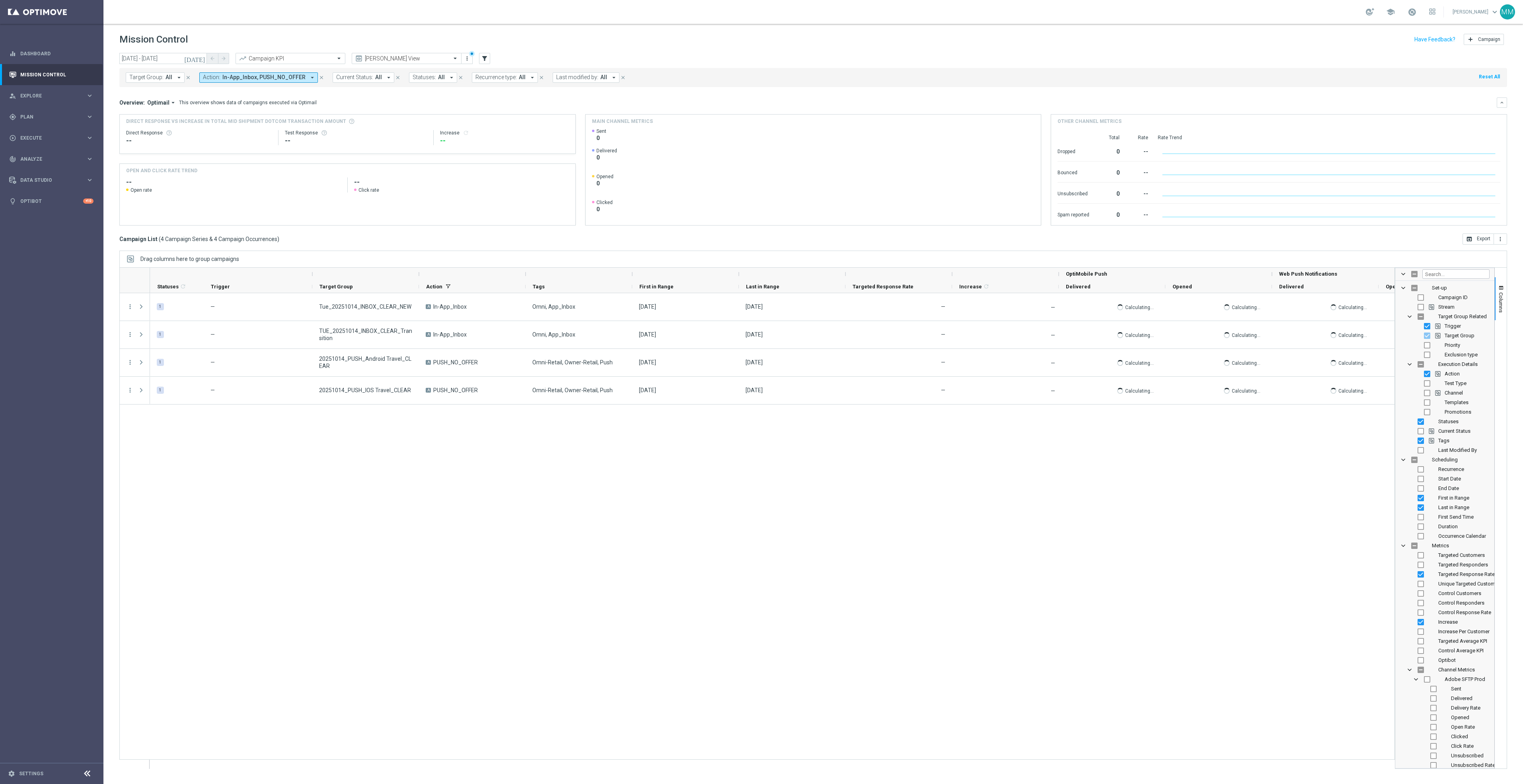
click at [1446, 402] on span "Templates" at bounding box center [1456, 402] width 24 height 6
checkbox input "true"
click at [1363, 487] on div "1 — Tue_20251014_INBOX_CLEAR_NEW A In-App_Inbox Omni, App_Inbox 14 Oct 2025, Tu…" at bounding box center [772, 531] width 1245 height 475
click at [1498, 296] on span "Columns" at bounding box center [1501, 303] width 6 height 20
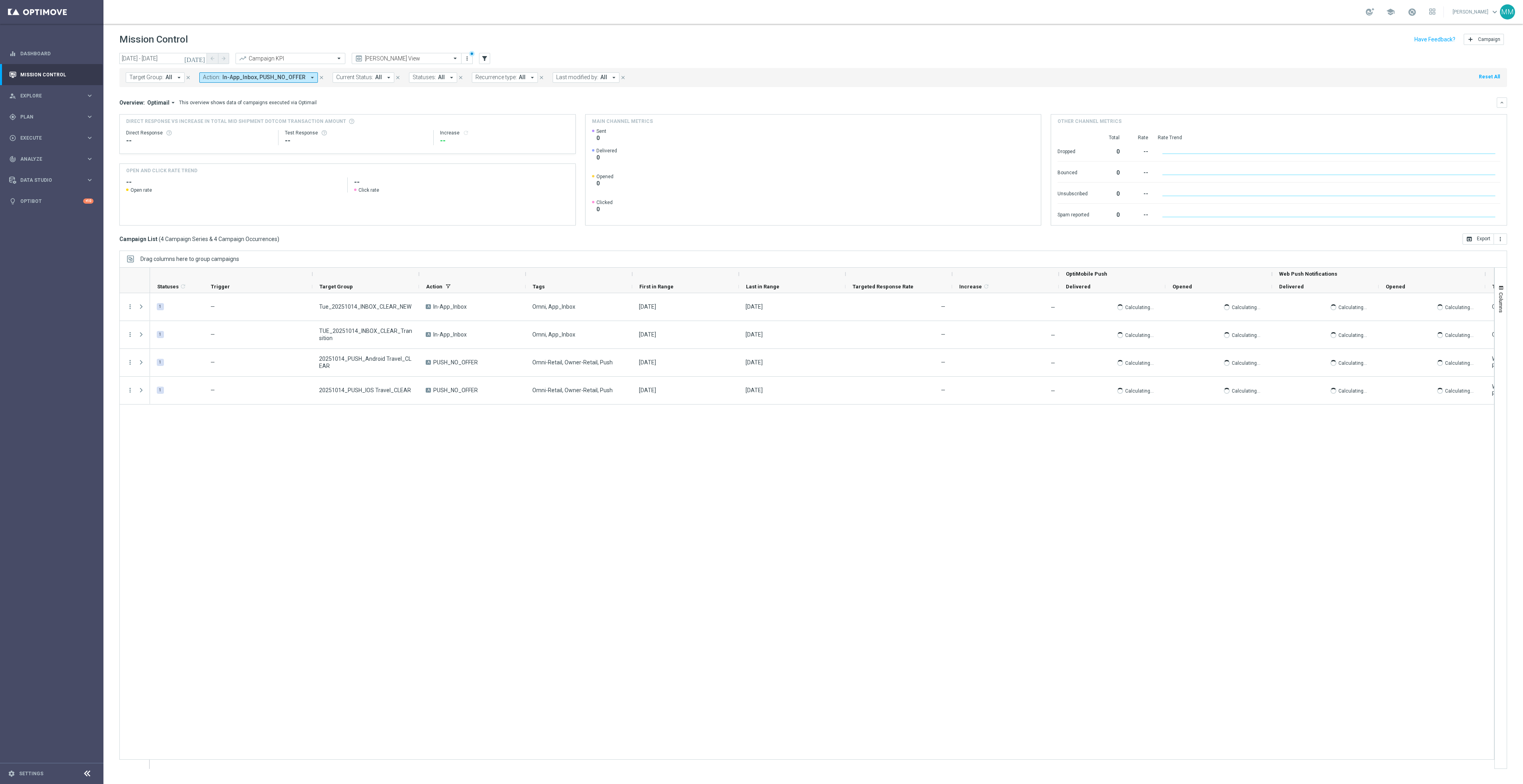
scroll to position [0, 70]
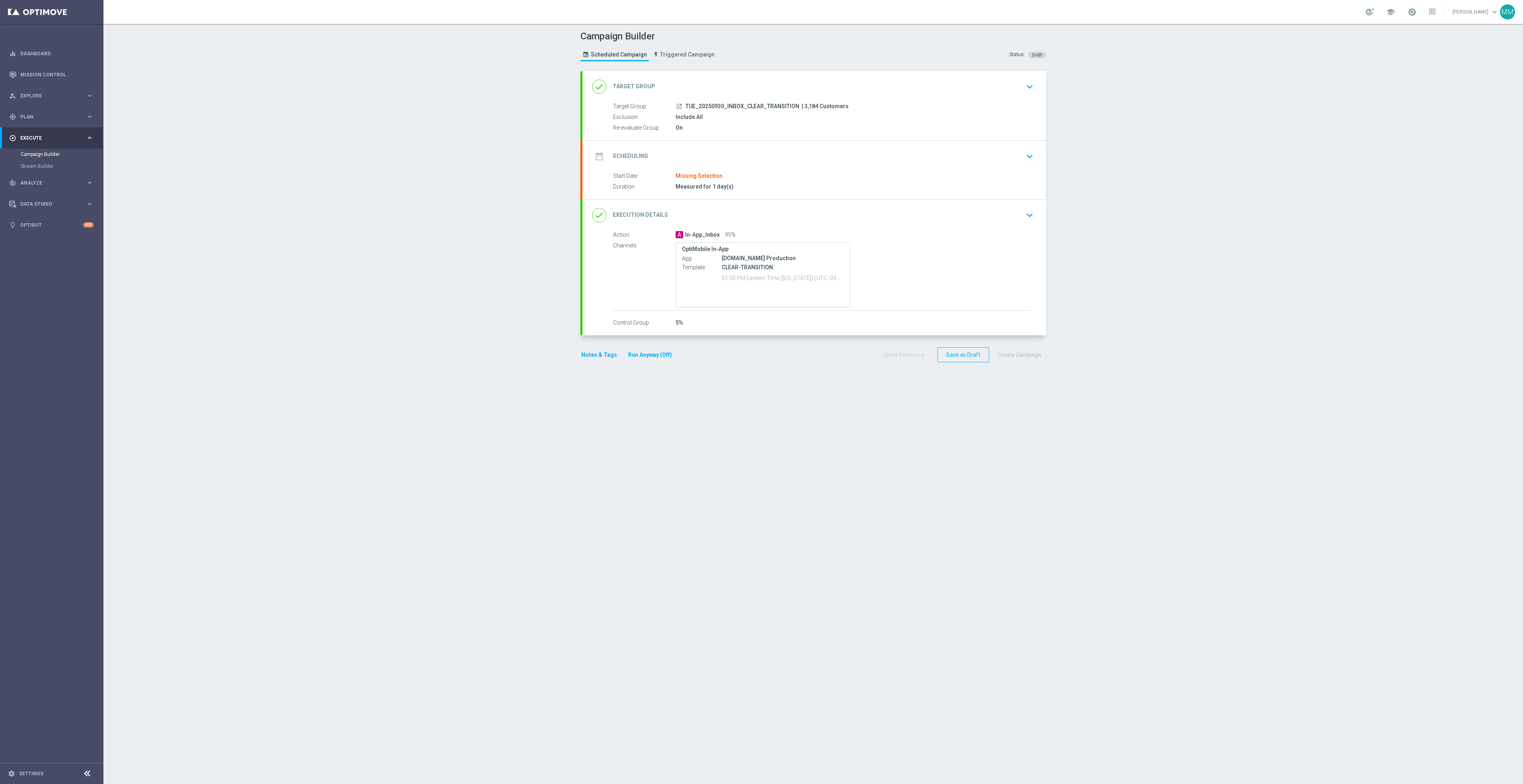
drag, startPoint x: 750, startPoint y: 107, endPoint x: 754, endPoint y: 108, distance: 4.1
click at [750, 107] on span "TUE_20250930_INBOX_CLEAR_TRANSITION" at bounding box center [742, 107] width 114 height 7
click at [868, 82] on div "done Target Group keyboard_arrow_down" at bounding box center [814, 87] width 444 height 15
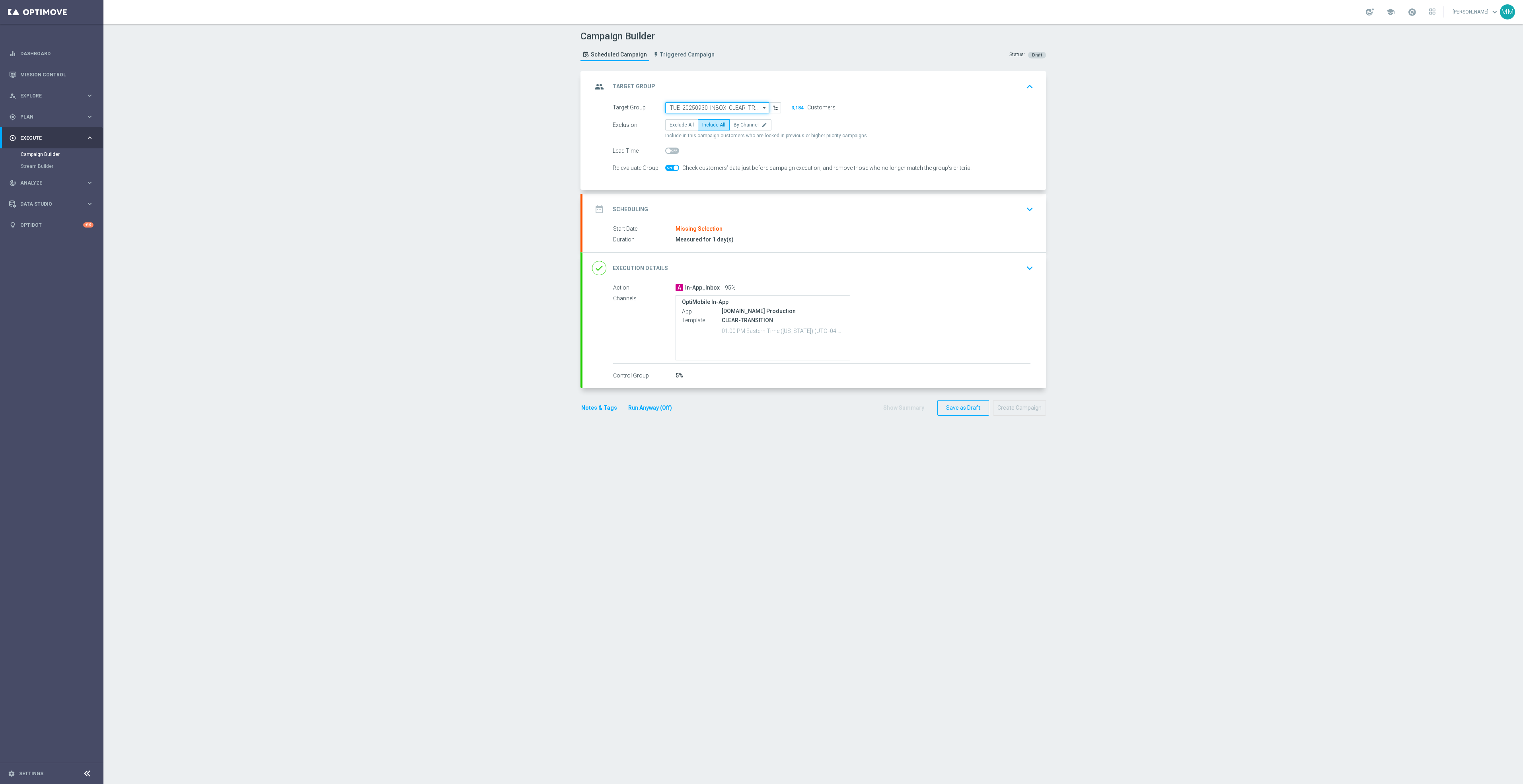
click at [729, 109] on input "TUE_20250930_INBOX_CLEAR_TRANSITION" at bounding box center [717, 108] width 104 height 11
click at [734, 127] on div "TUE_20251014_INBOX_CLEAR_Transition" at bounding box center [718, 132] width 104 height 11
type input "TUE_20251014_INBOX_CLEAR_Transition"
click at [799, 198] on div "date_range Scheduling keyboard_arrow_down" at bounding box center [814, 208] width 464 height 31
click at [734, 184] on input at bounding box center [724, 181] width 116 height 11
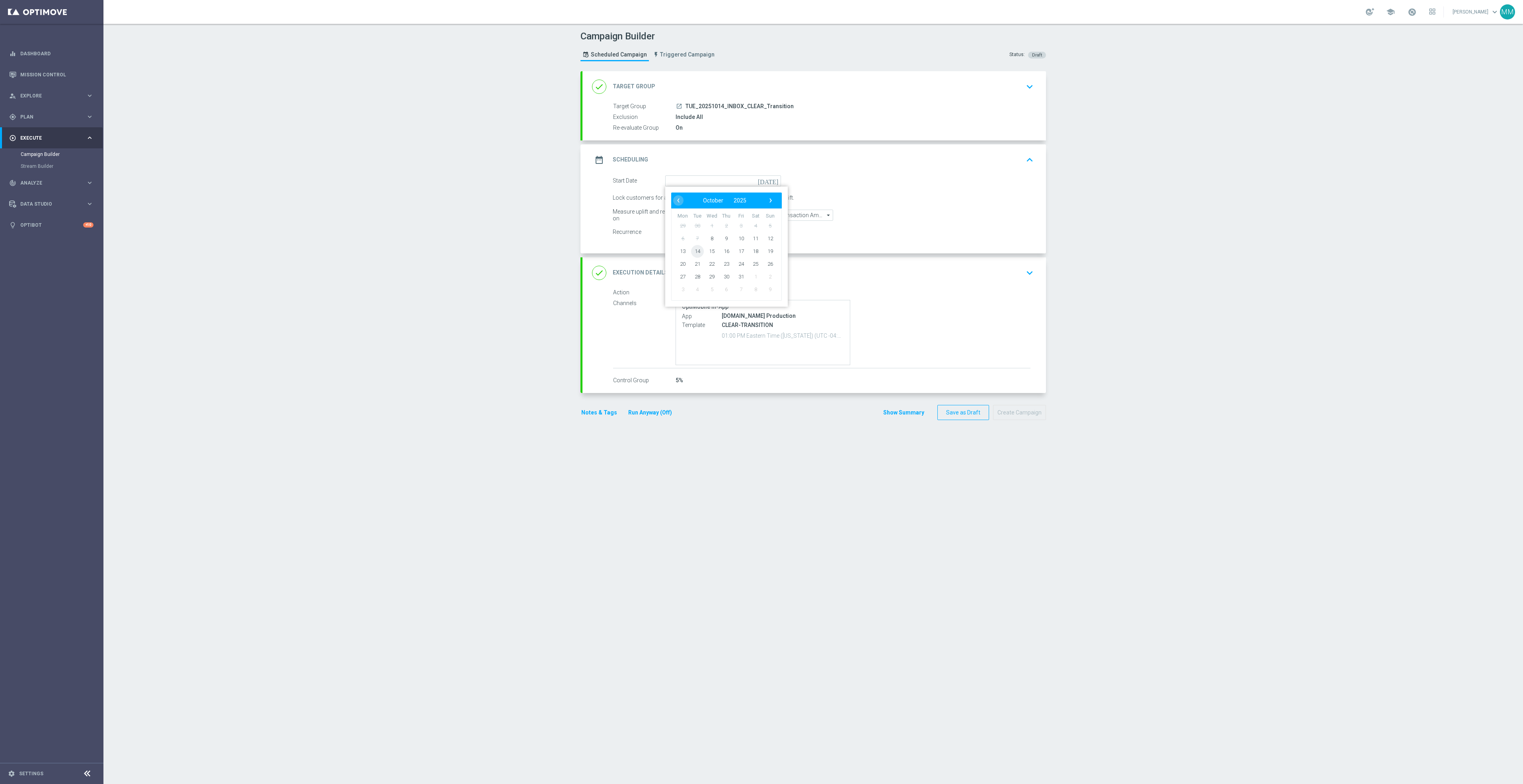
click at [691, 253] on span "14" at bounding box center [698, 251] width 13 height 13
type input "[DATE]"
click at [1007, 411] on button "Create Campaign" at bounding box center [1020, 413] width 53 height 16
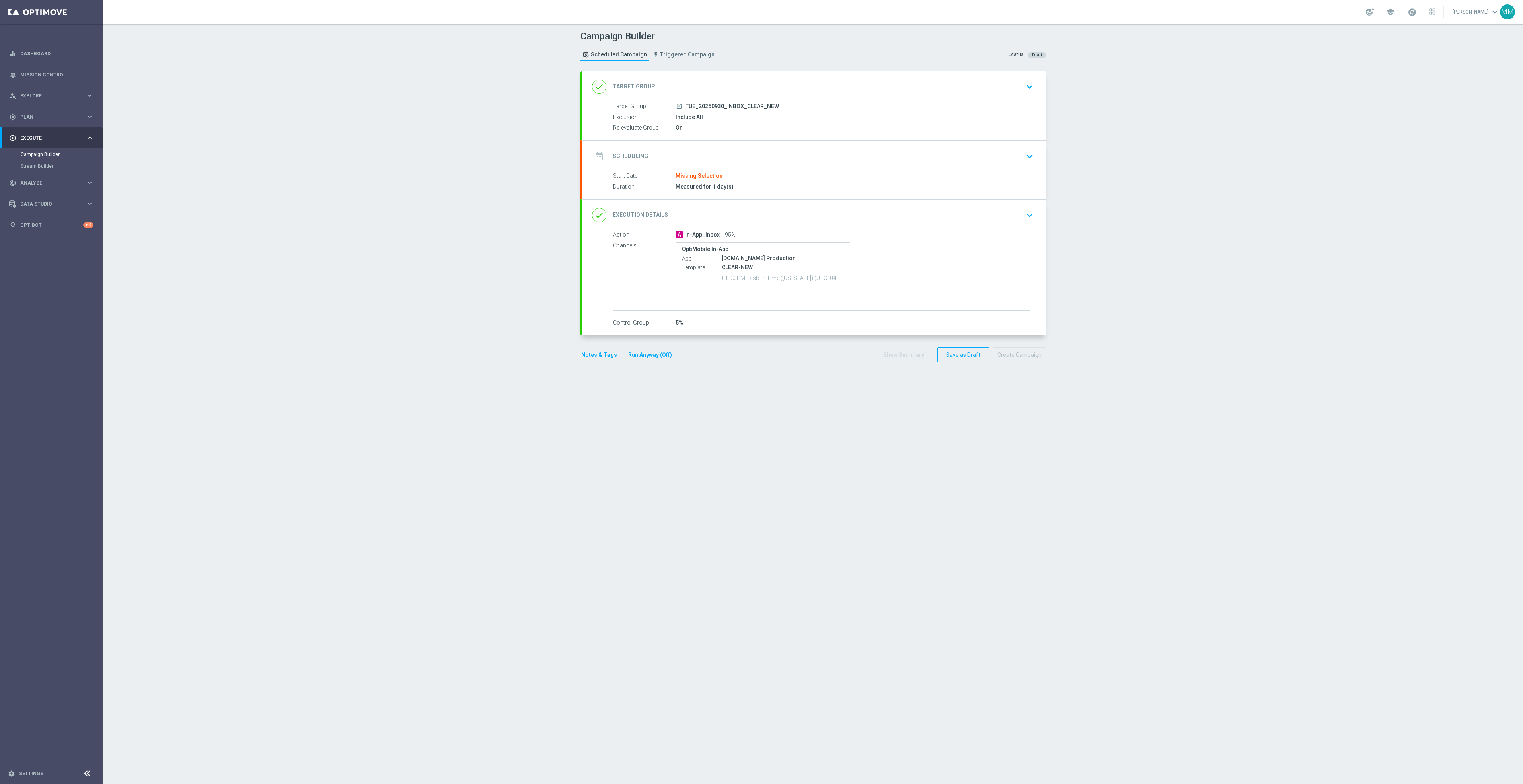
click at [756, 90] on div "done Target Group keyboard_arrow_down" at bounding box center [814, 87] width 444 height 15
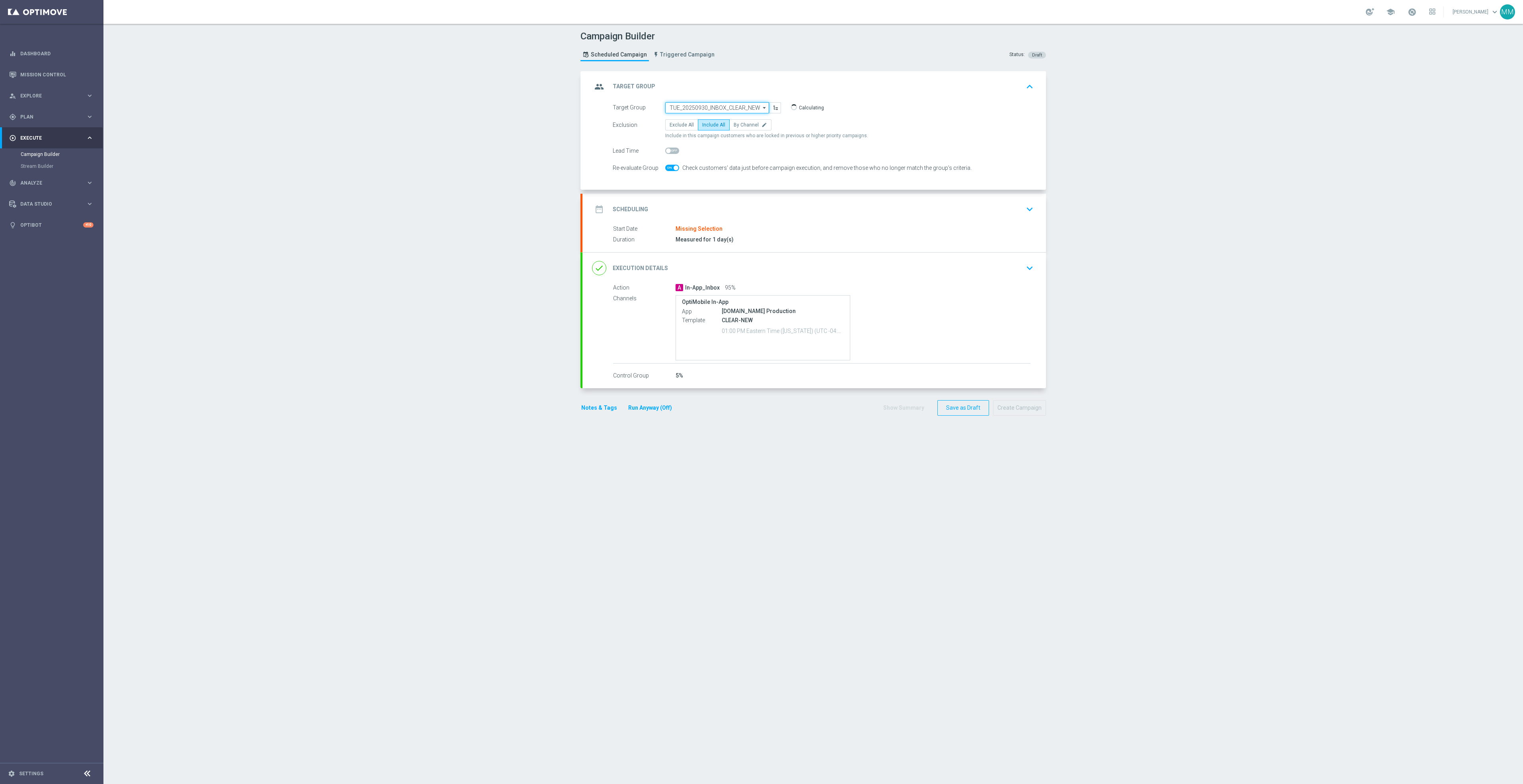
click at [720, 109] on input "TUE_20250930_INBOX_CLEAR_NEW" at bounding box center [717, 108] width 104 height 11
click at [736, 121] on div "Tue_20251014_INBOX_CLEAR_NEW" at bounding box center [708, 119] width 77 height 7
type input "Tue_20251014_INBOX_CLEAR_NEW"
click at [784, 215] on div "date_range Scheduling keyboard_arrow_down" at bounding box center [814, 208] width 444 height 15
click at [751, 180] on input at bounding box center [724, 181] width 116 height 11
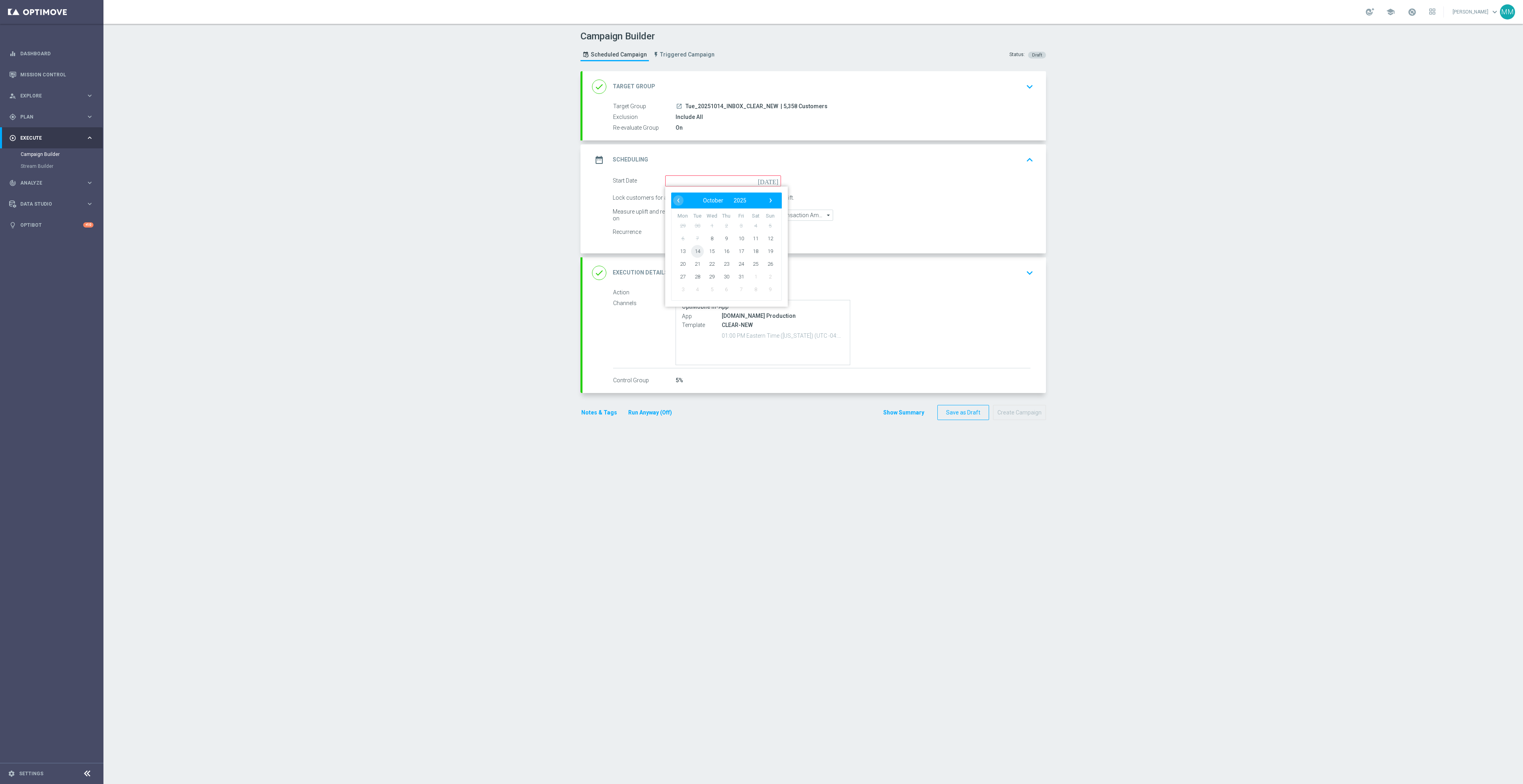
click at [694, 252] on span "14" at bounding box center [698, 251] width 13 height 13
type input "[DATE]"
click at [1024, 160] on icon "keyboard_arrow_up" at bounding box center [1030, 160] width 12 height 12
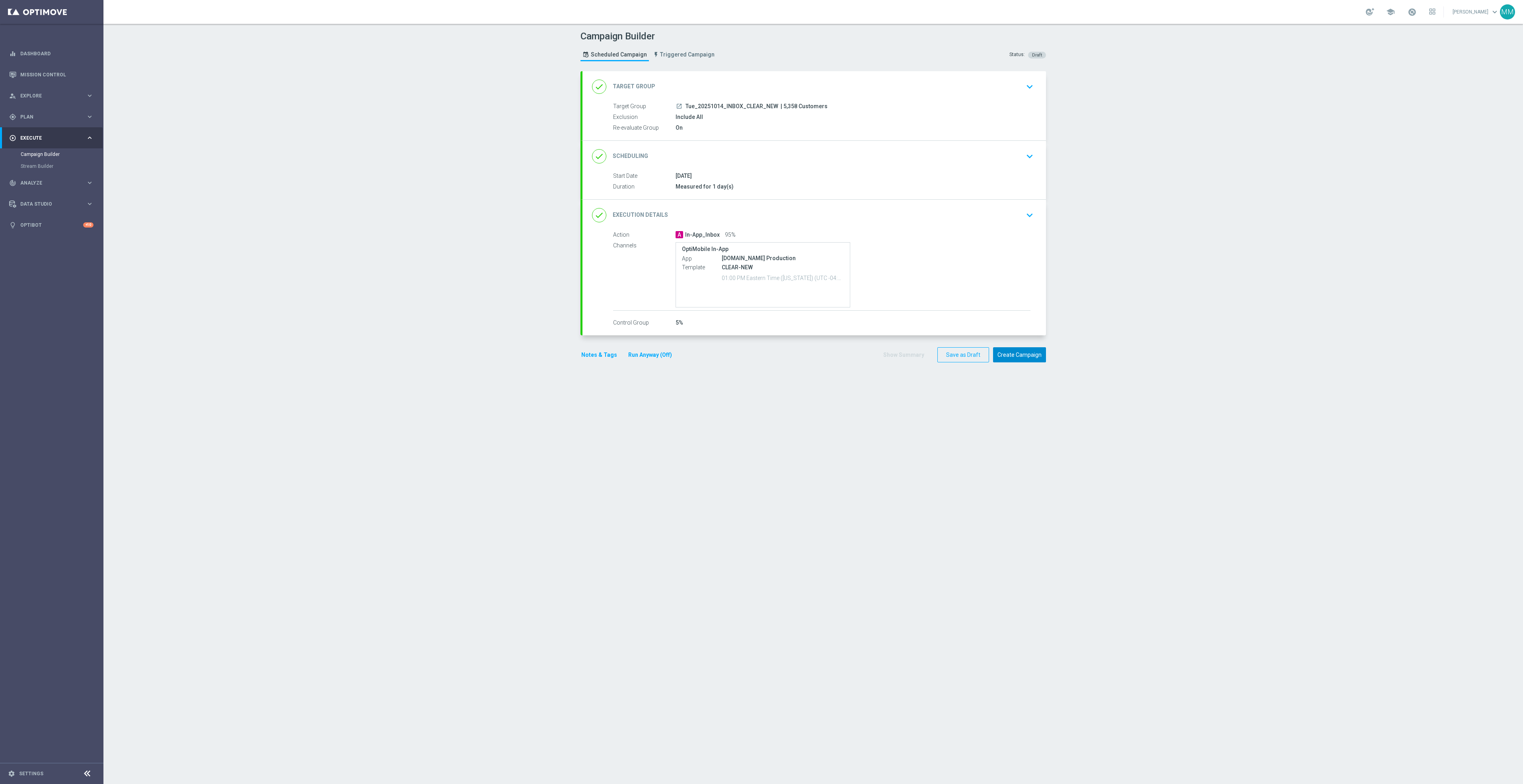
click at [1014, 356] on button "Create Campaign" at bounding box center [1020, 355] width 53 height 16
click at [779, 95] on div "done Target Group keyboard_arrow_down" at bounding box center [814, 87] width 464 height 31
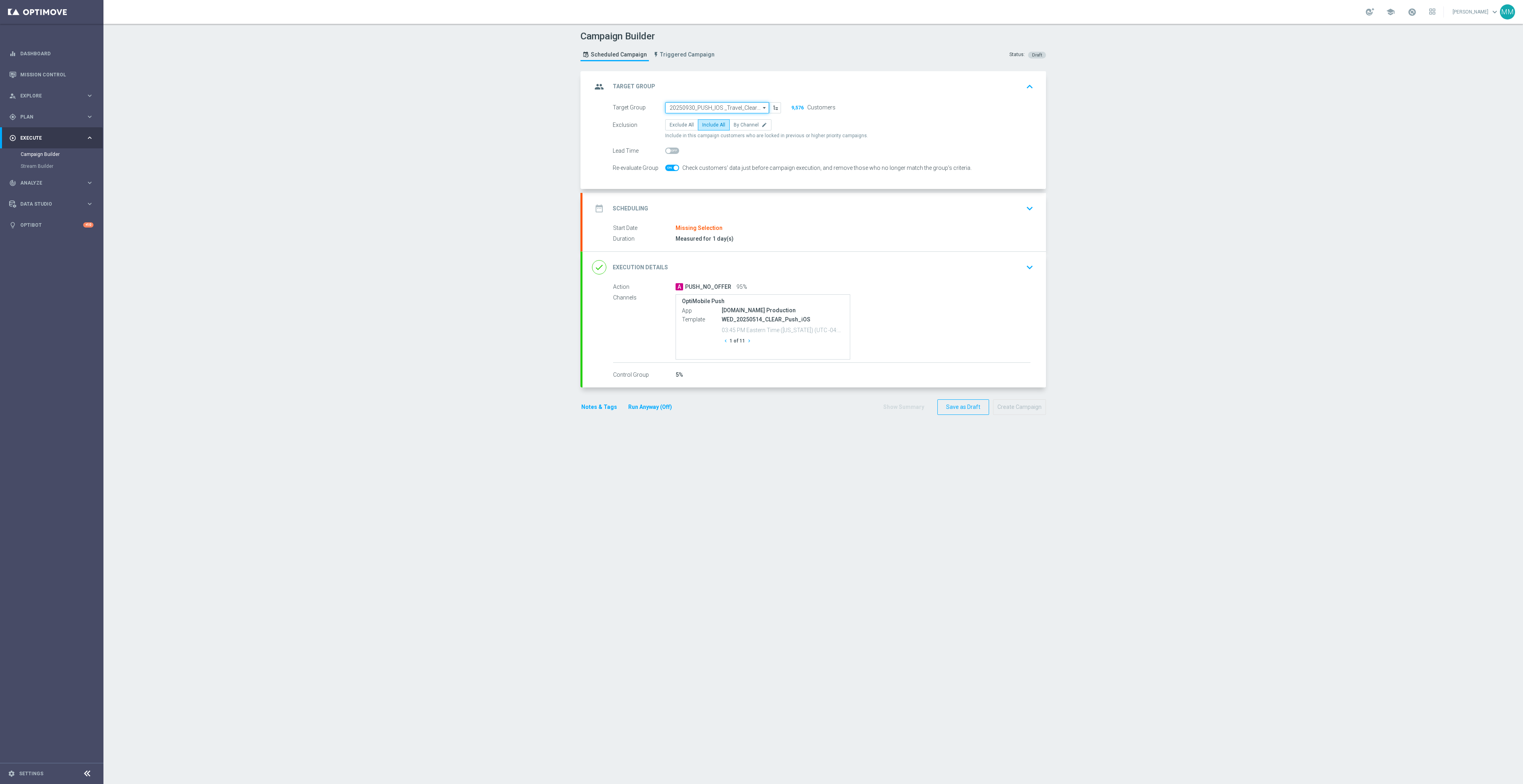
click at [719, 106] on input "20250930_PUSH_IOS _Travel_ClearLocation" at bounding box center [717, 108] width 104 height 11
click at [747, 147] on div "20251014_PUSH_IOS Travel_CLEAR" at bounding box center [718, 150] width 104 height 11
type input "20251014_PUSH_IOS Travel_CLEAR"
click at [797, 214] on div "date_range Scheduling keyboard_arrow_down" at bounding box center [814, 208] width 444 height 15
click at [713, 182] on input at bounding box center [724, 181] width 116 height 11
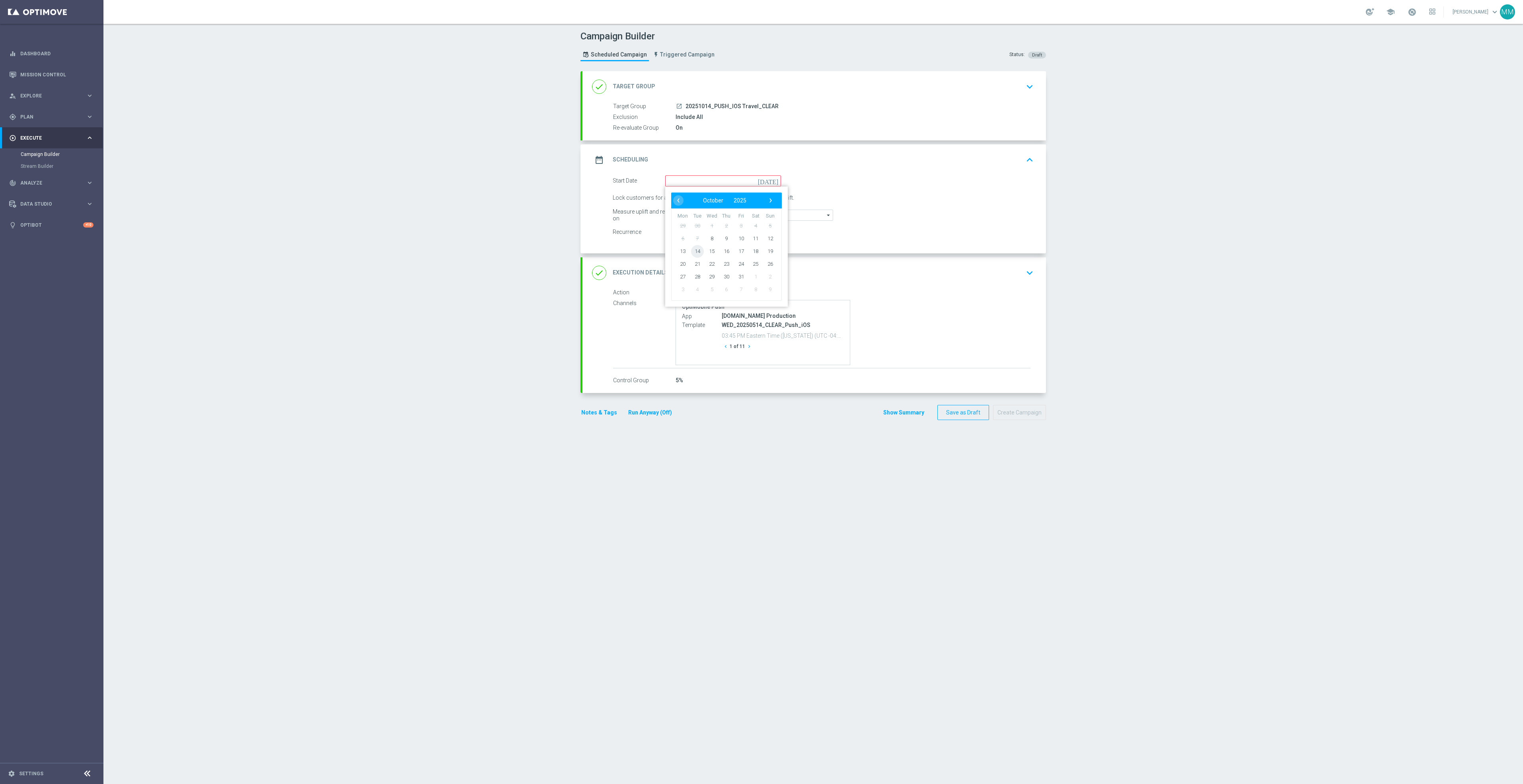
click at [691, 250] on span "14" at bounding box center [698, 251] width 13 height 13
type input "[DATE]"
click at [1007, 415] on button "Create Campaign" at bounding box center [1020, 413] width 53 height 16
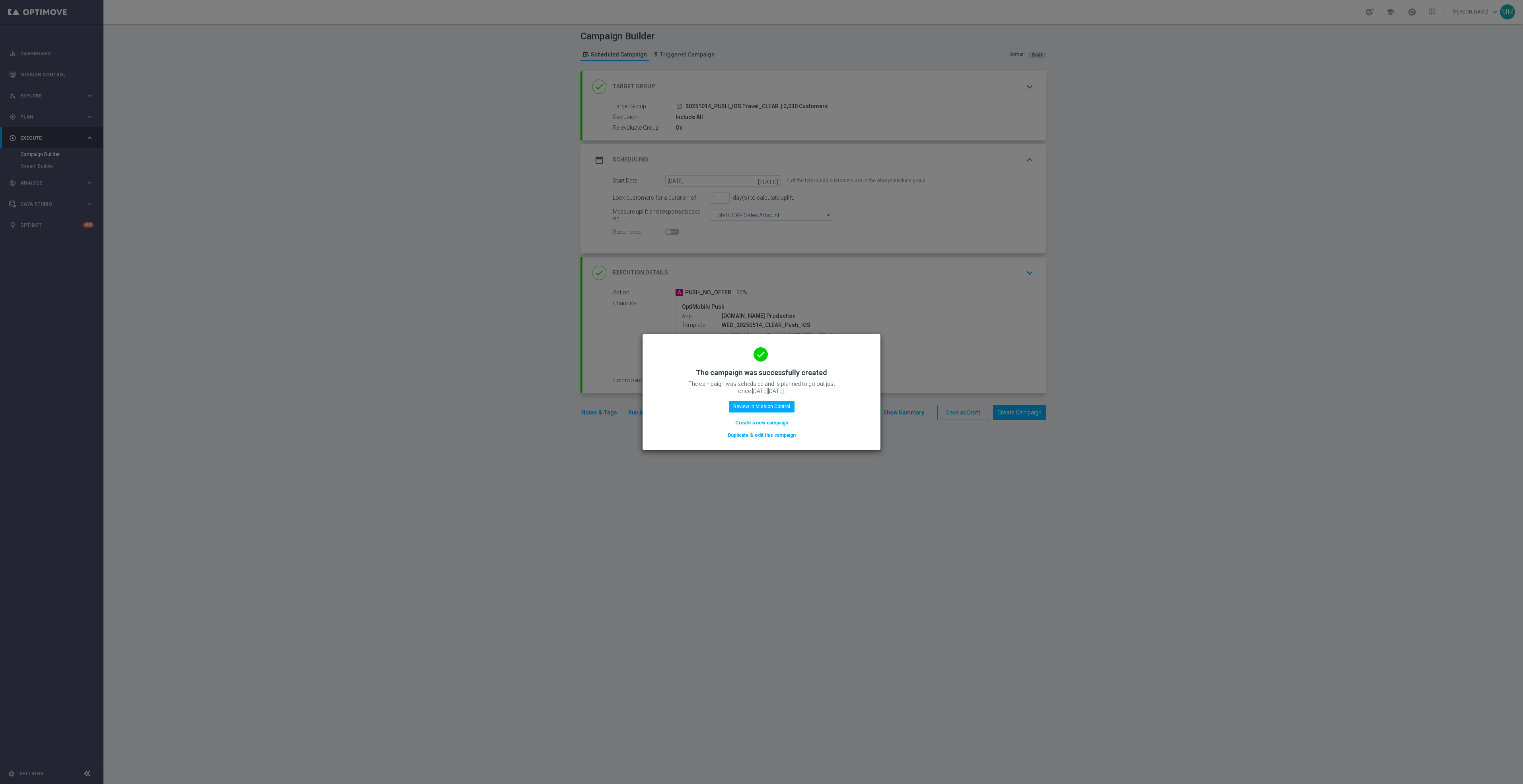
click at [929, 617] on modal-container "done The campaign was successfully created The campaign was scheduled and is pl…" at bounding box center [762, 392] width 1523 height 784
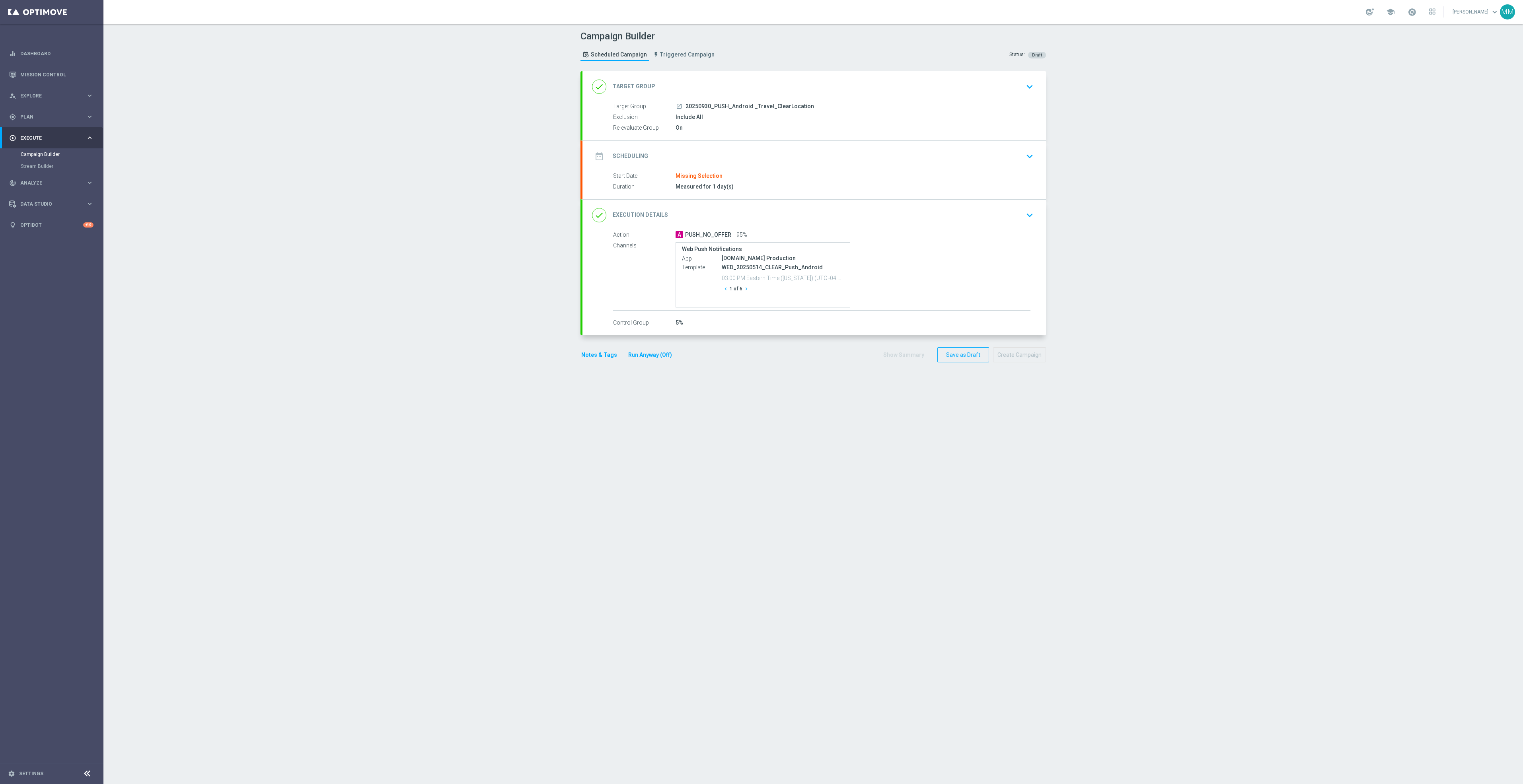
click at [832, 155] on div "date_range Scheduling keyboard_arrow_down" at bounding box center [814, 156] width 444 height 15
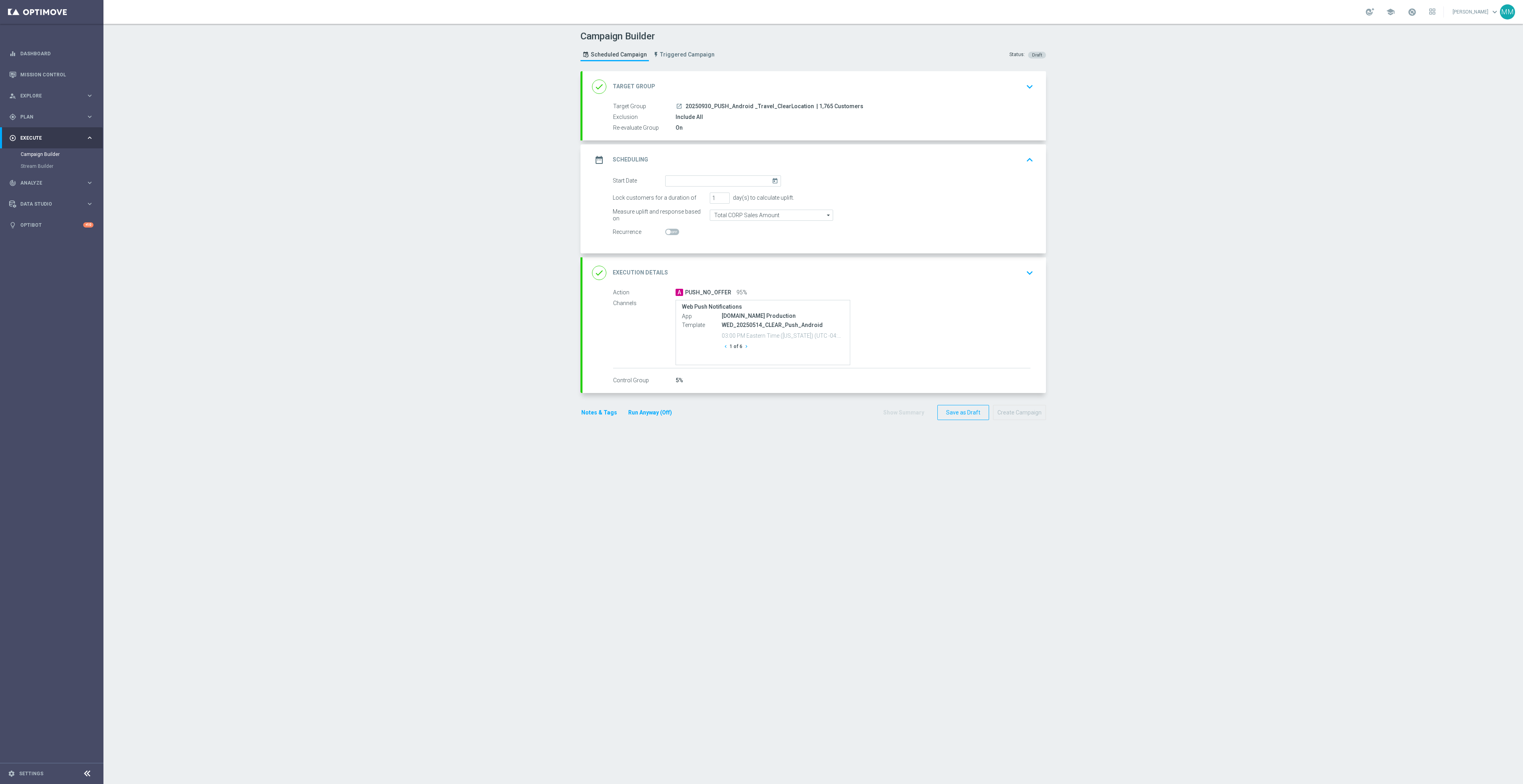
click at [772, 182] on icon "today" at bounding box center [777, 180] width 9 height 9
click at [695, 253] on span "14" at bounding box center [698, 251] width 13 height 13
type input "[DATE]"
click at [890, 84] on div "done Target Group keyboard_arrow_down" at bounding box center [814, 87] width 444 height 15
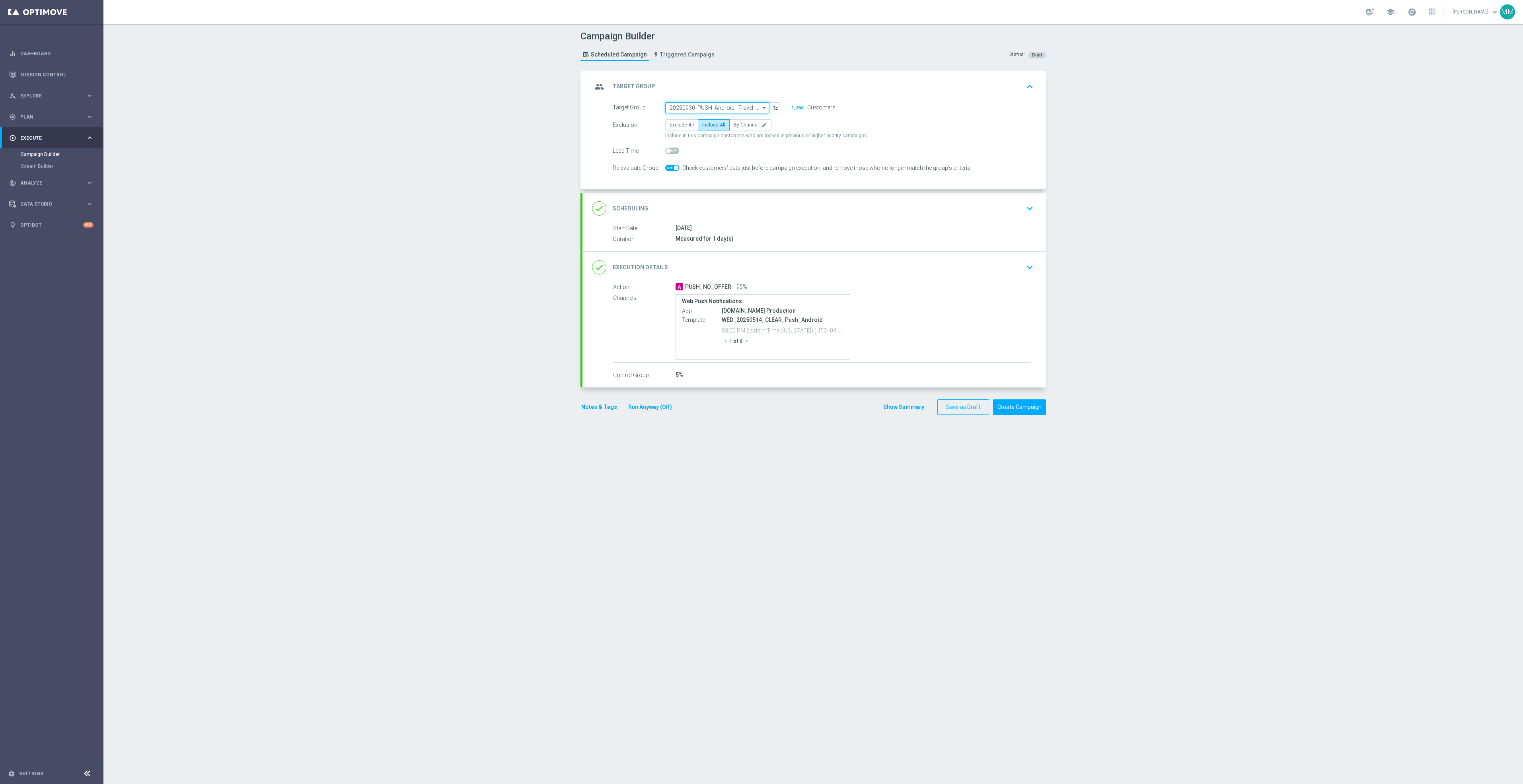
click at [739, 104] on input "20250930_PUSH_Android _Travel_ClearLocation" at bounding box center [717, 108] width 104 height 11
click at [732, 162] on div "20251014_PUSH_Android Travel_CLEAR" at bounding box center [712, 162] width 87 height 7
type input "20251014_PUSH_Android Travel_CLEAR"
click at [1006, 415] on button "Create Campaign" at bounding box center [1020, 407] width 53 height 16
